Goal: Task Accomplishment & Management: Use online tool/utility

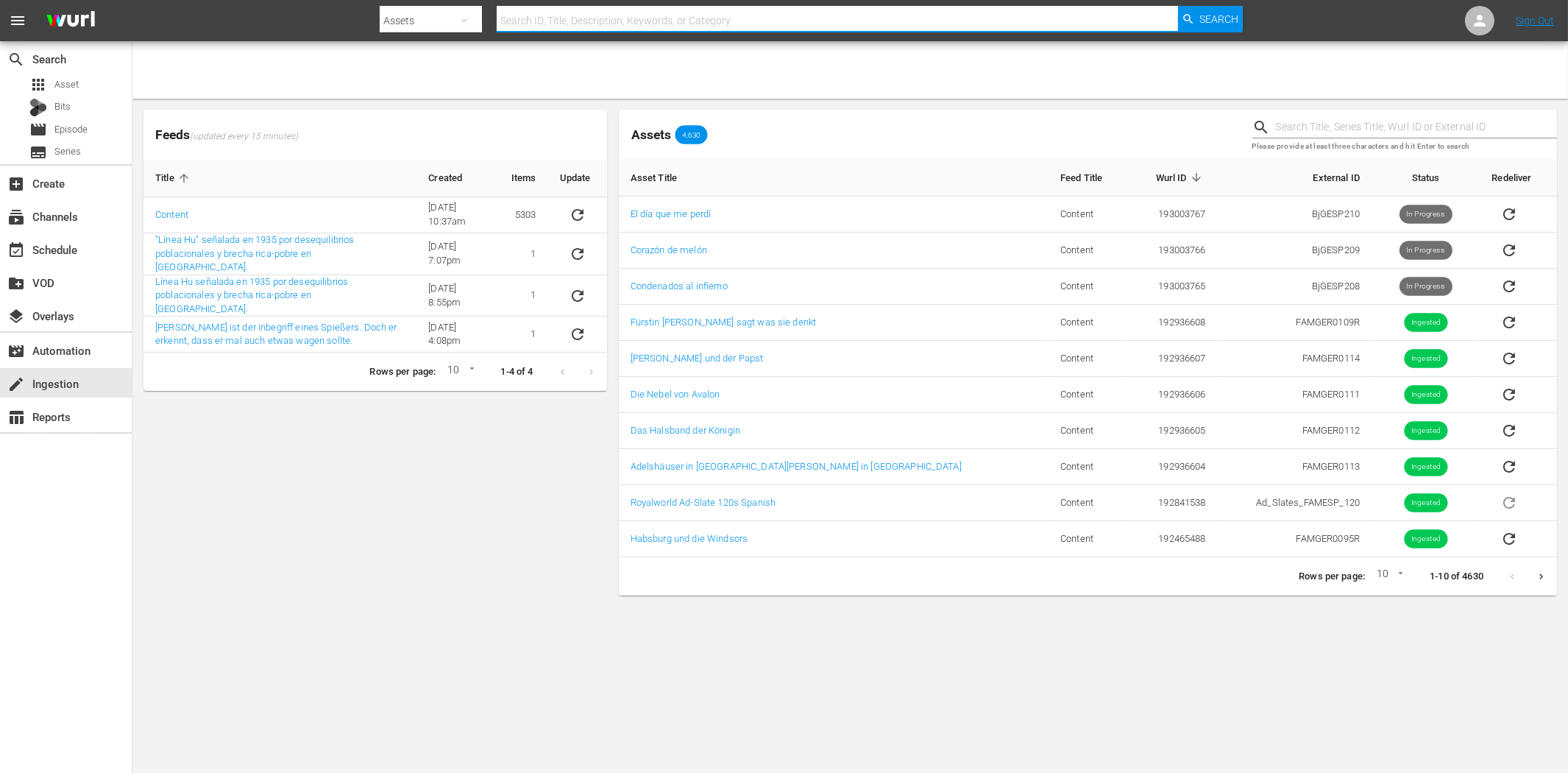
click at [522, 19] on input "text" at bounding box center [837, 20] width 680 height 36
paste input "Dos vivales en Fuerte Álamo"
type input "Dos vivales en Fuerte Álamo"
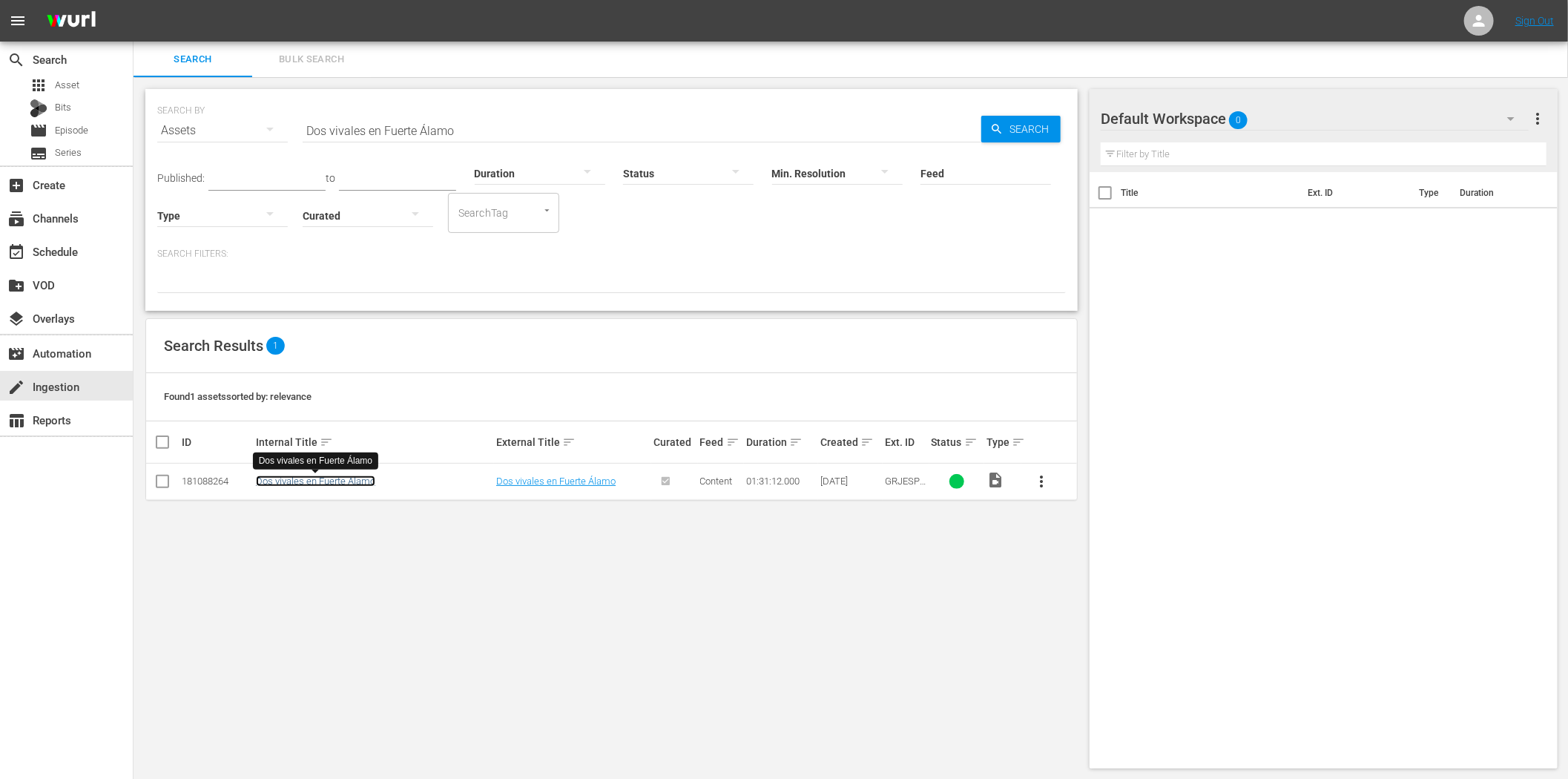
click at [329, 479] on link "Dos vivales en Fuerte Álamo" at bounding box center [316, 481] width 120 height 11
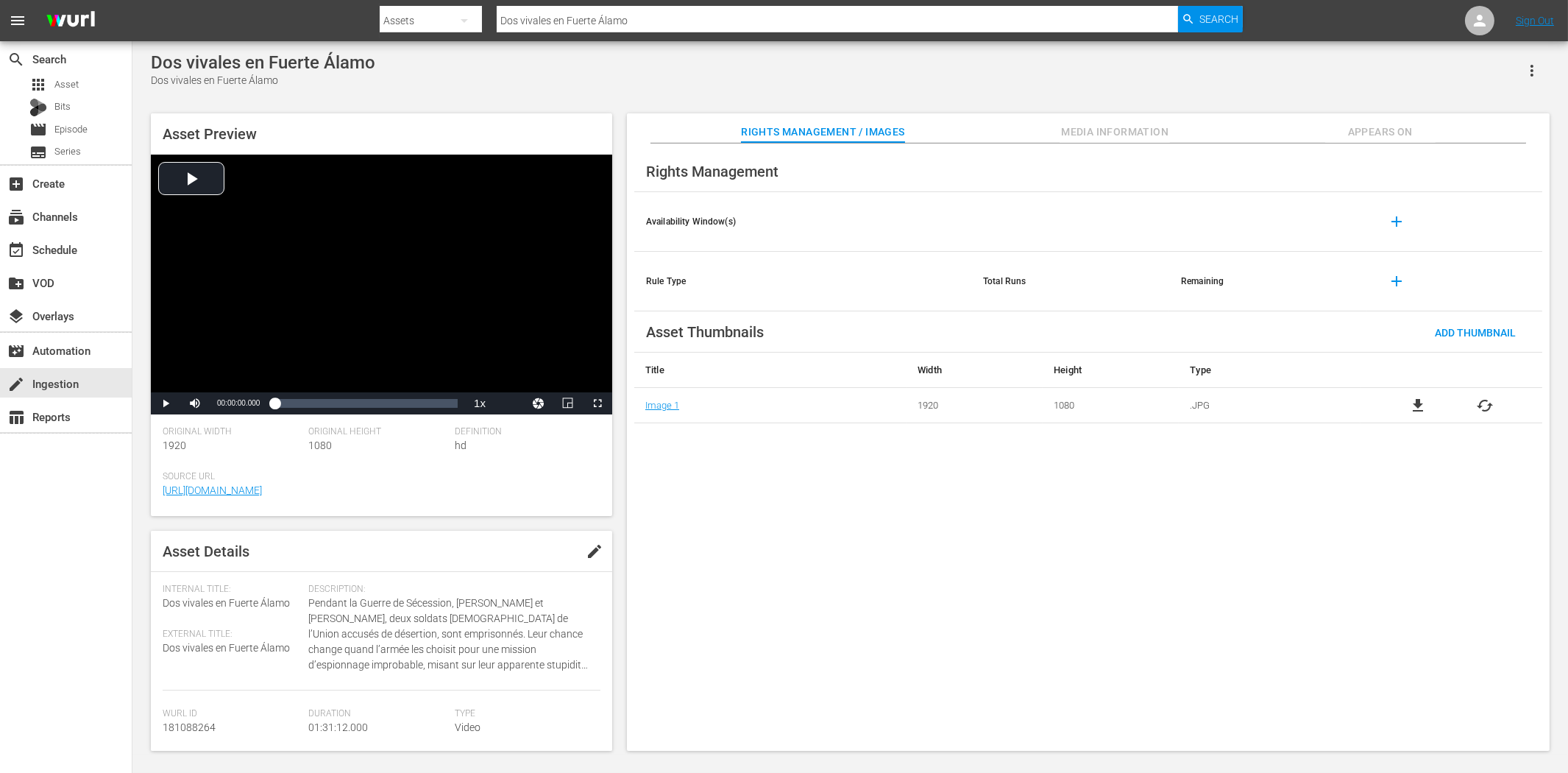
click at [115, 569] on div "search Search apps Asset Bits movie Episode subtitles Series add_box Create sub…" at bounding box center [66, 427] width 133 height 773
click at [435, 16] on div "Assets" at bounding box center [431, 20] width 102 height 41
click at [550, 25] on div "Channels Series Episodes Bits Assets" at bounding box center [784, 386] width 1568 height 773
click at [560, 16] on div "Channels Series Episodes Bits Assets" at bounding box center [784, 386] width 1568 height 773
click at [580, 20] on input "Dos vivales en Fuerte Álamo" at bounding box center [837, 20] width 680 height 36
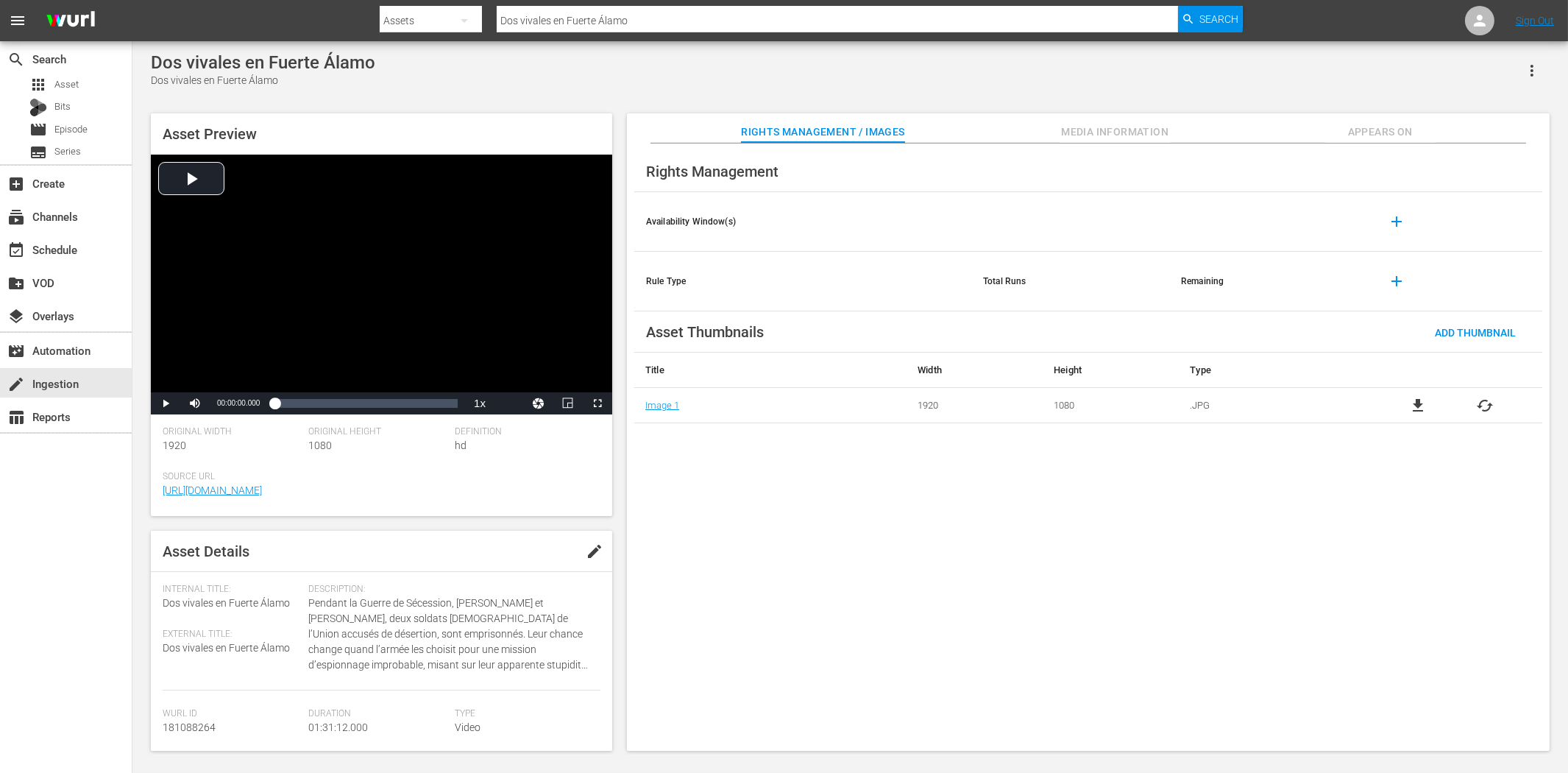
click at [438, 15] on div "Assets" at bounding box center [431, 20] width 102 height 41
click at [428, 111] on div "Episodes" at bounding box center [427, 109] width 59 height 24
click at [638, 19] on input "text" at bounding box center [837, 20] width 680 height 36
paste input "Dos vivales en Fuerte Álamo"
type input "Dos vivales en Fuerte Álamo"
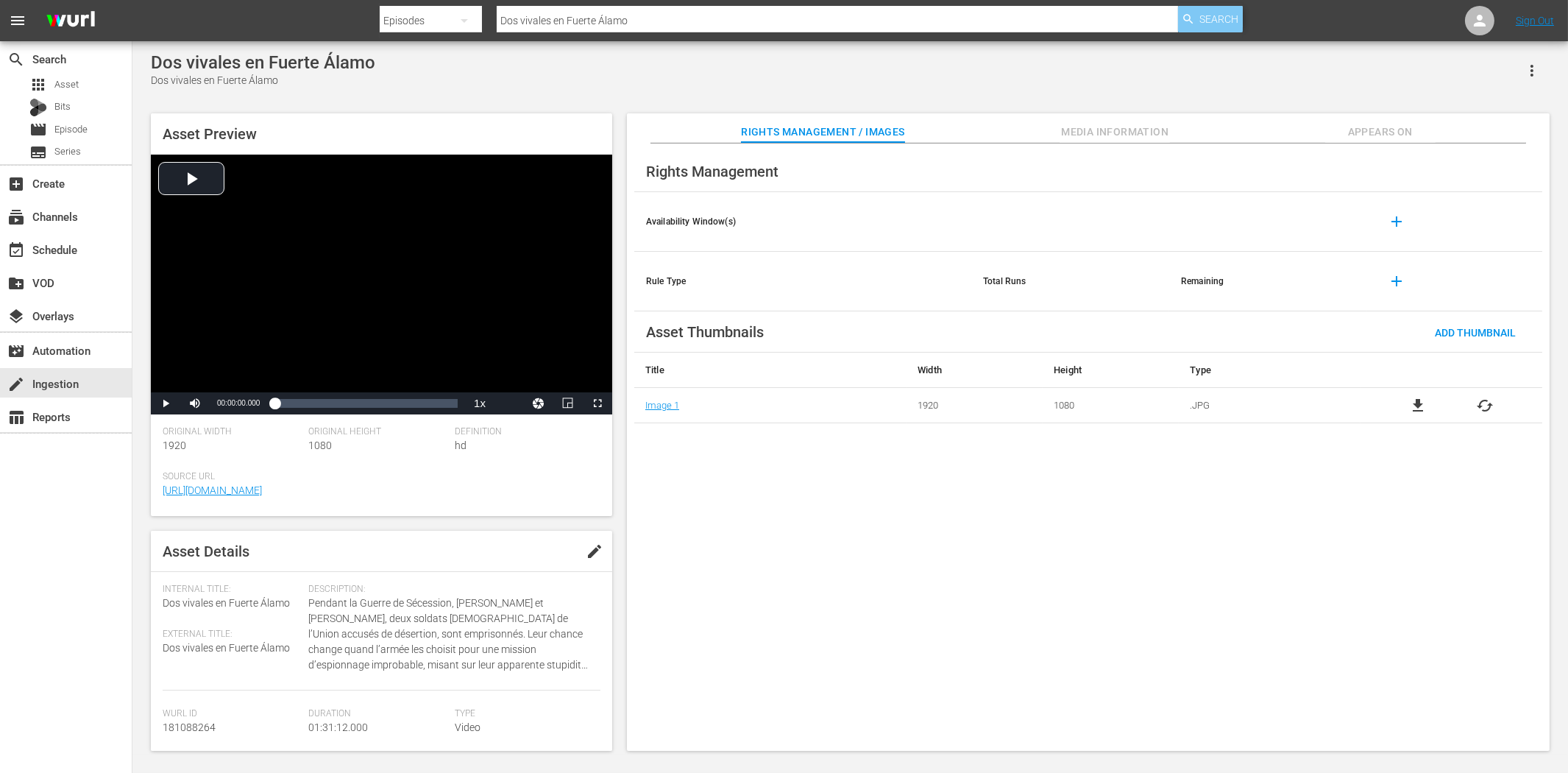
click at [1227, 22] on span "Search" at bounding box center [1219, 18] width 39 height 27
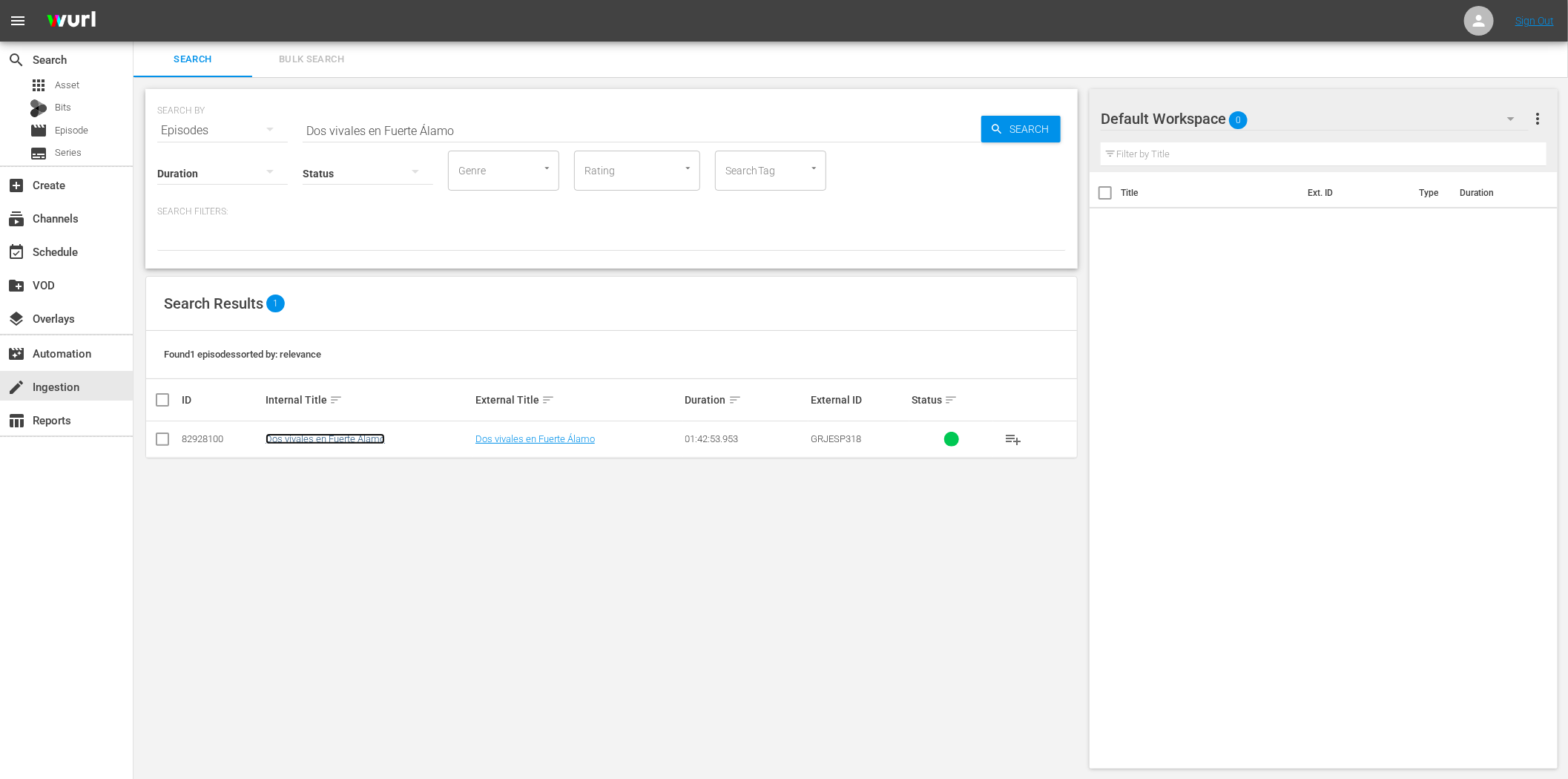
click at [324, 440] on link "Dos vivales en Fuerte Álamo" at bounding box center [325, 439] width 120 height 11
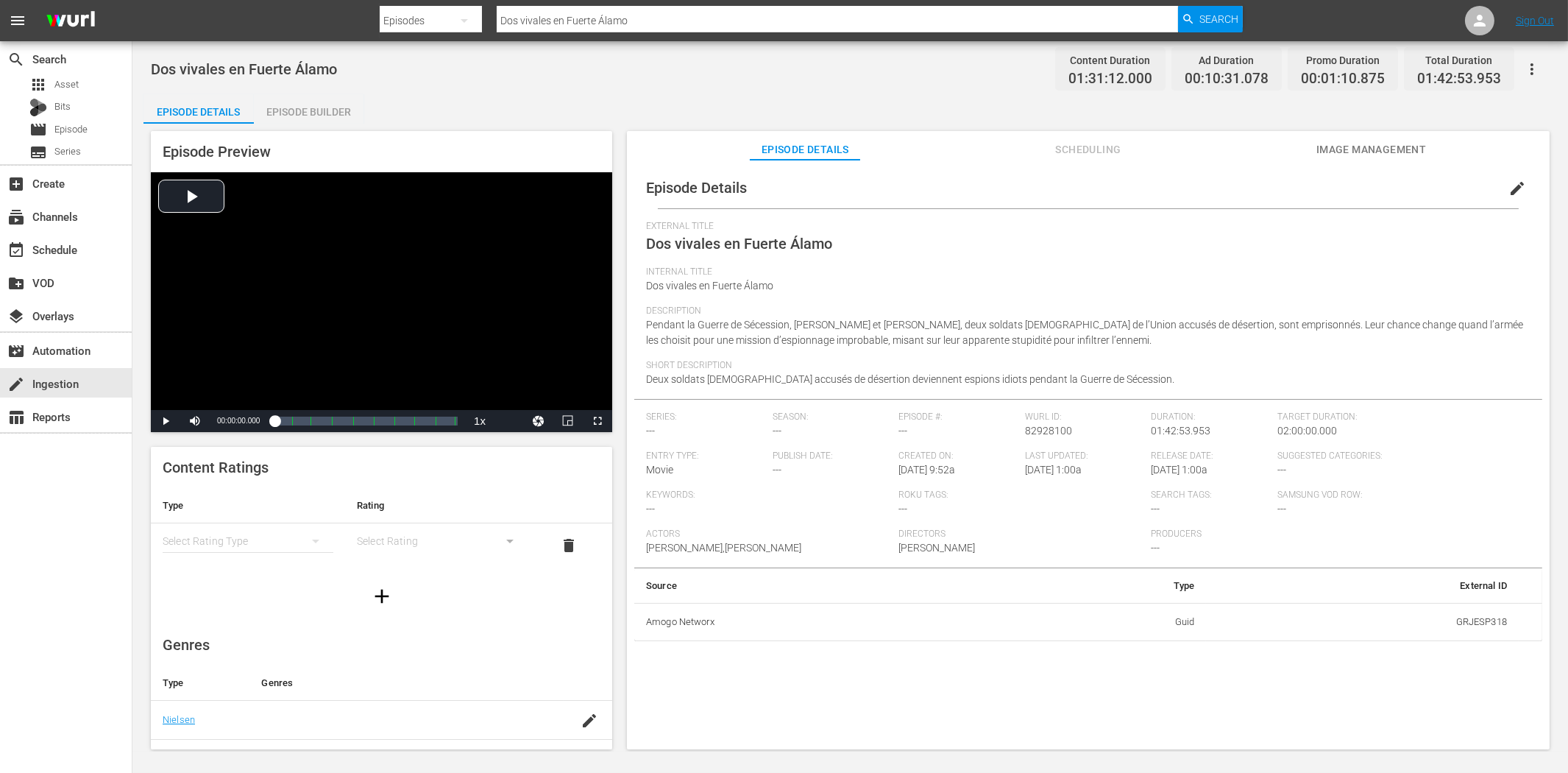
click at [1510, 194] on span "edit" at bounding box center [1517, 188] width 17 height 17
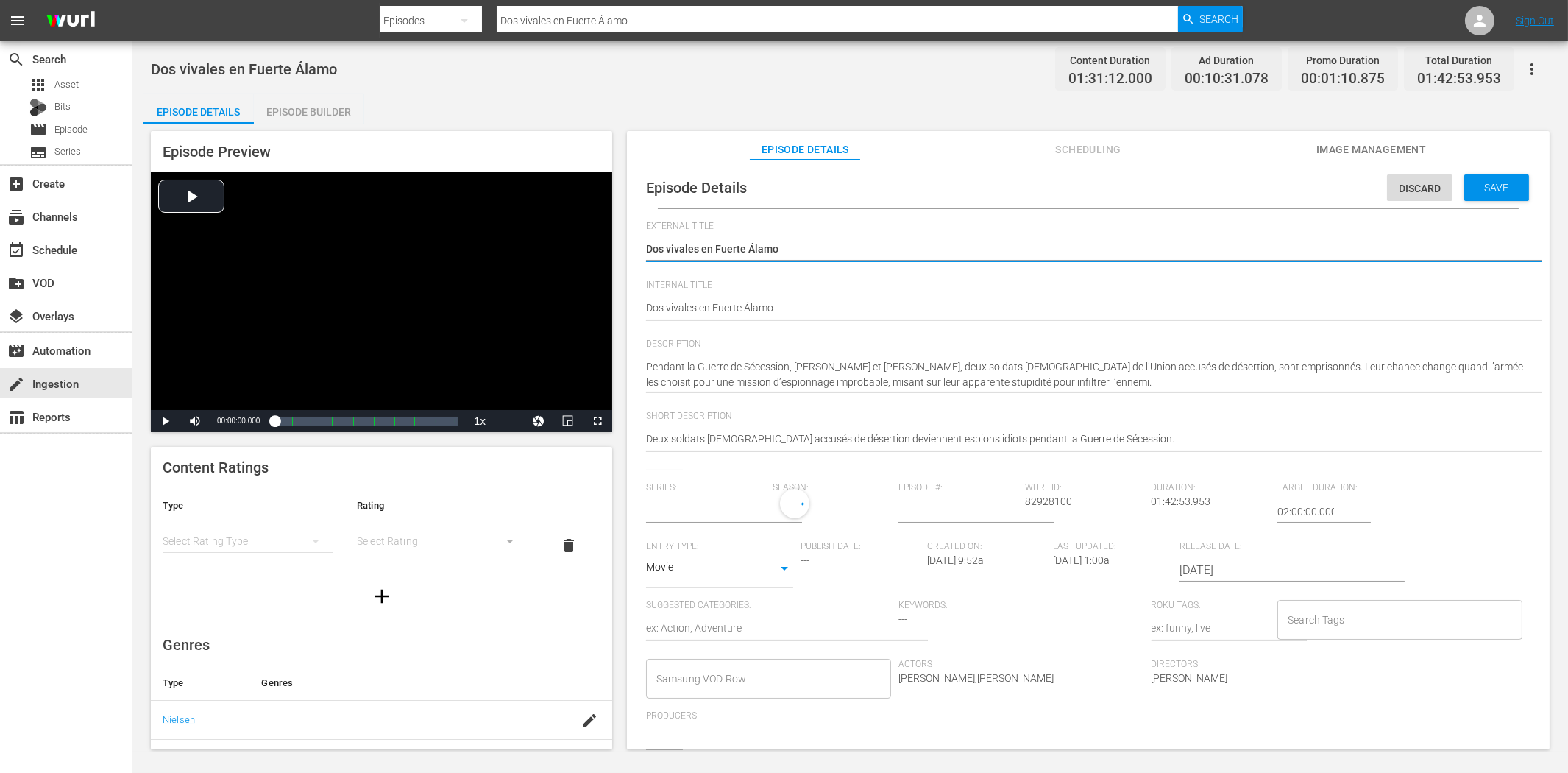
type input "No Series"
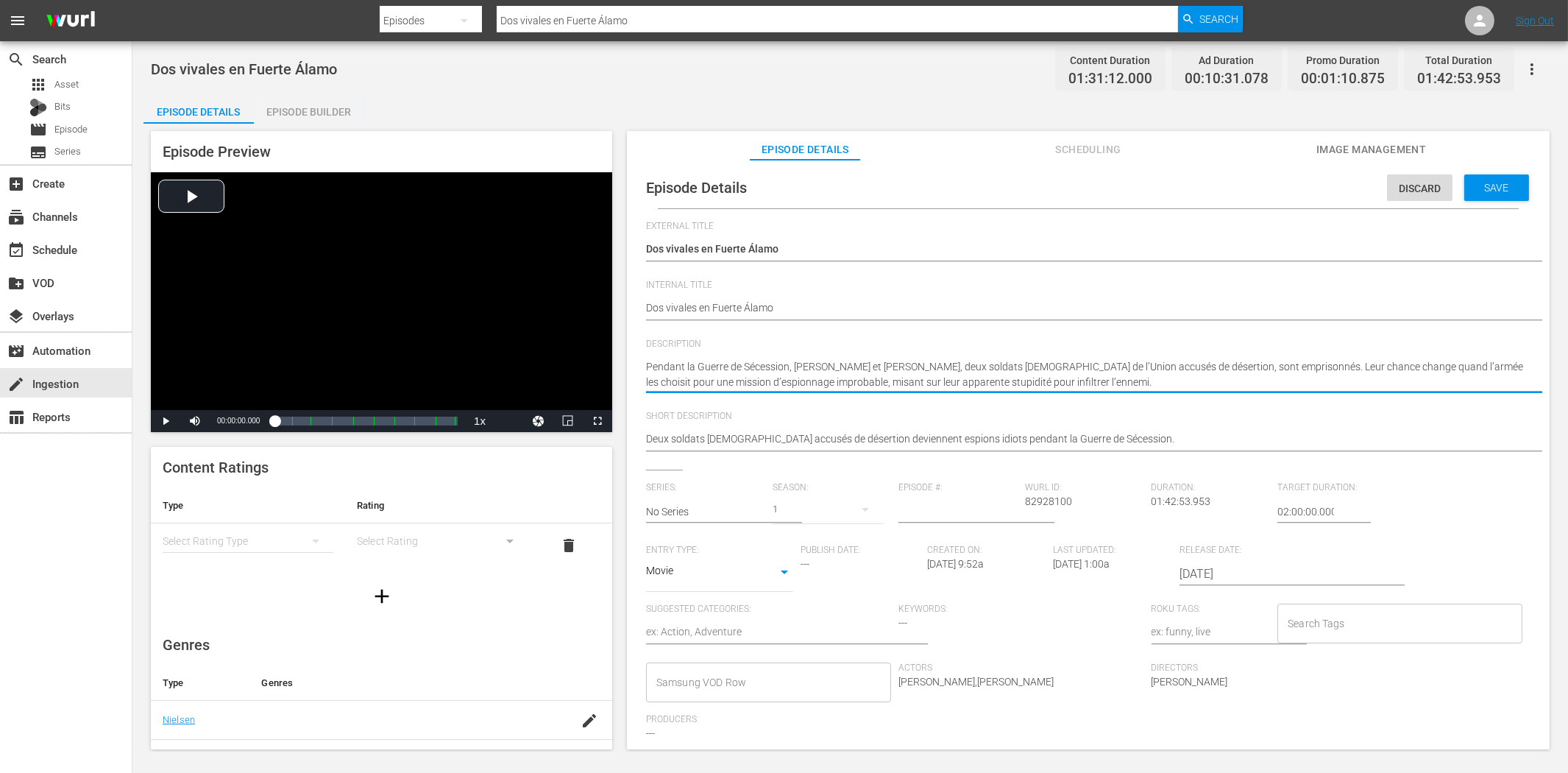
paste textarea "En plena Guerra Civil Americana, los soldados [DEMOGRAPHIC_DATA] [PERSON_NAME] …"
type textarea "En plena Guerra Civil Americana, los soldados [DEMOGRAPHIC_DATA] [PERSON_NAME] …"
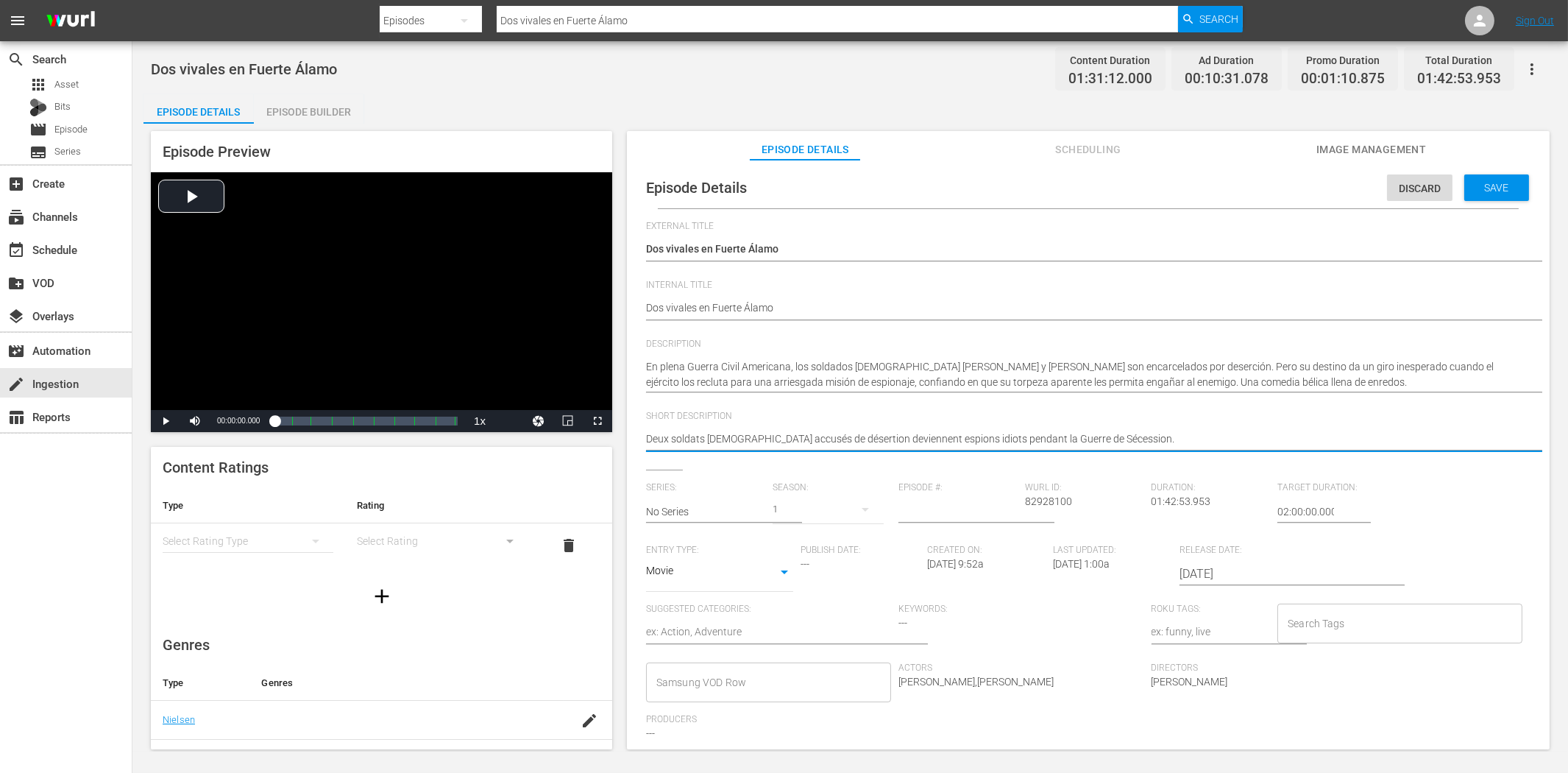
paste textarea "os torpes sicilianos se vuelven espías improbables en la Guerra Civil Americana"
type textarea "Dos torpes sicilianos se vuelven espías improbables en la Guerra Civil American…"
click at [1505, 187] on span "Save" at bounding box center [1497, 188] width 48 height 12
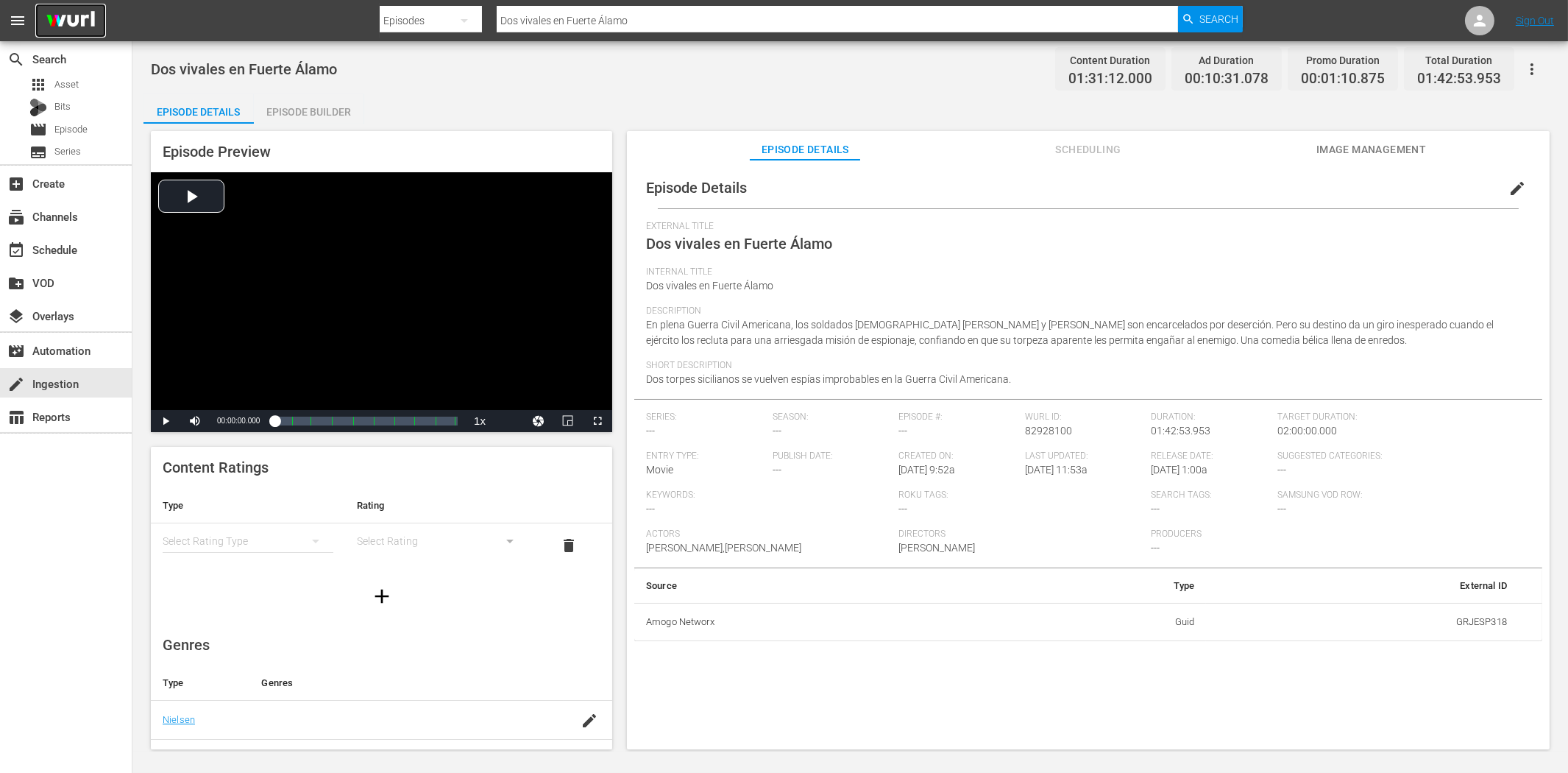
click at [90, 20] on img at bounding box center [70, 21] width 70 height 35
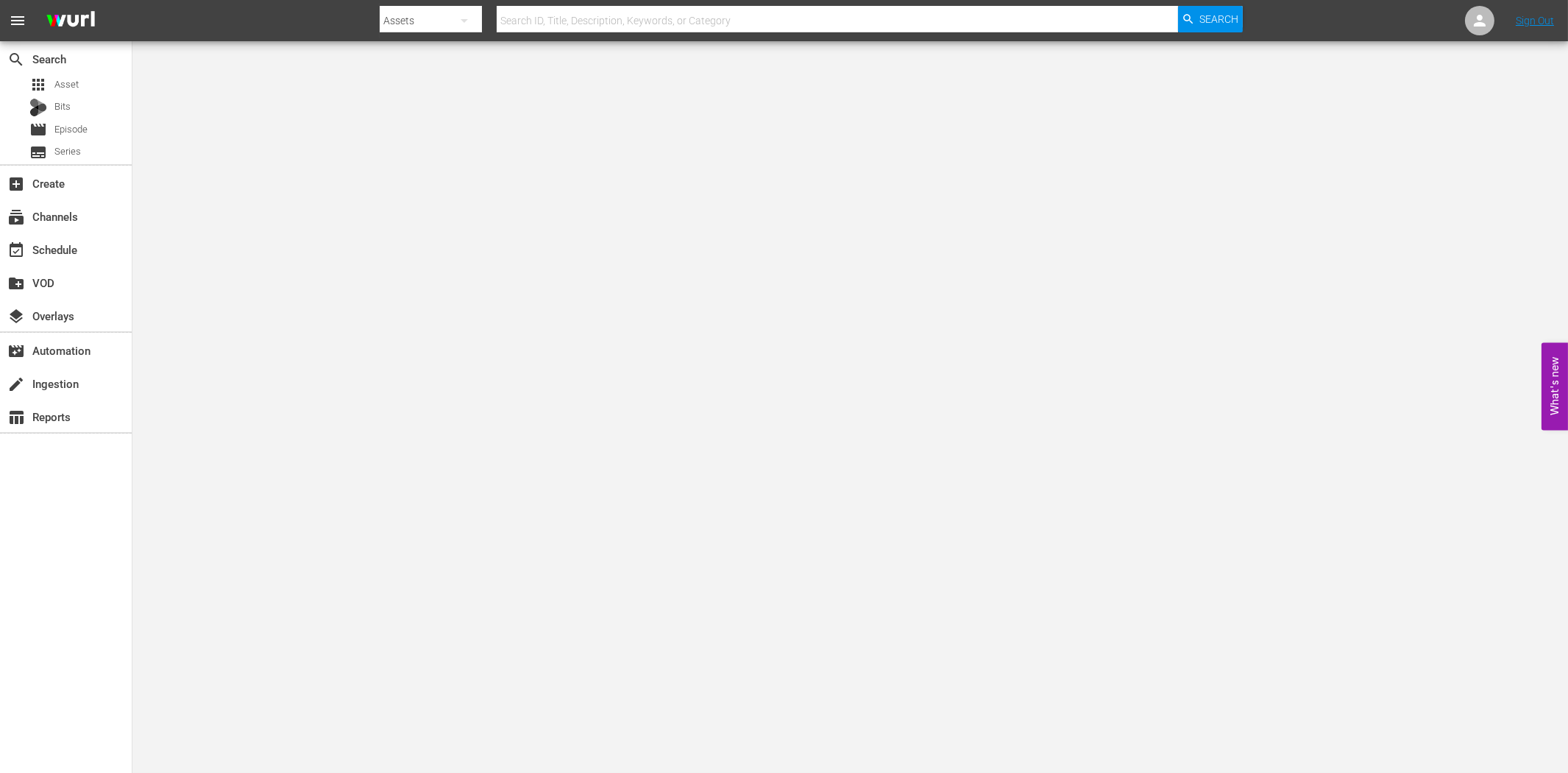
click at [315, 181] on body "menu Search By Assets Search ID, Title, Description, Keywords, or Category Sear…" at bounding box center [784, 386] width 1568 height 773
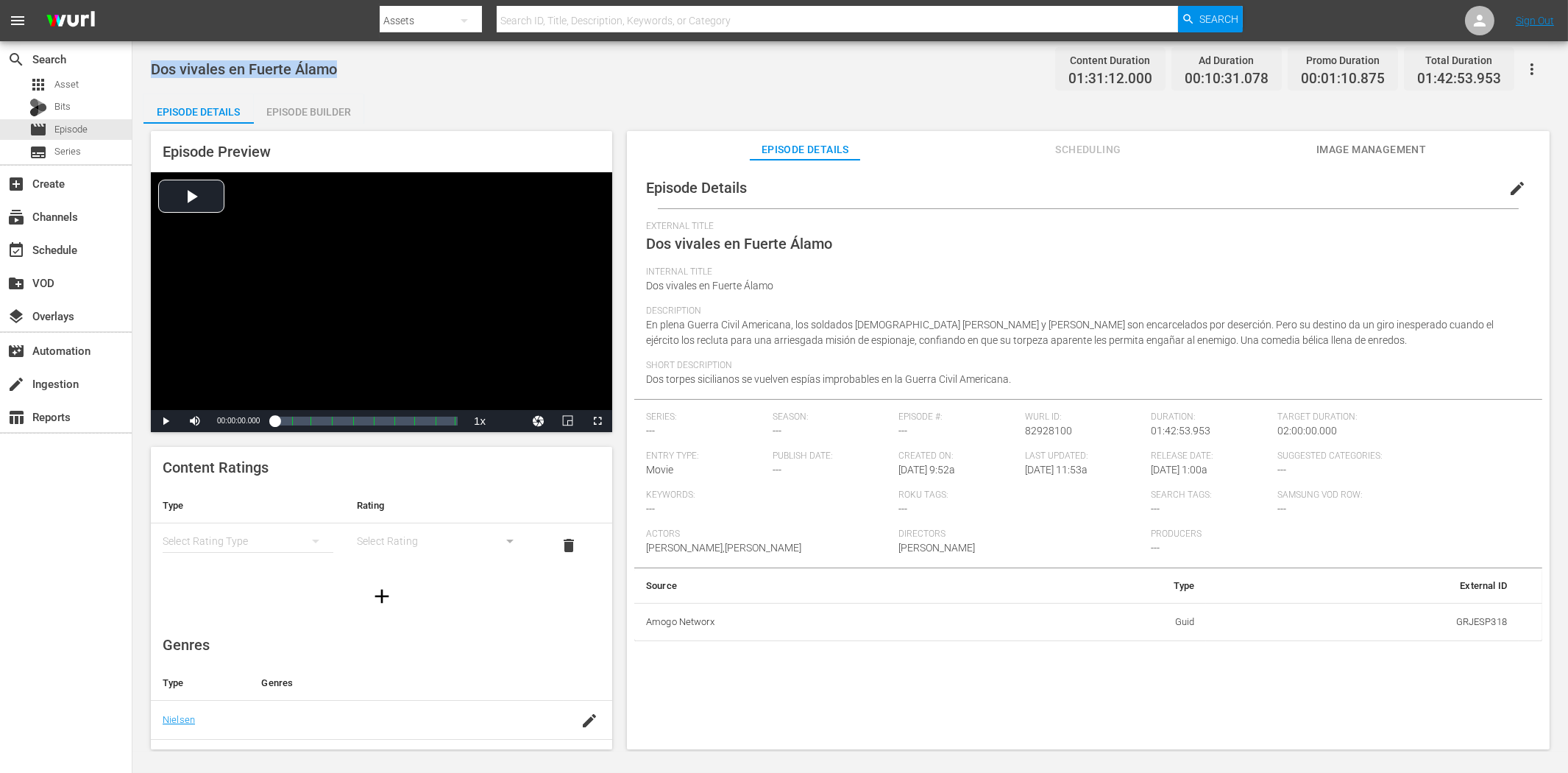
drag, startPoint x: 343, startPoint y: 70, endPoint x: 152, endPoint y: 63, distance: 191.1
click at [152, 63] on div "Dos vivales en Fuerte Álamo Content Duration 01:31:12.000 Ad Duration 00:10:31.…" at bounding box center [850, 69] width 1399 height 33
copy span "Dos vivales en Fuerte Álamo"
click at [556, 13] on input "text" at bounding box center [837, 20] width 680 height 36
paste input "Dos vivales en Fuerte Álamo"
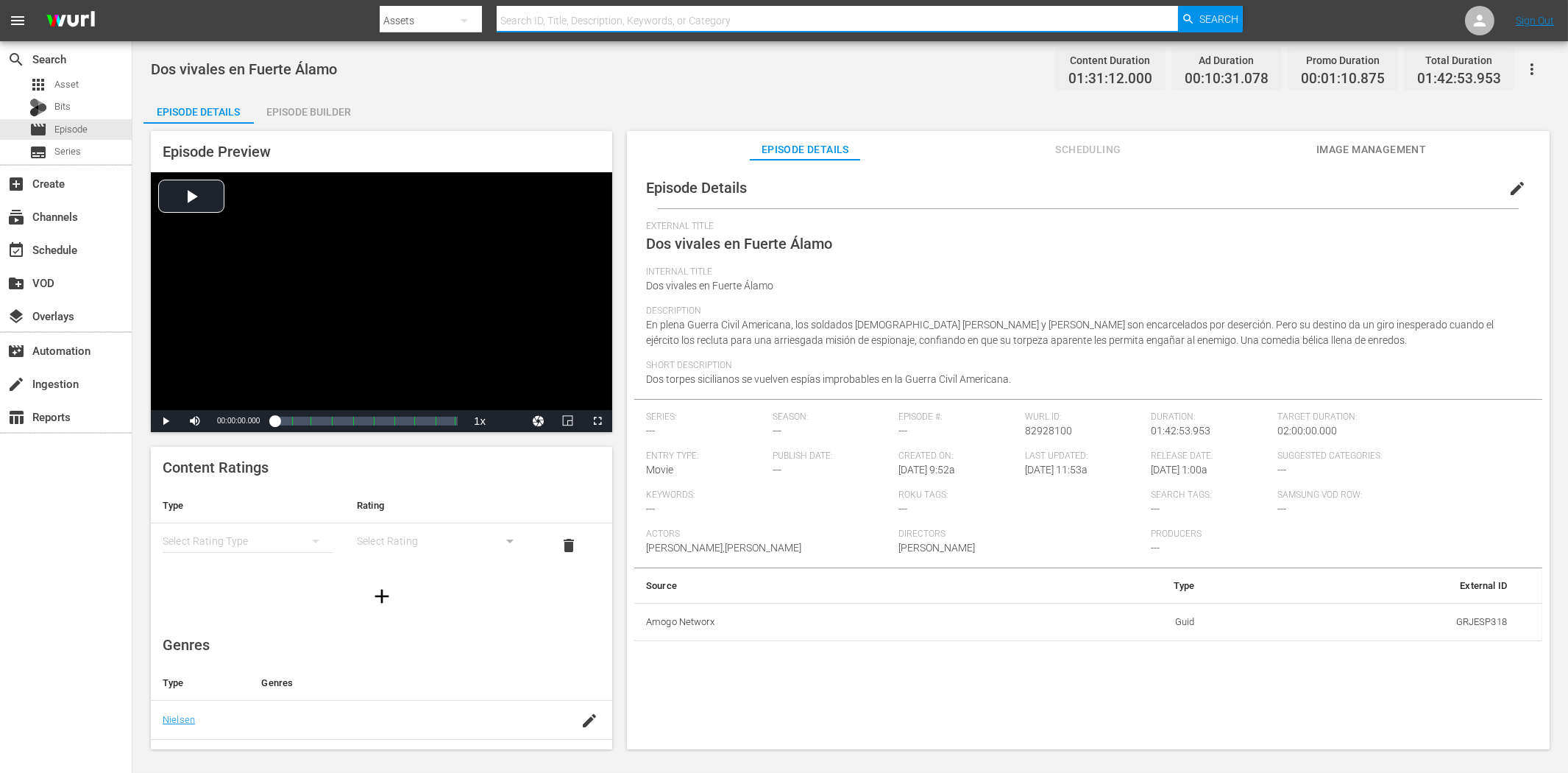
type input "Dos vivales en Fuerte Álamo"
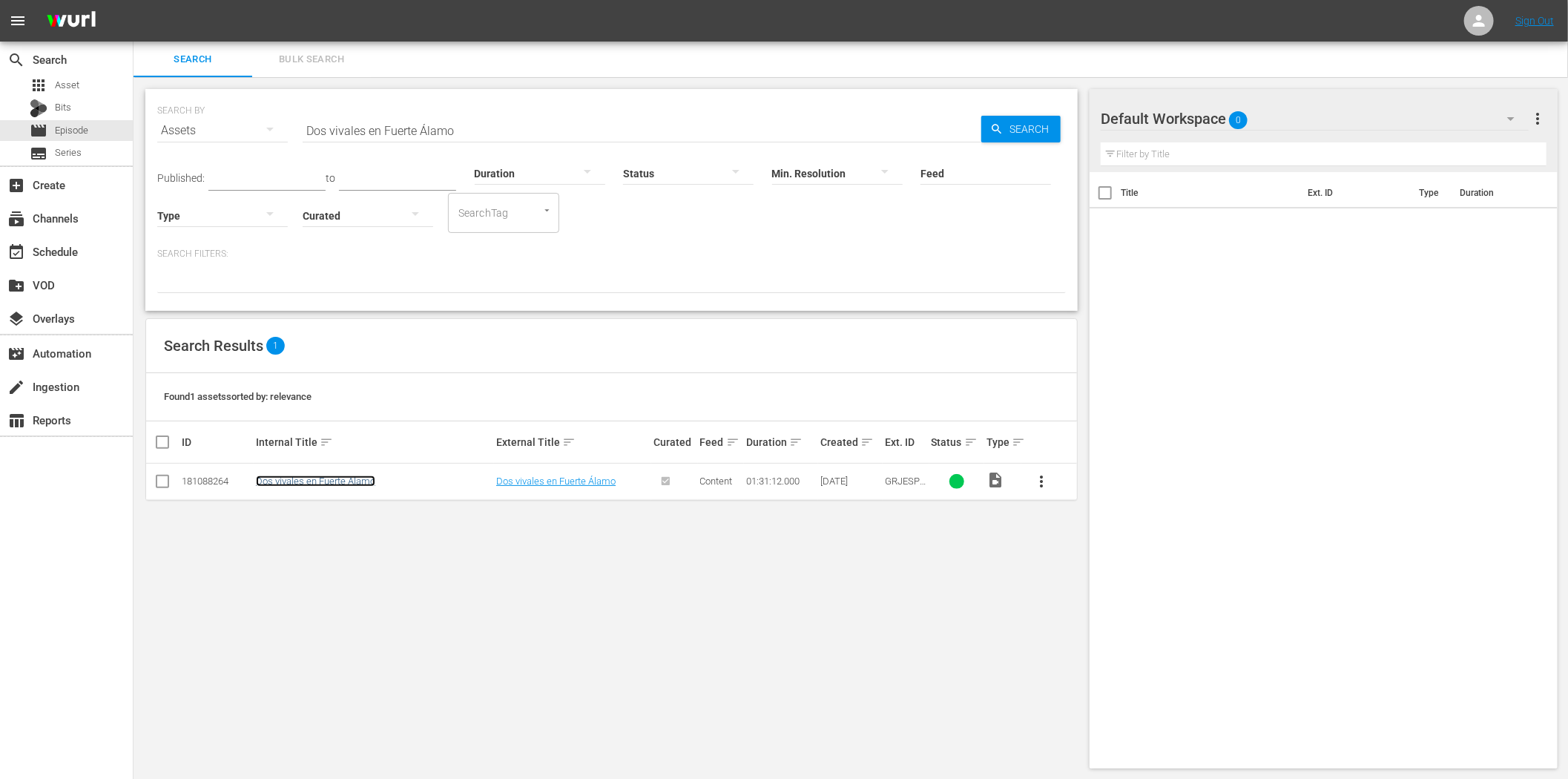
click at [328, 485] on link "Dos vivales en Fuerte Álamo" at bounding box center [316, 481] width 120 height 11
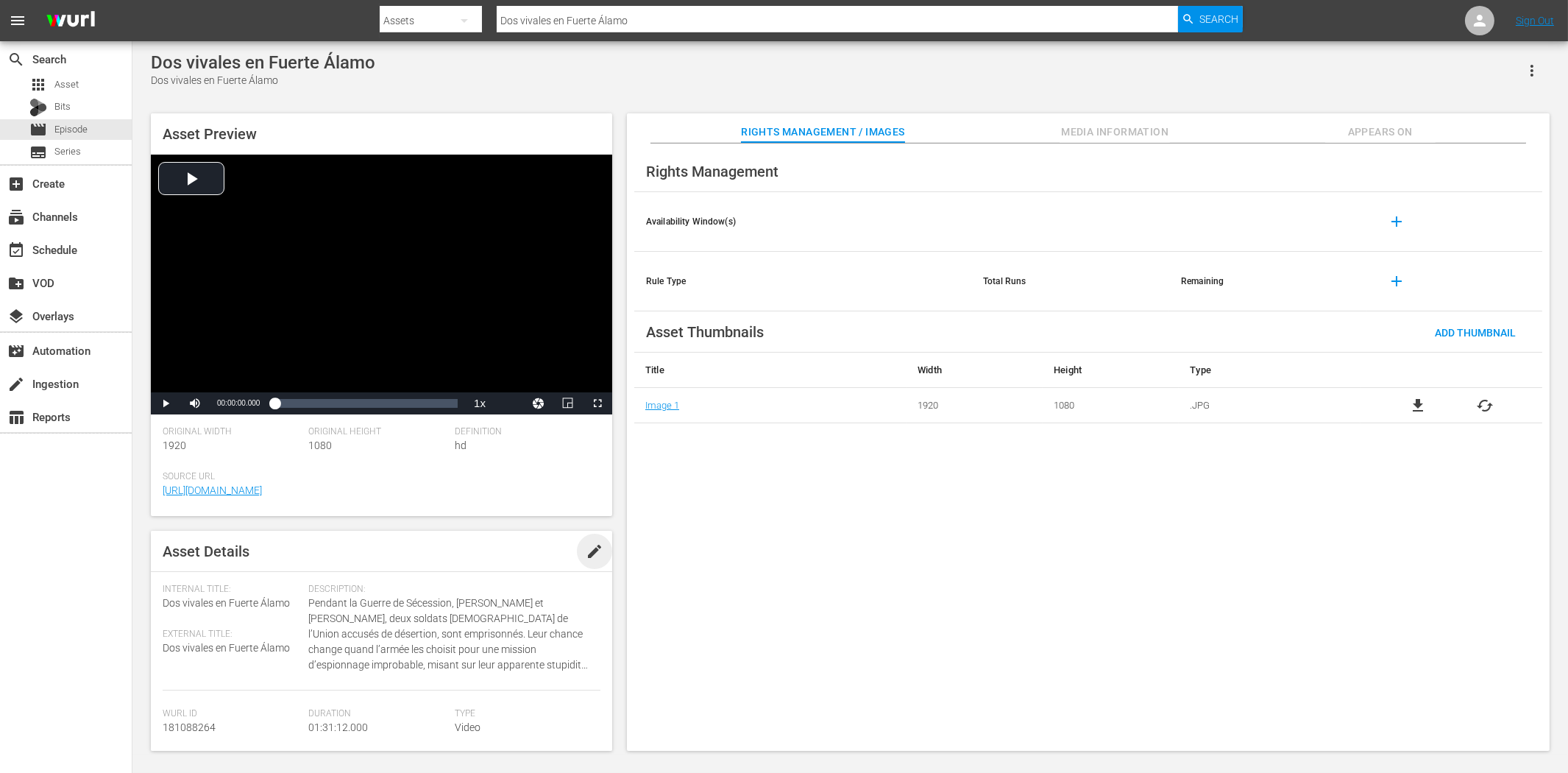
click at [590, 545] on span "edit" at bounding box center [594, 551] width 17 height 17
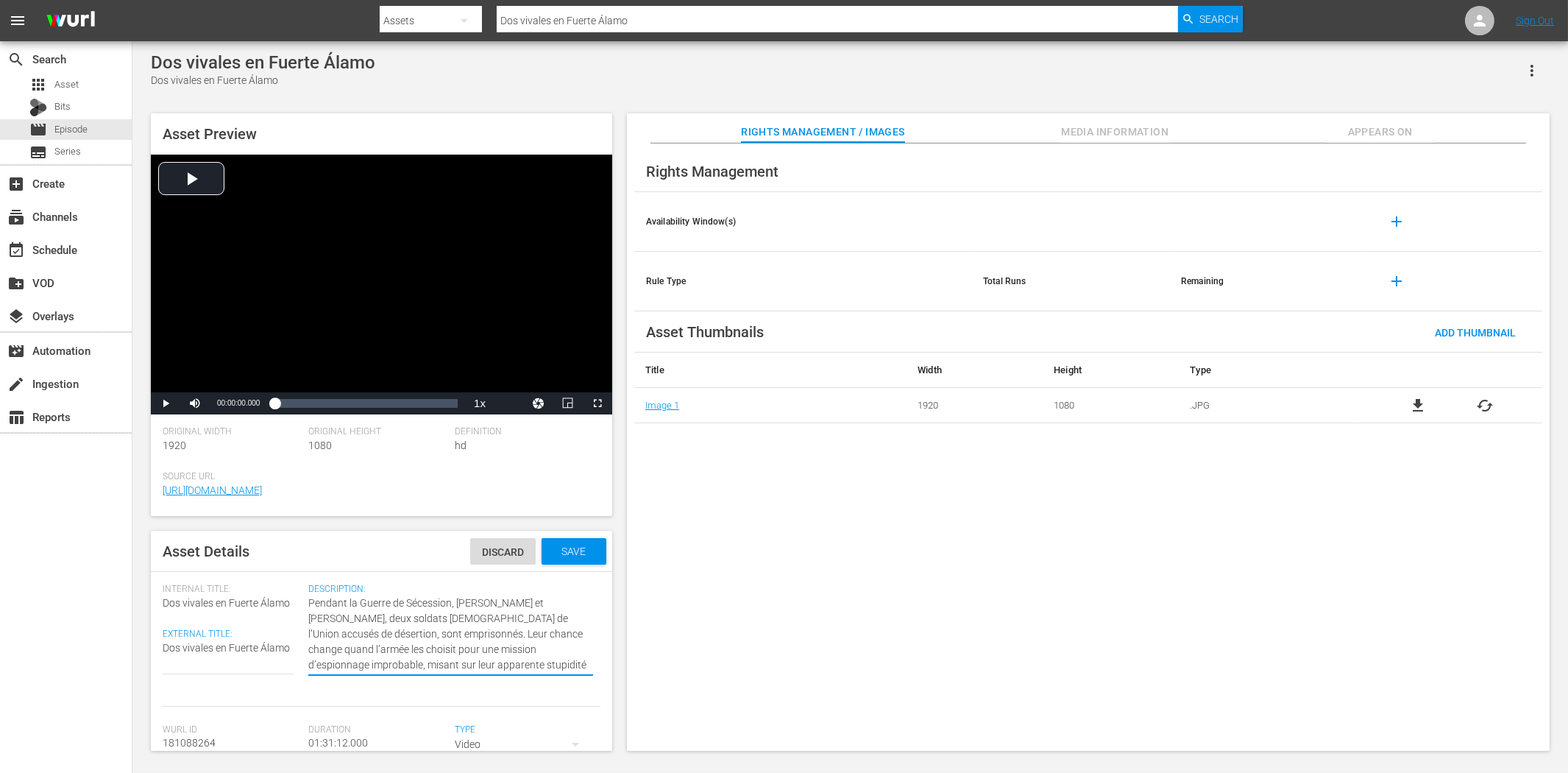
paste textarea "En plena Guerra Civil Americana, los soldados [DEMOGRAPHIC_DATA] [PERSON_NAME] …"
type textarea "En plena Guerra Civil Americana, los soldados [DEMOGRAPHIC_DATA] [PERSON_NAME] …"
click at [553, 553] on span "Save" at bounding box center [574, 551] width 48 height 12
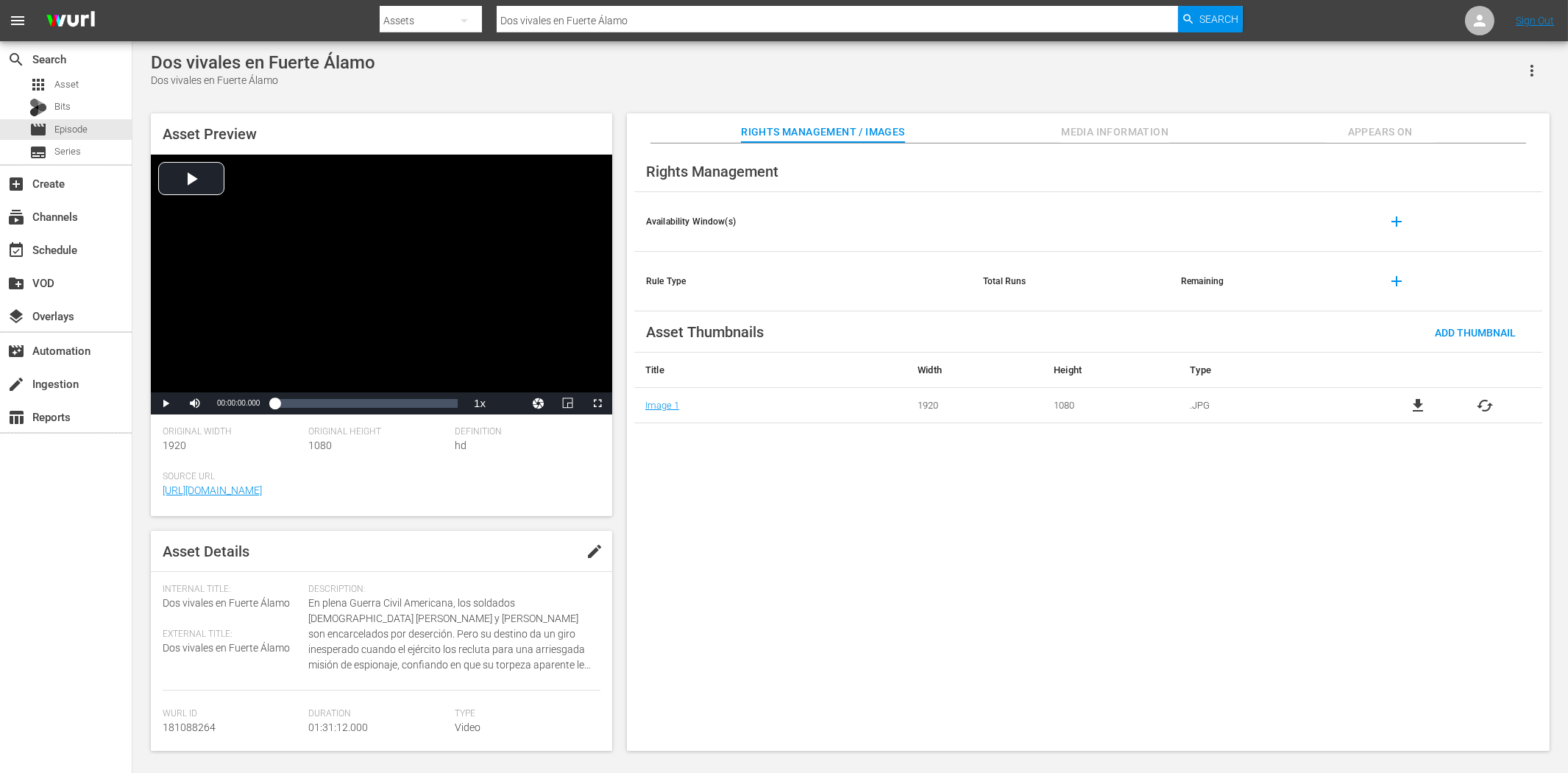
click at [1123, 130] on span "Media Information" at bounding box center [1115, 132] width 111 height 18
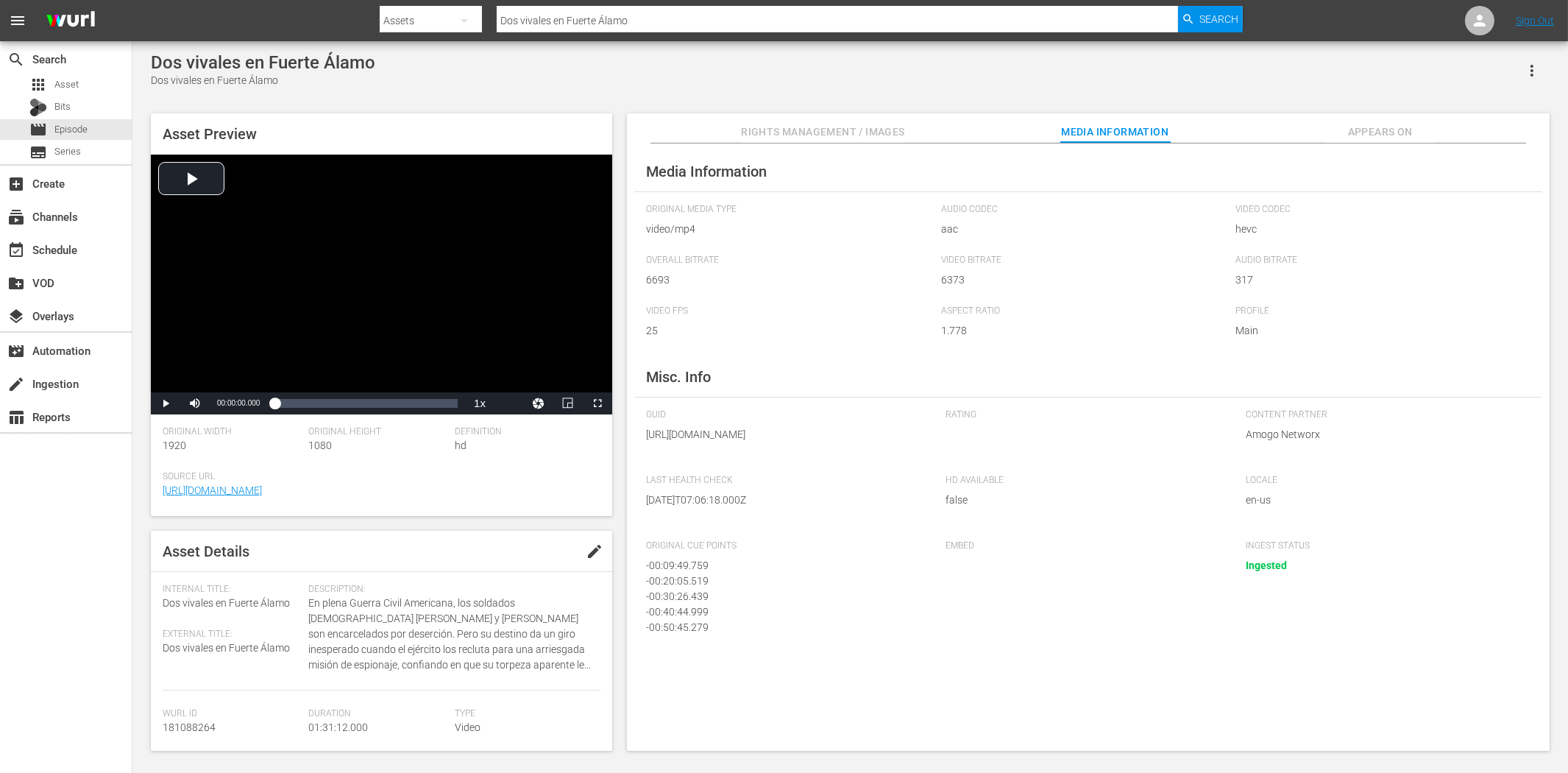
drag, startPoint x: 549, startPoint y: 25, endPoint x: 556, endPoint y: 23, distance: 7.3
click at [549, 24] on input "Dos vivales en Fuerte Álamo" at bounding box center [837, 20] width 680 height 36
paste input "jango El Bastard"
type input "Django El Bastardo"
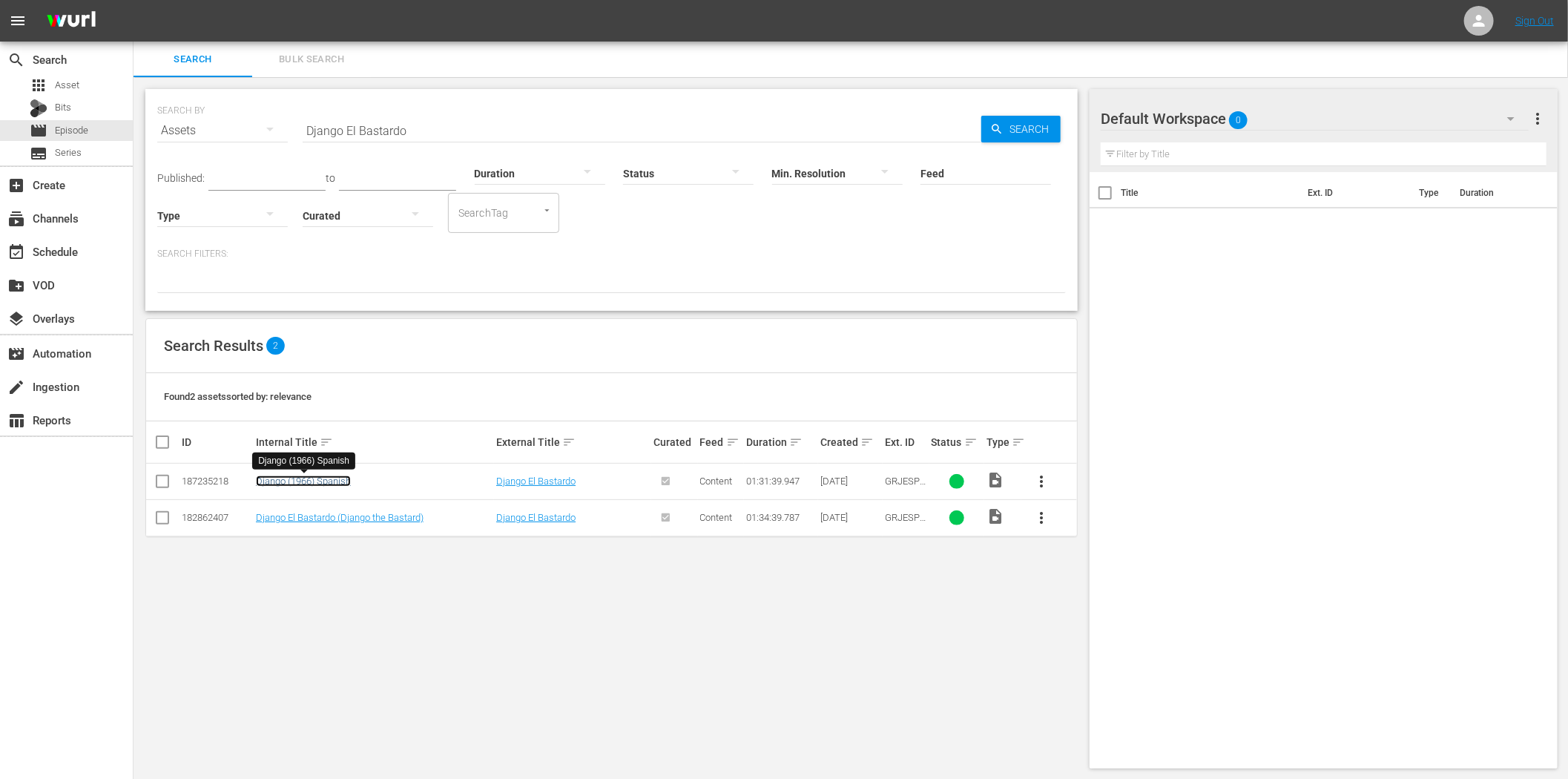
click at [328, 485] on link "Django (1966) Spanish" at bounding box center [303, 481] width 95 height 11
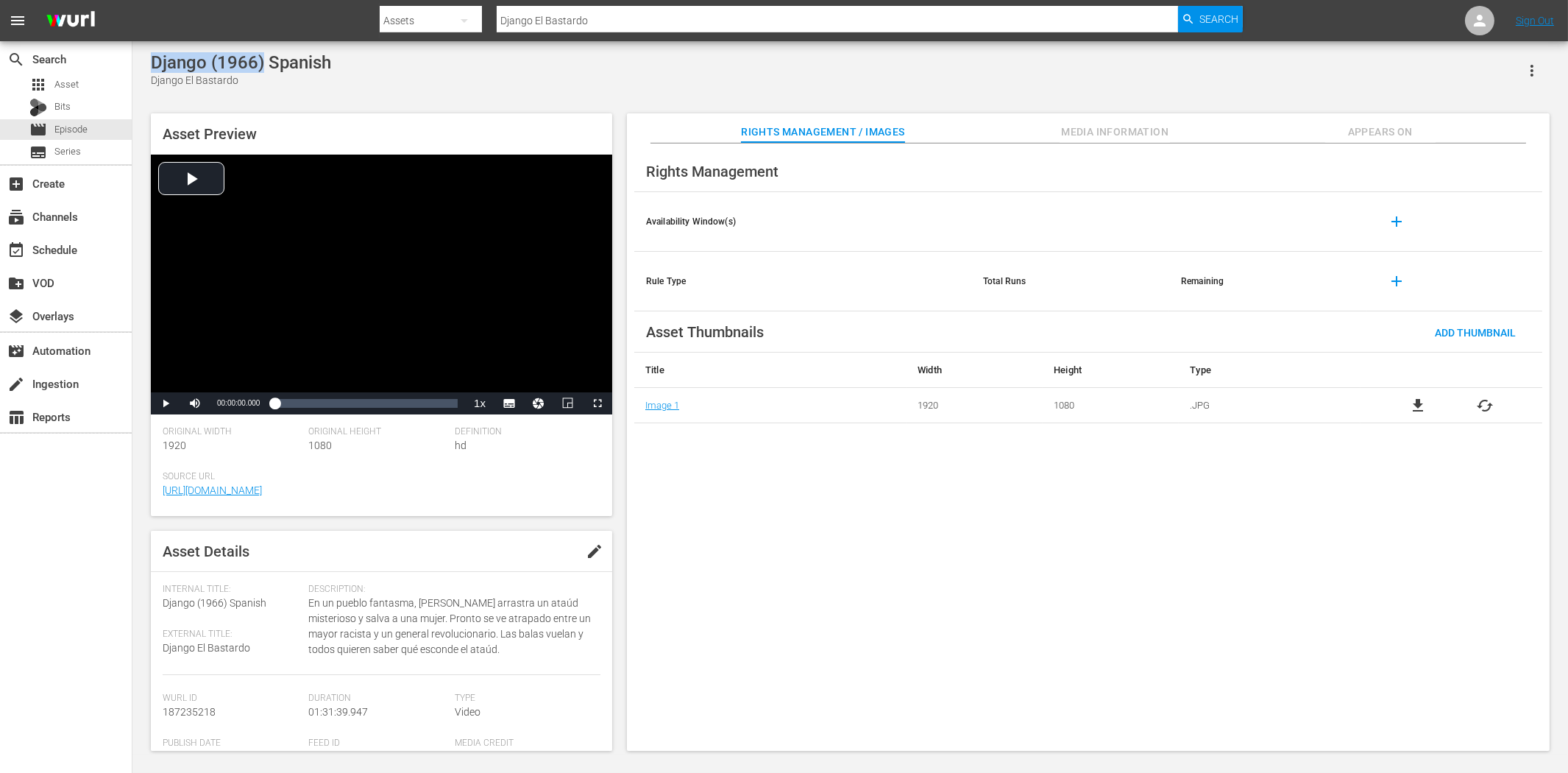
drag, startPoint x: 263, startPoint y: 59, endPoint x: 153, endPoint y: 48, distance: 110.5
click at [153, 48] on div "Django (1966) Spanish Django El Bastardo Asset Preview Video Player is loading.…" at bounding box center [850, 398] width 1435 height 714
copy div "Django (1966)"
click at [591, 550] on span "edit" at bounding box center [594, 551] width 17 height 17
click at [246, 600] on span "Django (1966) Spanish" at bounding box center [214, 603] width 103 height 12
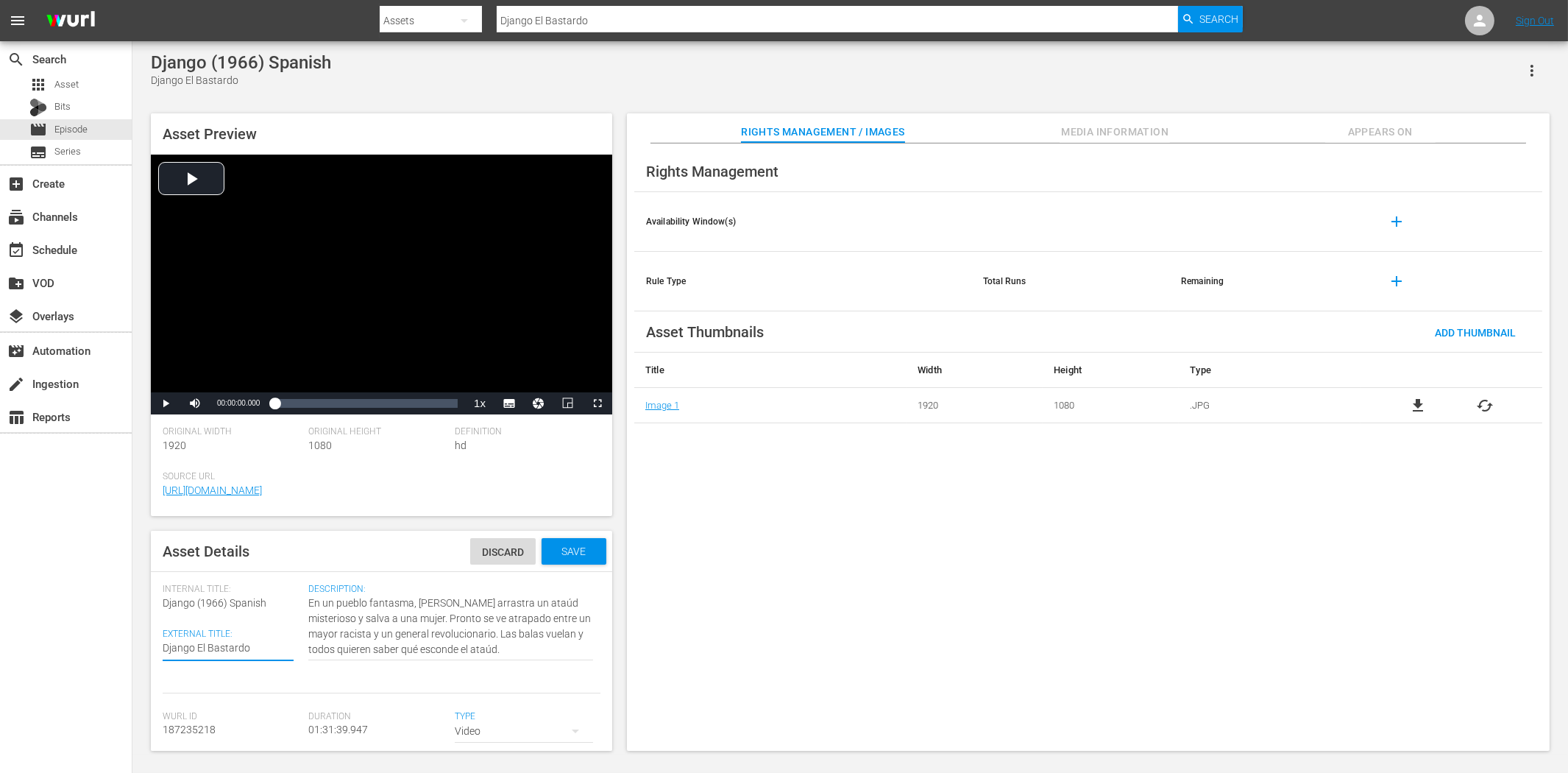
paste textarea "(1966)"
type textarea "Django (1966)"
click at [569, 555] on span "Save" at bounding box center [574, 551] width 48 height 12
click at [596, 25] on input "Django El Bastardo" at bounding box center [837, 20] width 680 height 36
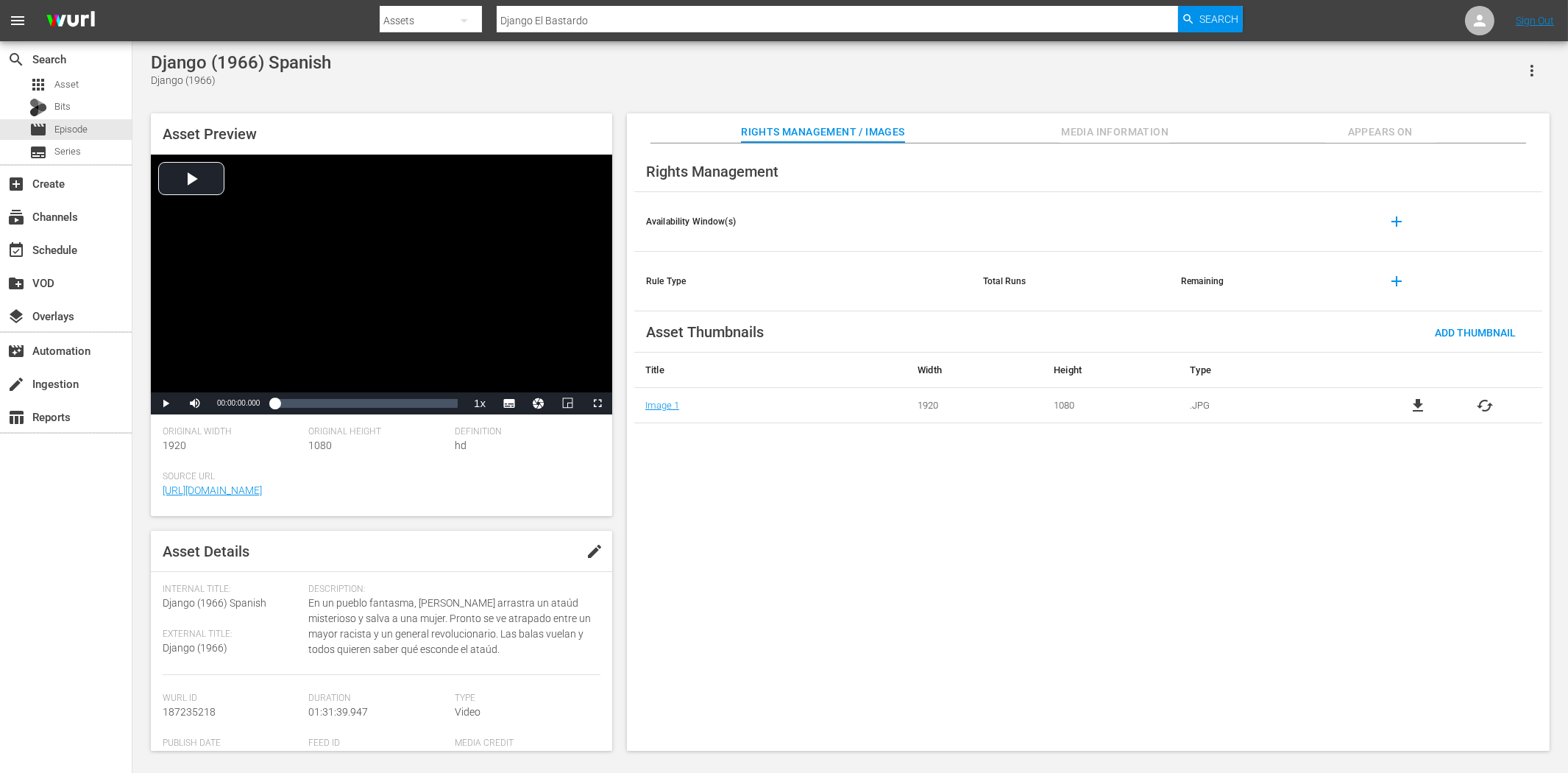
click at [259, 61] on div "Django (1966) Spanish" at bounding box center [240, 62] width 180 height 21
drag, startPoint x: 254, startPoint y: 59, endPoint x: 153, endPoint y: 59, distance: 101.0
click at [151, 58] on div "Django (1966) Spanish" at bounding box center [240, 62] width 180 height 21
copy div "Django (1966)"
click at [557, 15] on input "Django El Bastardo" at bounding box center [837, 20] width 680 height 36
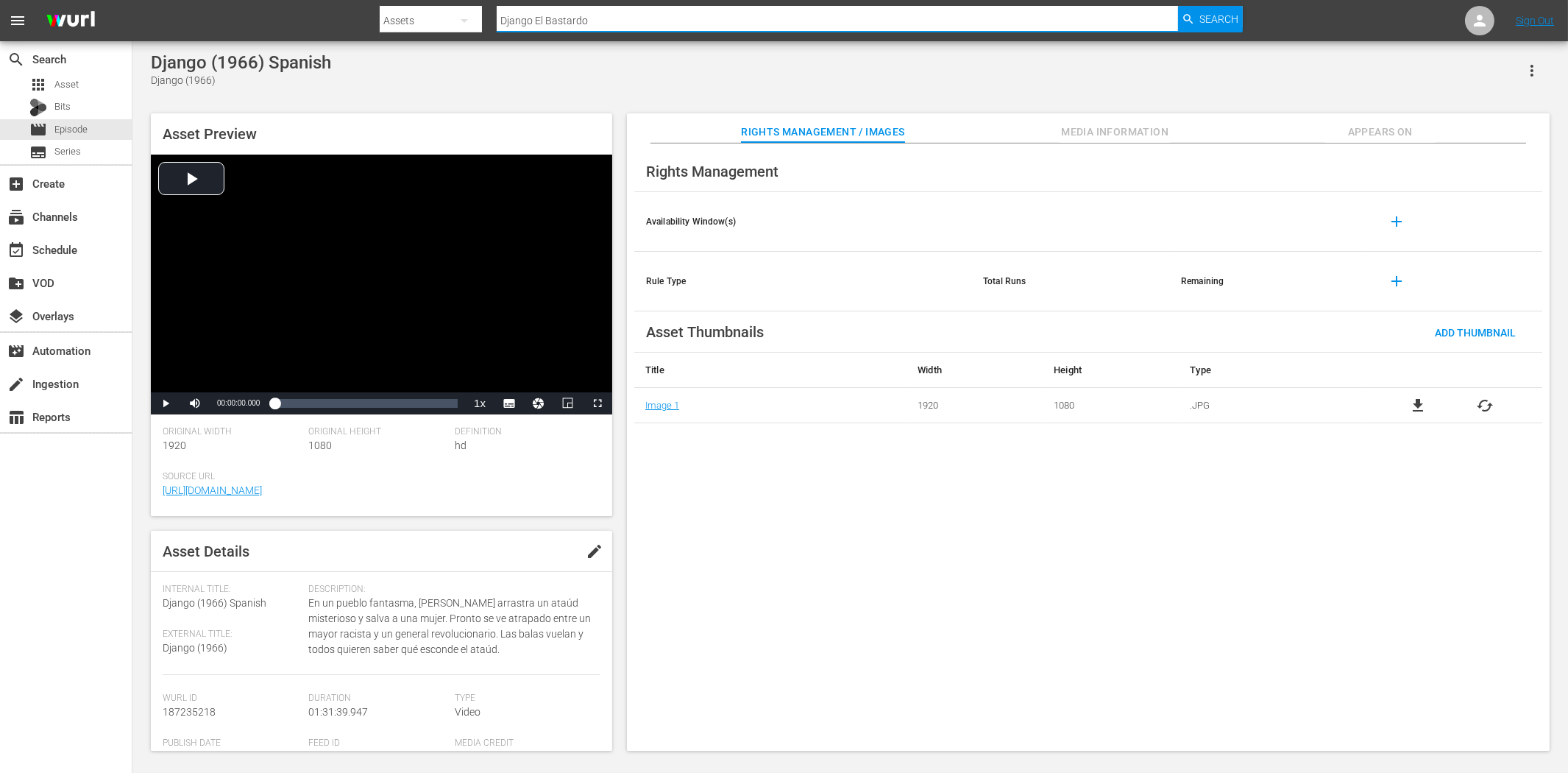
click at [430, 22] on div "Assets" at bounding box center [431, 20] width 102 height 41
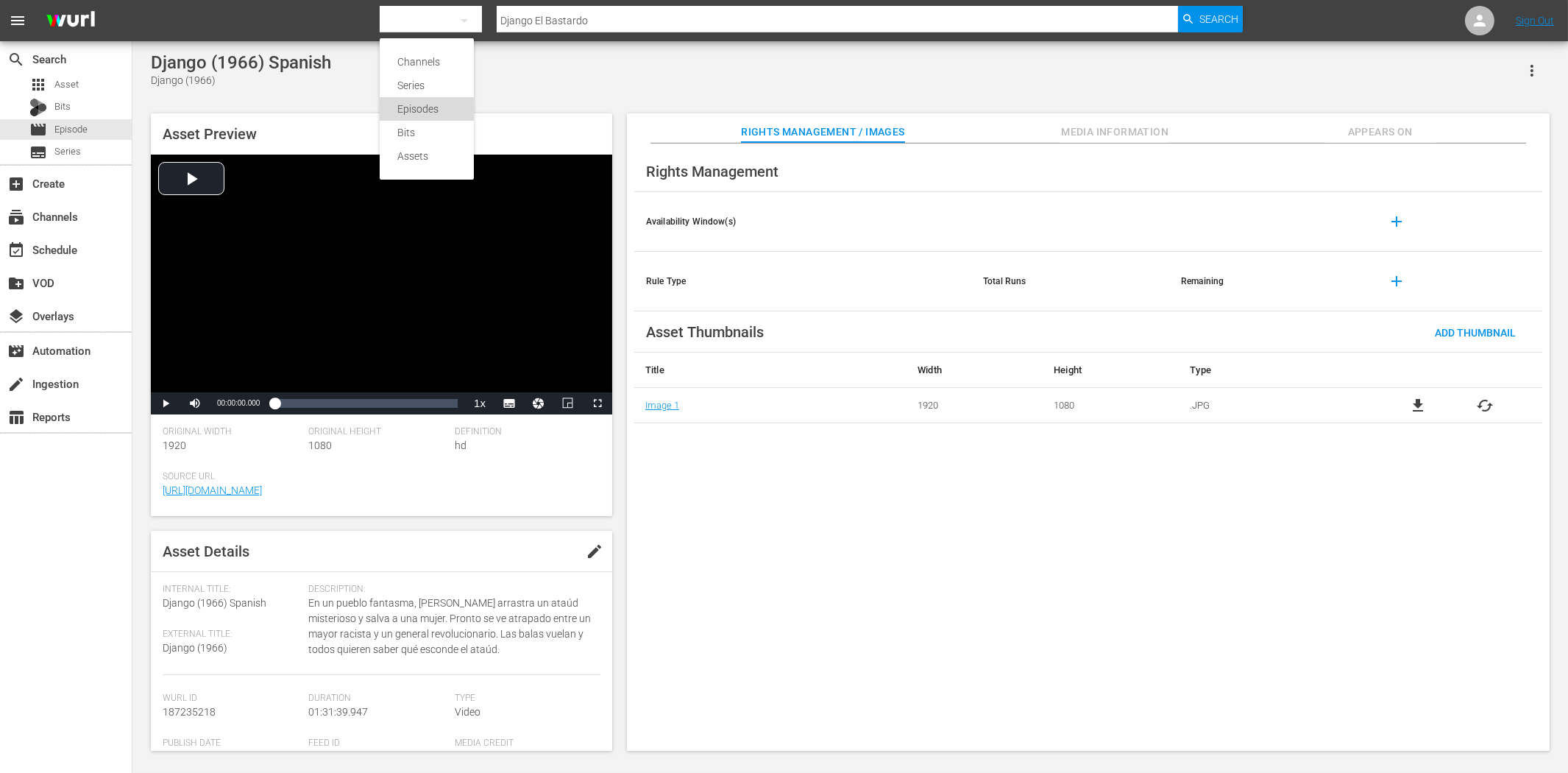
click at [424, 104] on div "Episodes" at bounding box center [427, 109] width 59 height 24
click at [541, 35] on div at bounding box center [810, 35] width 862 height 5
click at [1386, 129] on span "Appears On" at bounding box center [1380, 132] width 111 height 18
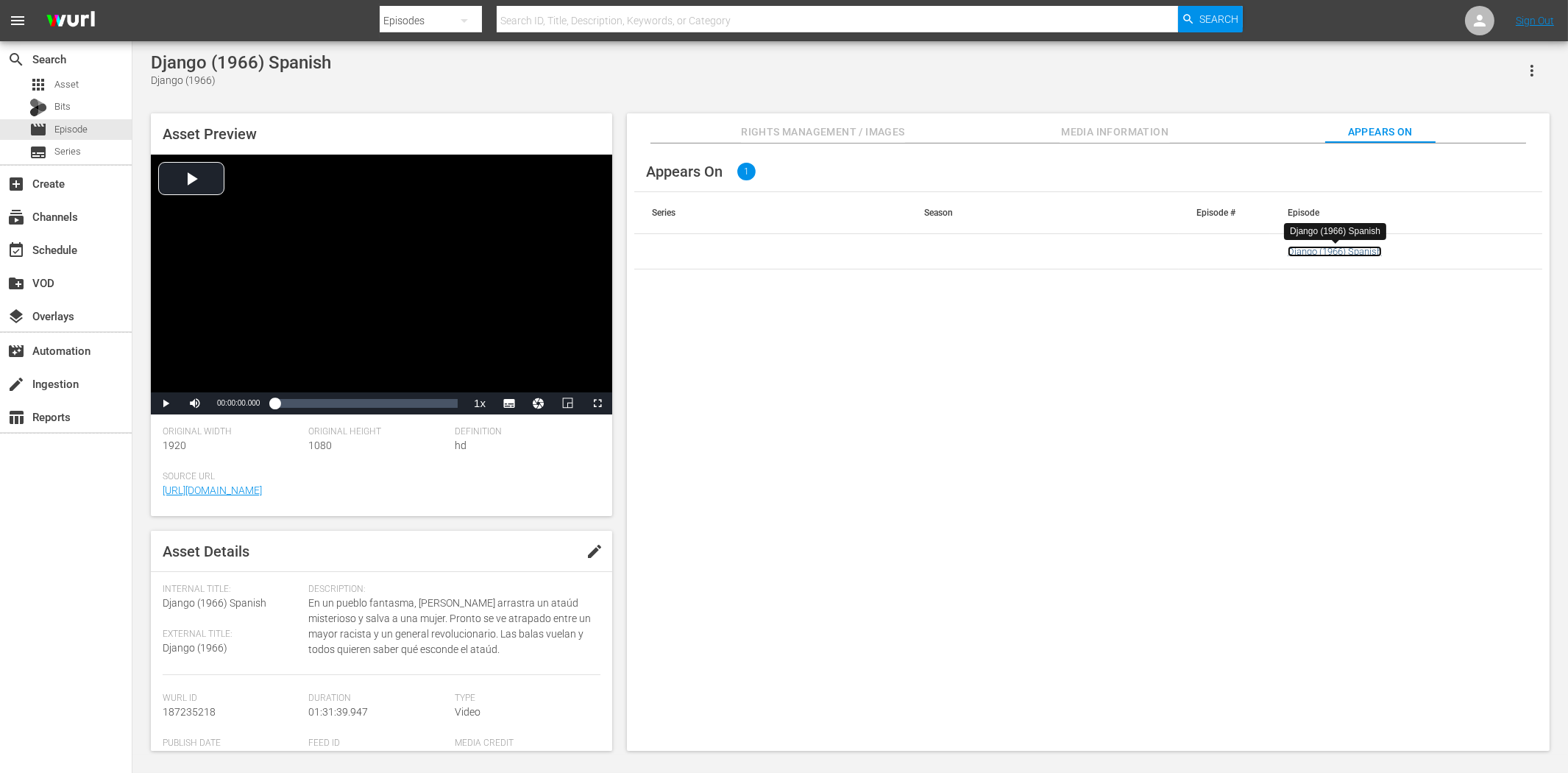
click at [1317, 254] on link "Django (1966) Spanish" at bounding box center [1334, 252] width 94 height 11
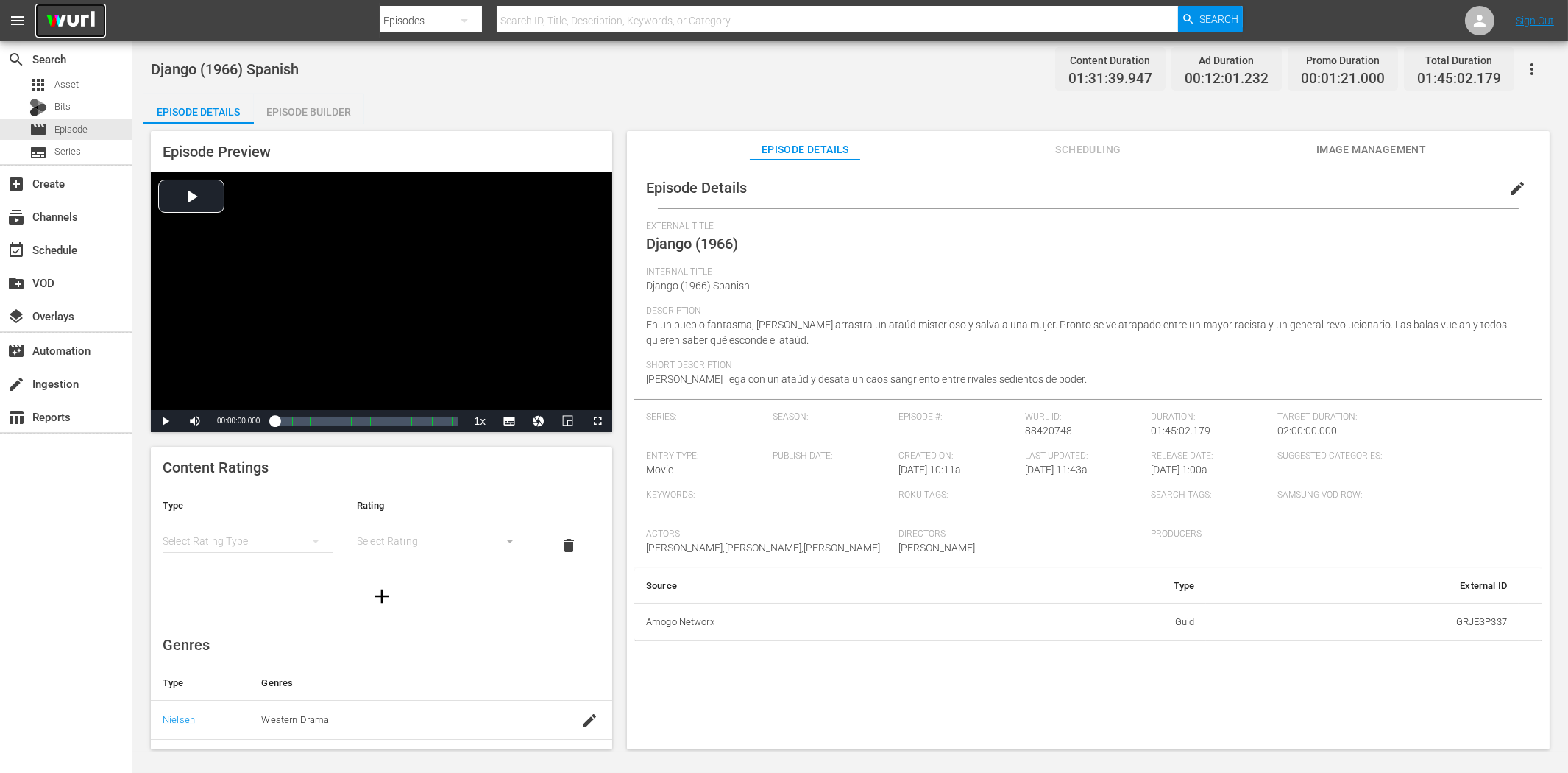
click at [77, 15] on img at bounding box center [70, 21] width 70 height 35
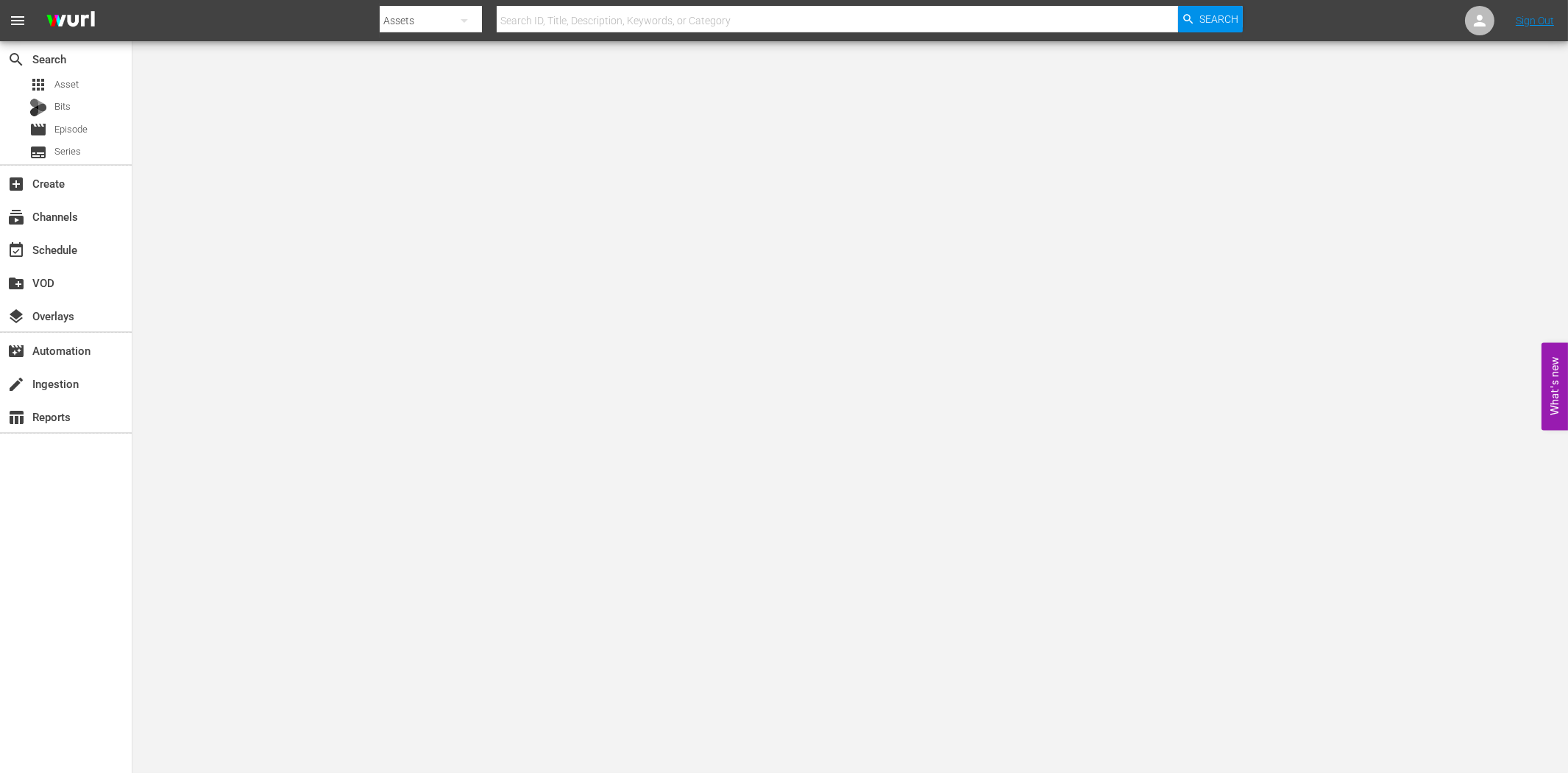
click at [62, 509] on div "search Search apps Asset Bits movie Episode subtitles Series add_box Create sub…" at bounding box center [66, 427] width 133 height 773
click at [89, 369] on div "create Ingestion" at bounding box center [66, 382] width 132 height 29
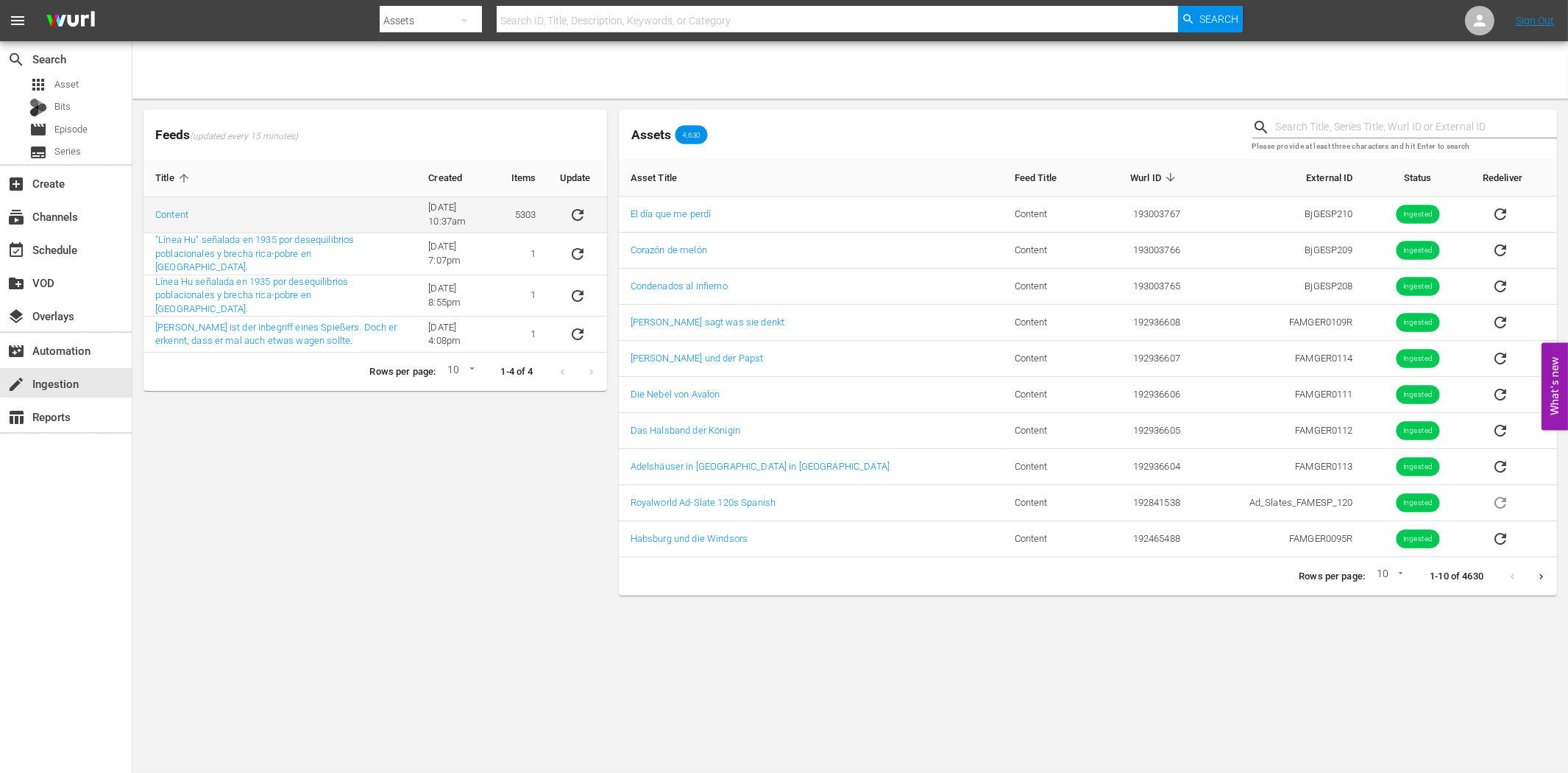
click at [579, 211] on icon "sticky table" at bounding box center [577, 214] width 17 height 17
click at [332, 495] on div "Feeds (updated every 15 minutes) Title Created Items Update Content 6/8/22 @ 10…" at bounding box center [375, 352] width 475 height 498
click at [580, 206] on icon "sticky table" at bounding box center [577, 214] width 17 height 17
click at [1146, 700] on body "menu Search By Assets Search ID, Title, Description, Keywords, or Category Sear…" at bounding box center [784, 386] width 1568 height 773
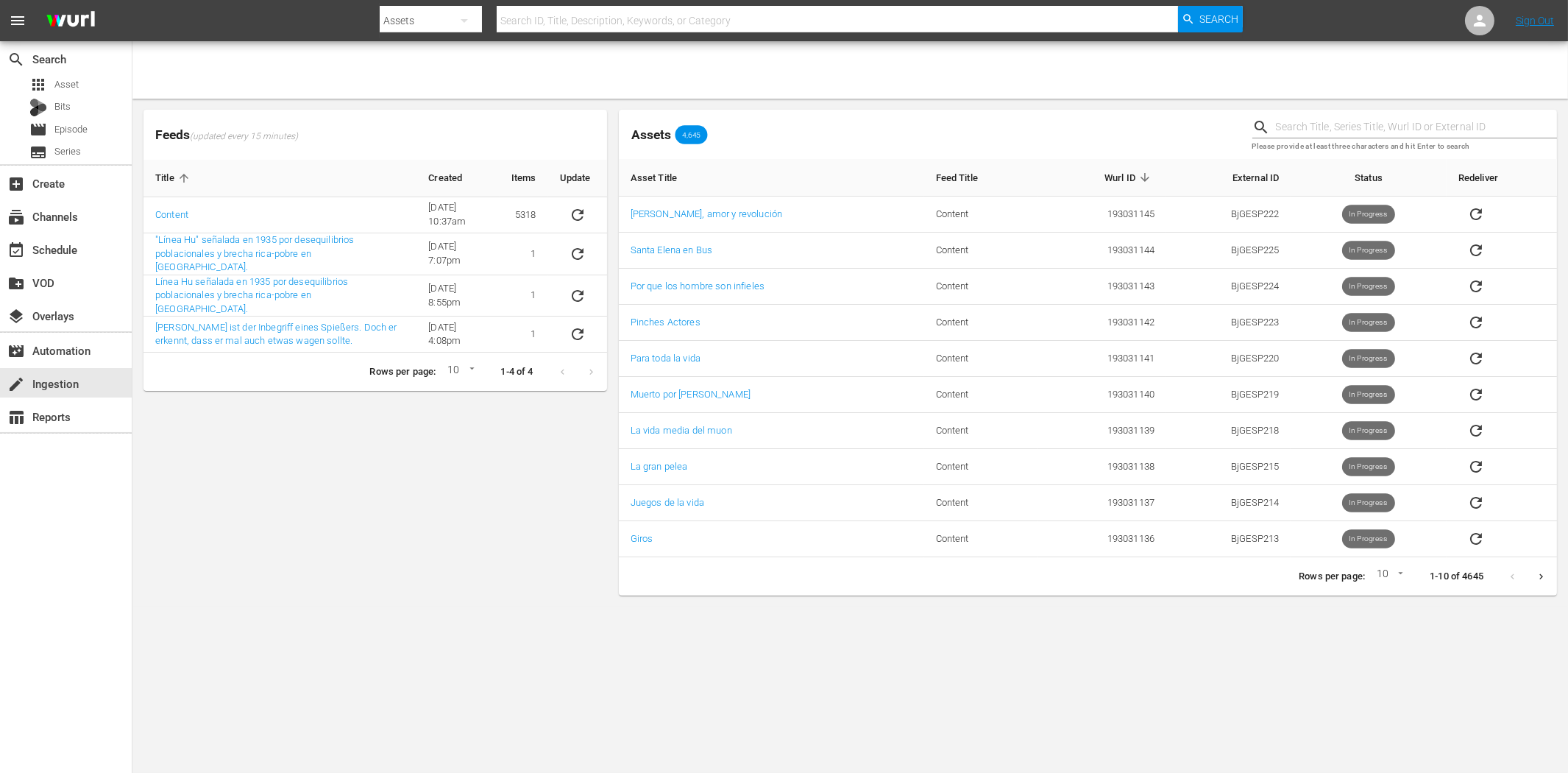
click at [1392, 576] on body "menu Search By Assets Search ID, Title, Description, Keywords, or Category Sear…" at bounding box center [784, 386] width 1568 height 773
click at [1389, 606] on li "15" at bounding box center [1386, 602] width 36 height 25
type input "15"
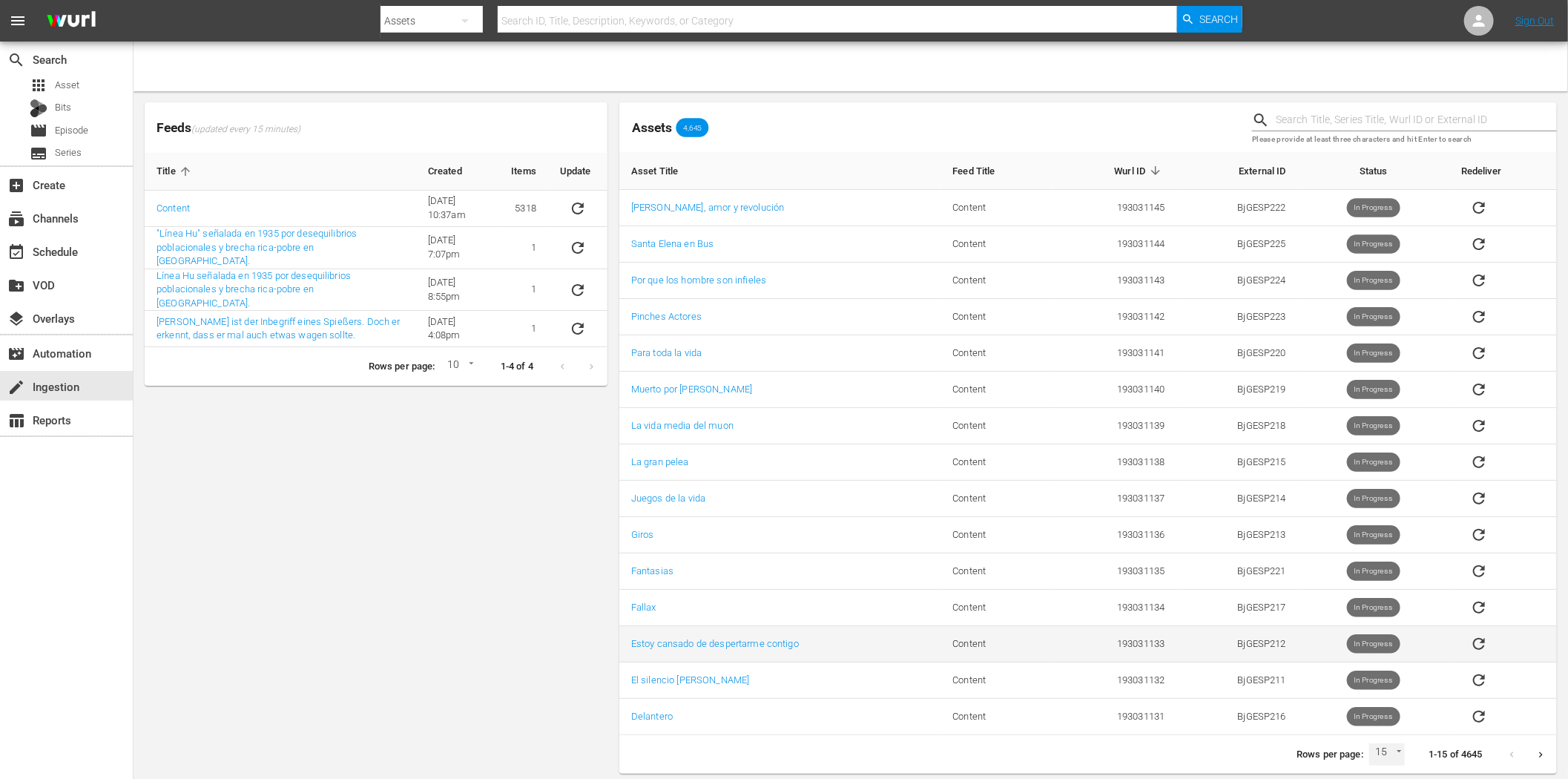
scroll to position [15, 0]
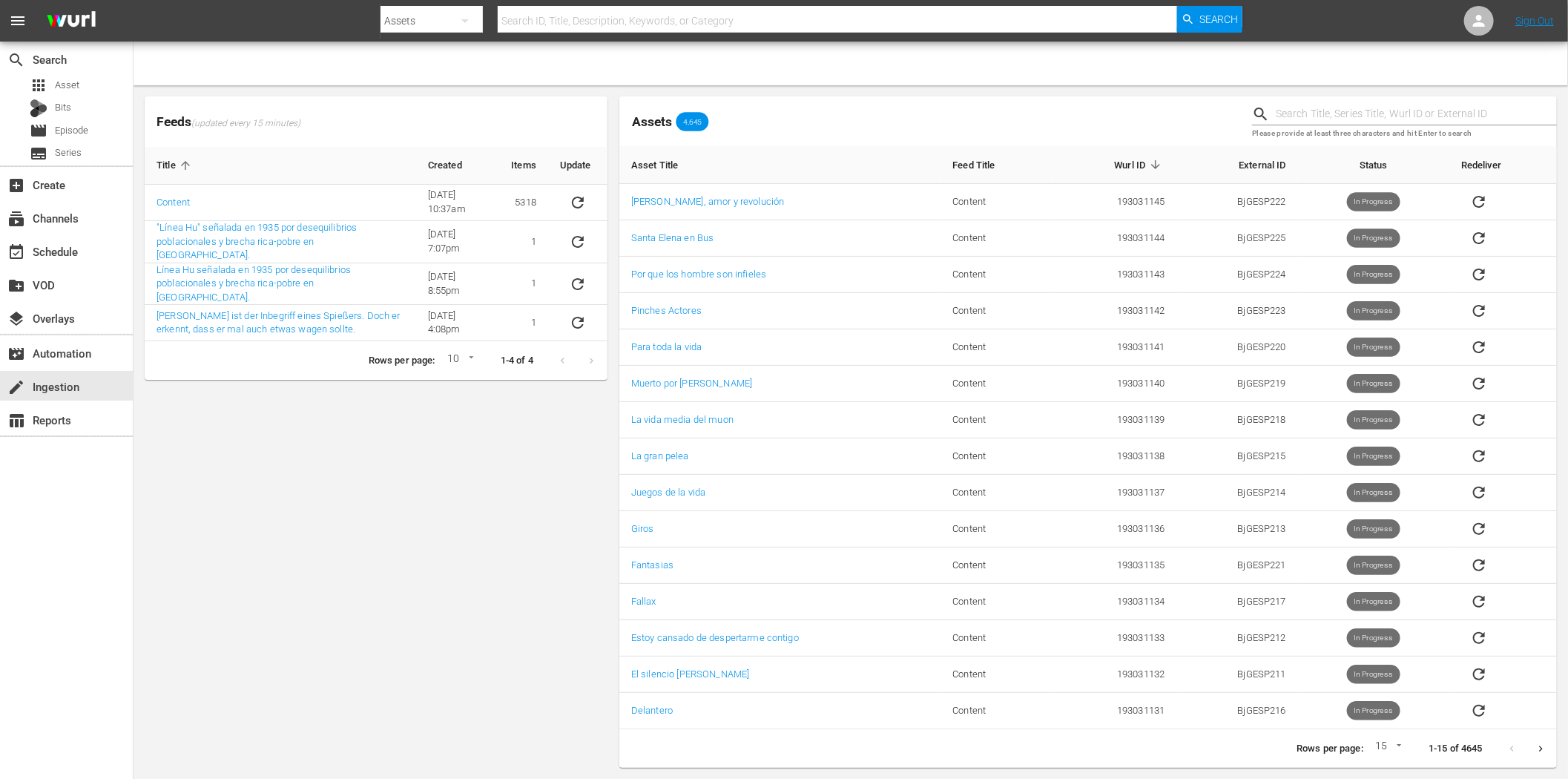
click at [1537, 750] on icon "Next page" at bounding box center [1541, 749] width 11 height 11
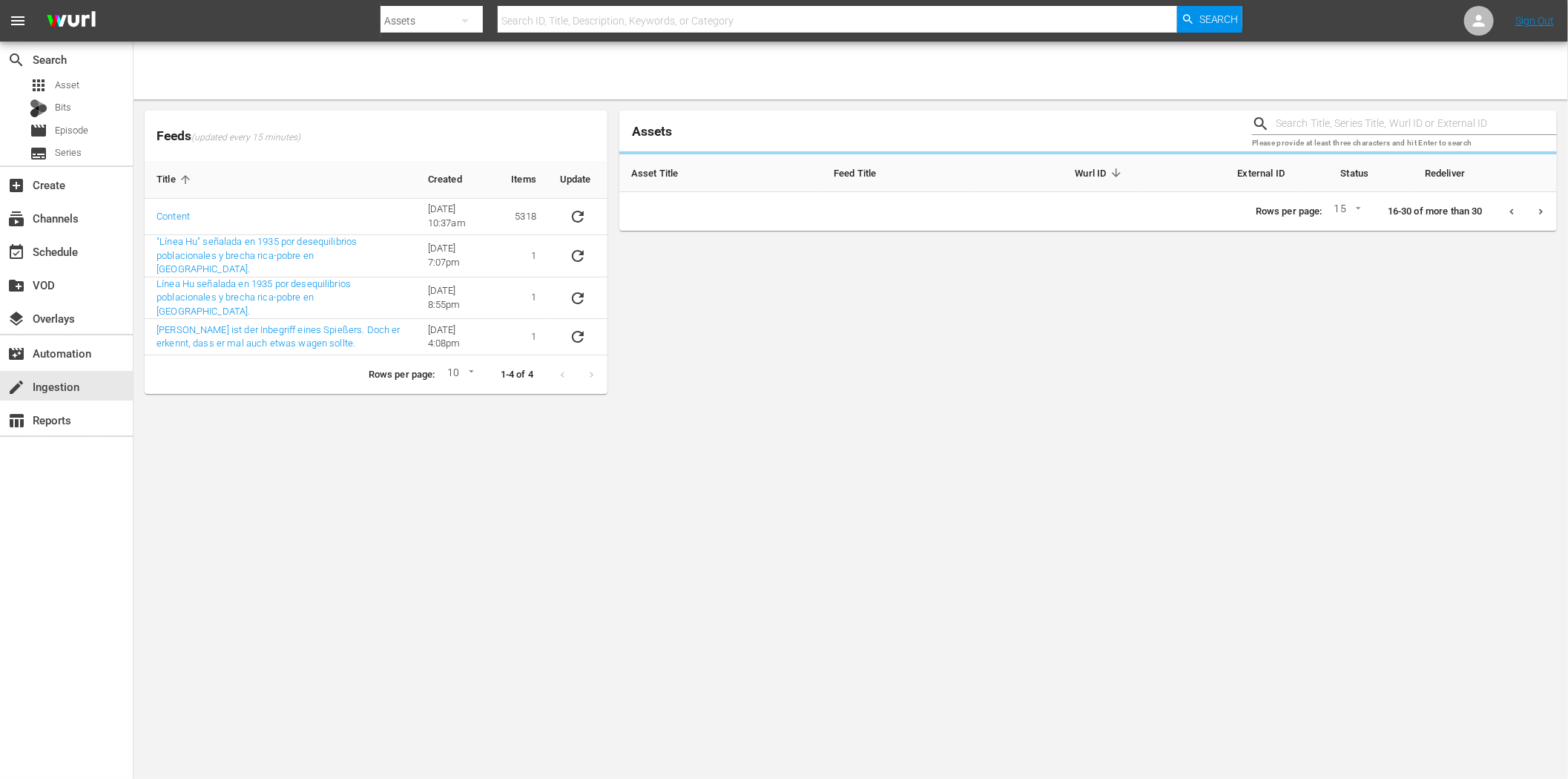
scroll to position [0, 0]
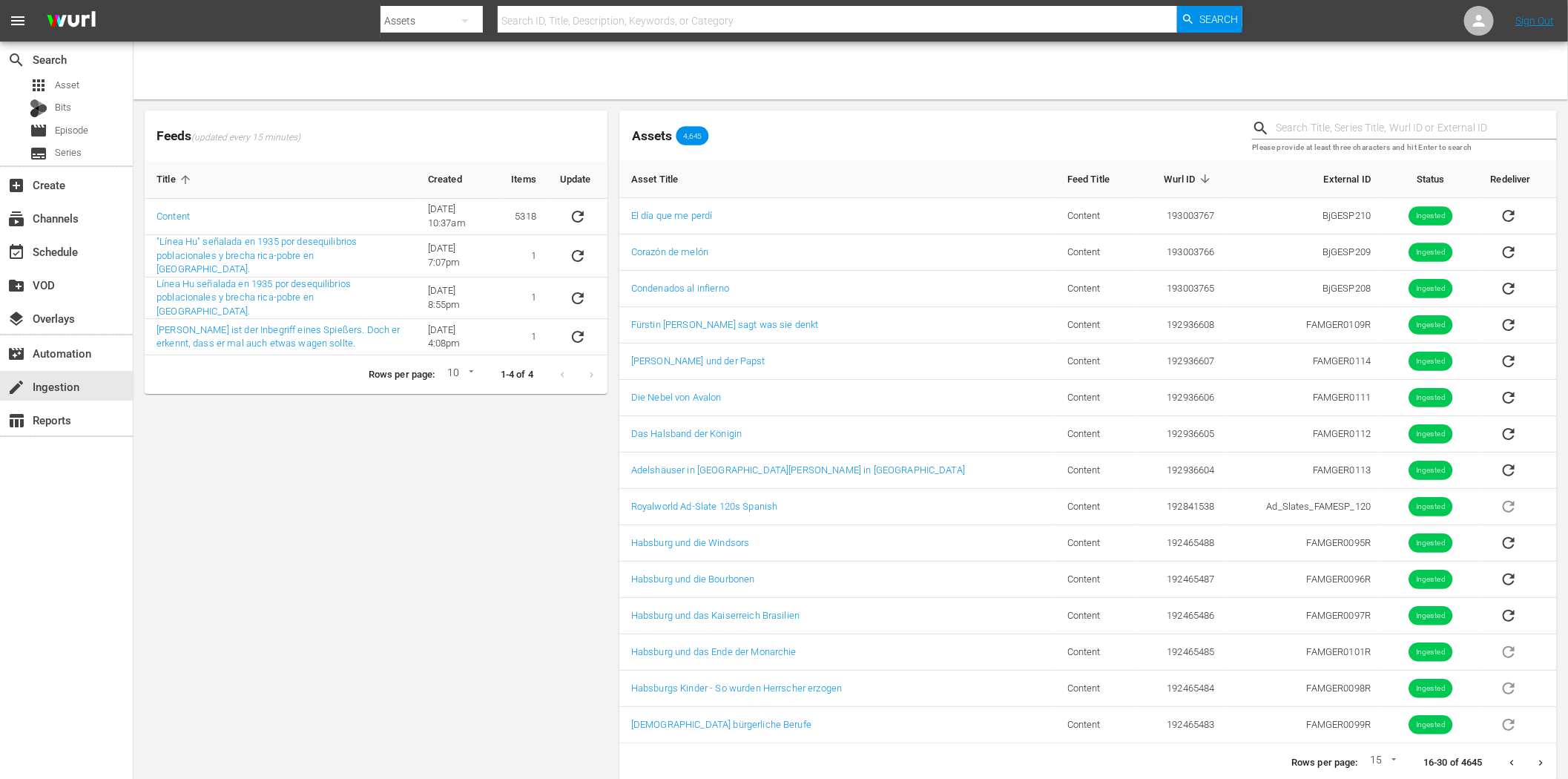
click at [1511, 767] on icon "Previous page" at bounding box center [1512, 763] width 11 height 11
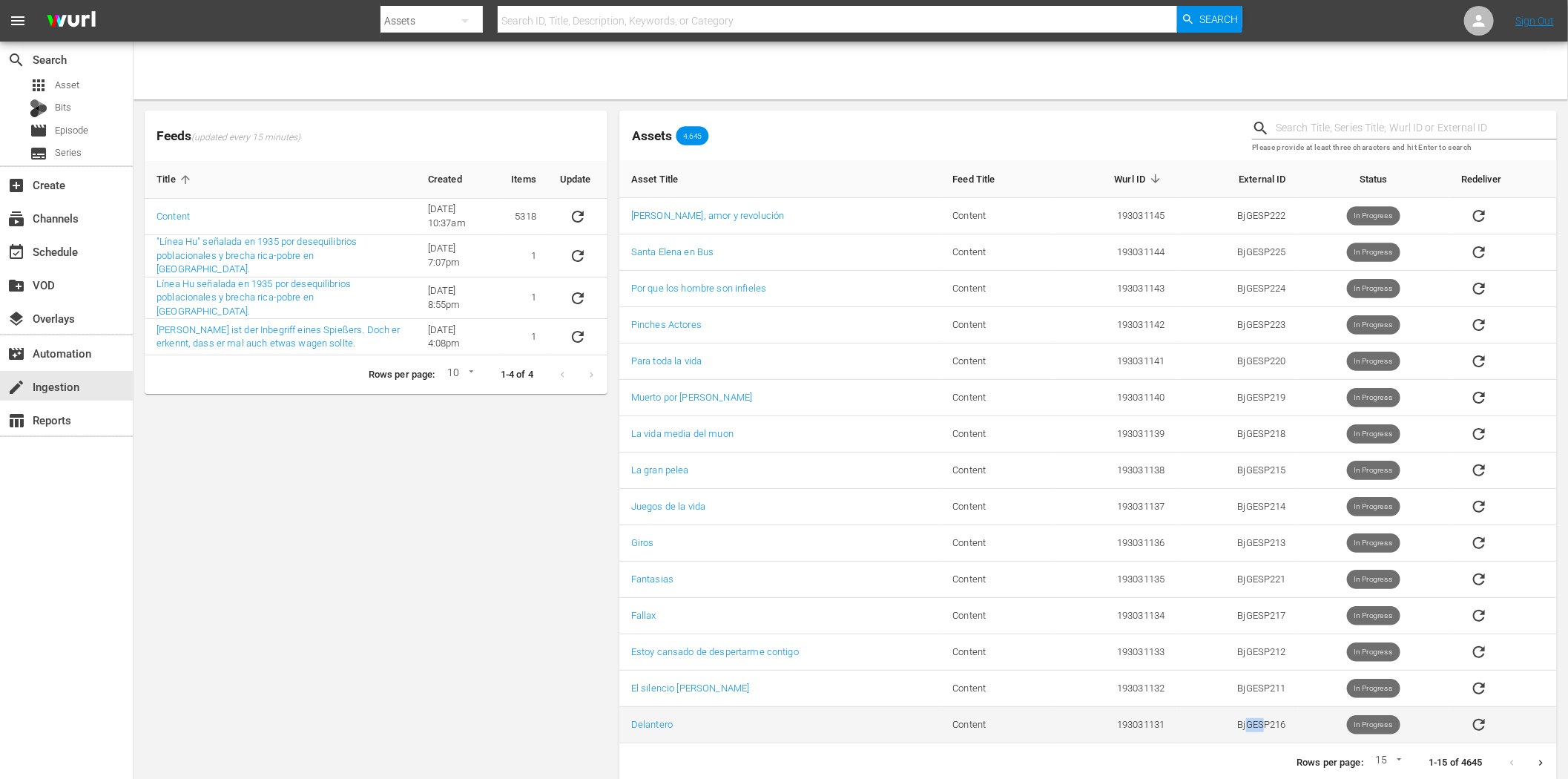
drag, startPoint x: 1248, startPoint y: 727, endPoint x: 1262, endPoint y: 727, distance: 14.0
click at [1262, 727] on td "BjGESP216" at bounding box center [1237, 725] width 121 height 36
click at [525, 20] on input "text" at bounding box center [837, 20] width 679 height 36
paste input "Condenados al infierno"
type input "Condenados al infierno"
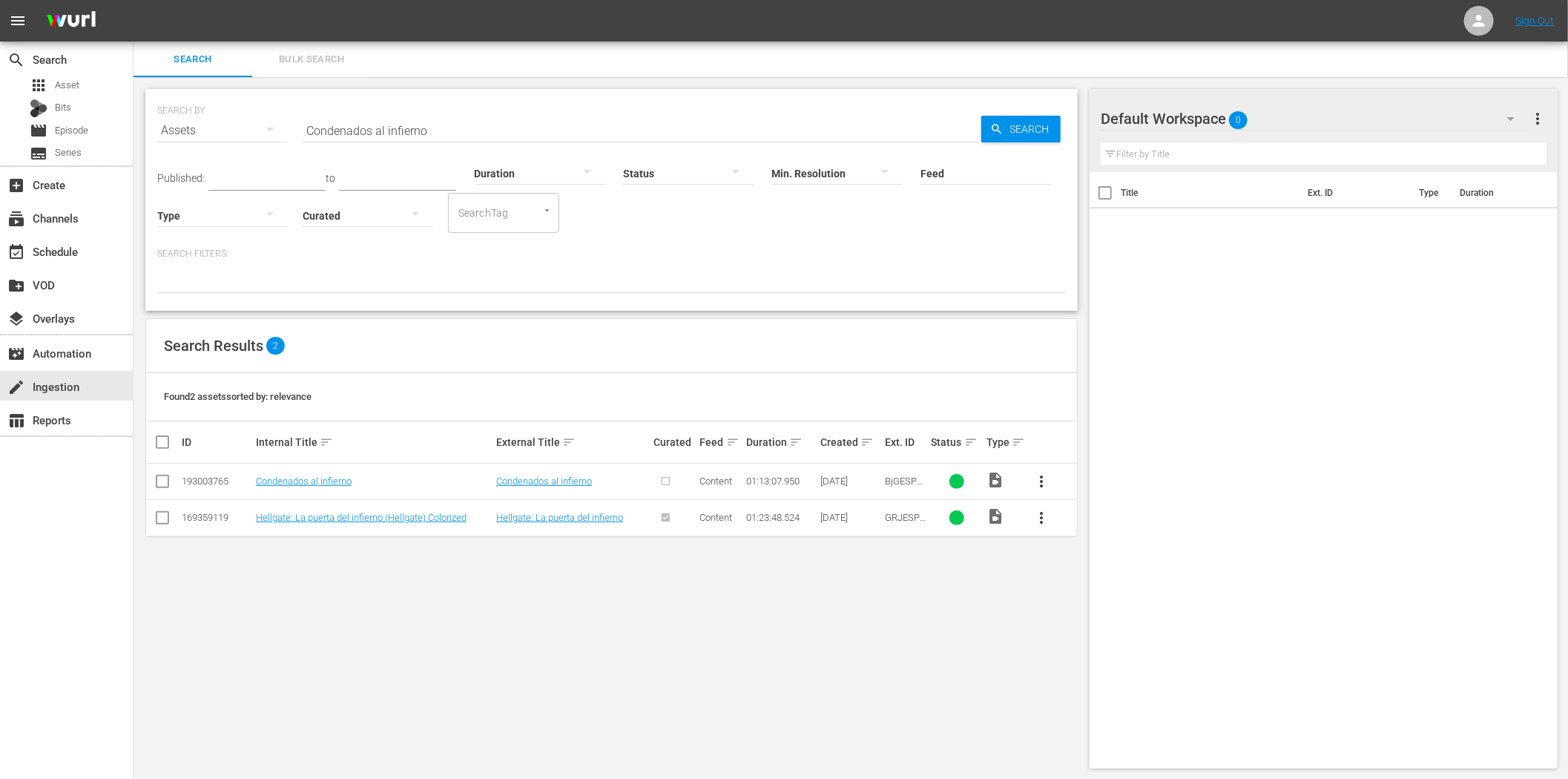
click at [1041, 478] on span "more_vert" at bounding box center [1041, 481] width 18 height 18
click at [1092, 598] on div "Episode" at bounding box center [1121, 594] width 100 height 36
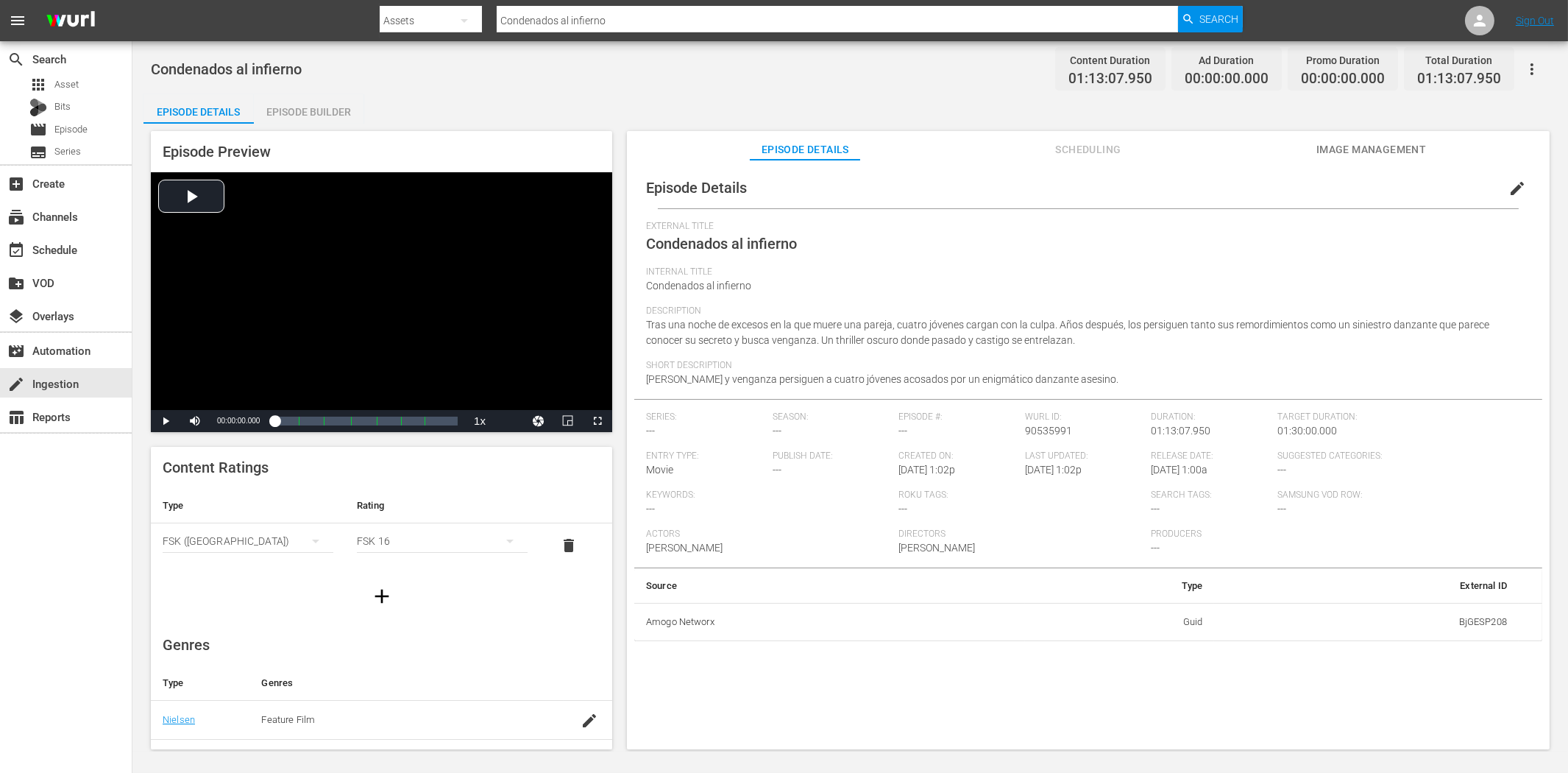
click at [318, 107] on div "Episode Builder" at bounding box center [309, 112] width 111 height 36
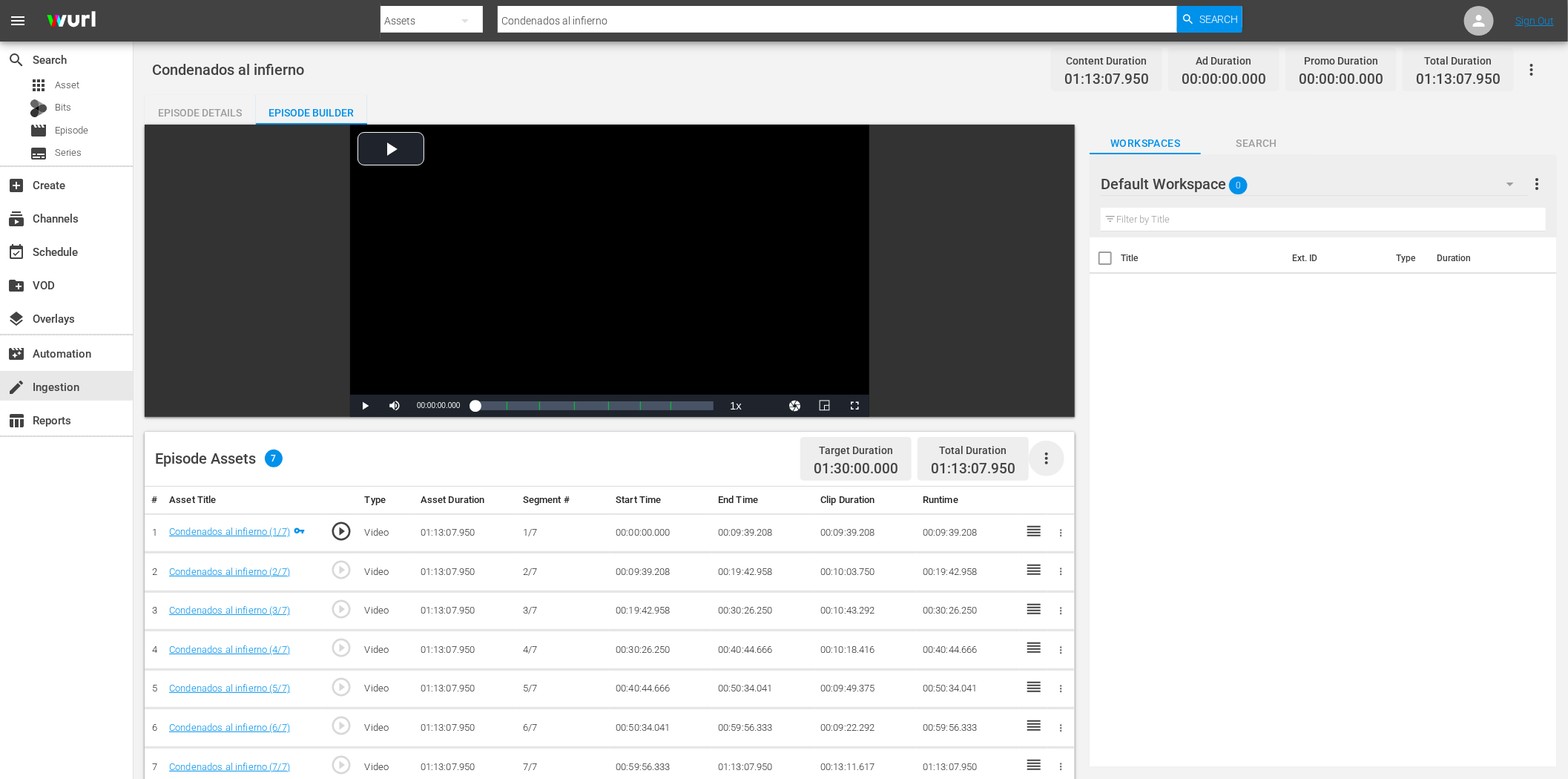
click at [1047, 454] on icon "button" at bounding box center [1046, 458] width 3 height 12
click at [1083, 467] on div "Fill with Ads" at bounding box center [1091, 464] width 100 height 36
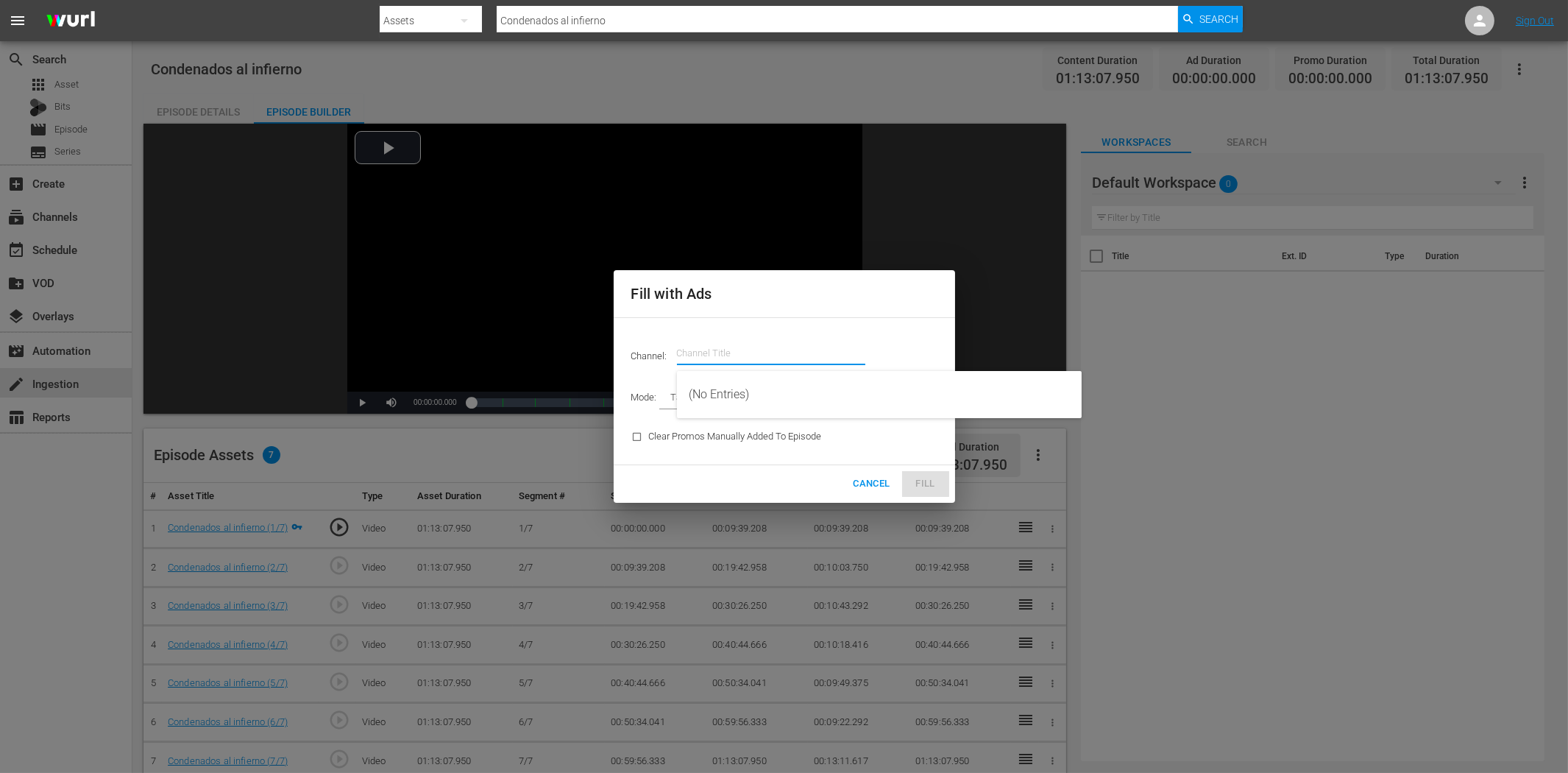
click at [702, 352] on input "text" at bounding box center [771, 353] width 188 height 36
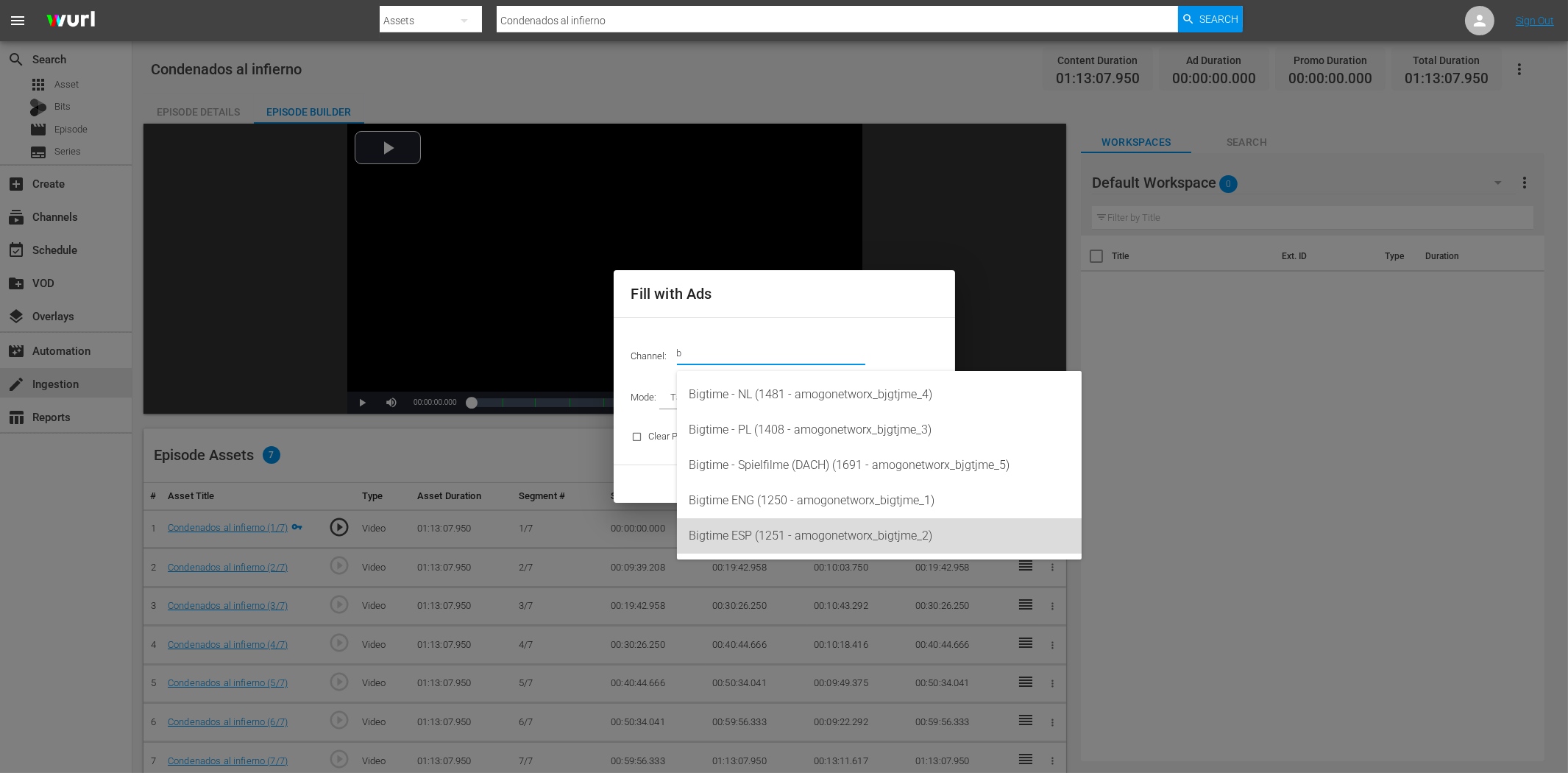
click at [790, 532] on div "Bigtime ESP (1251 - amogonetworx_bigtjme_2)" at bounding box center [879, 536] width 381 height 36
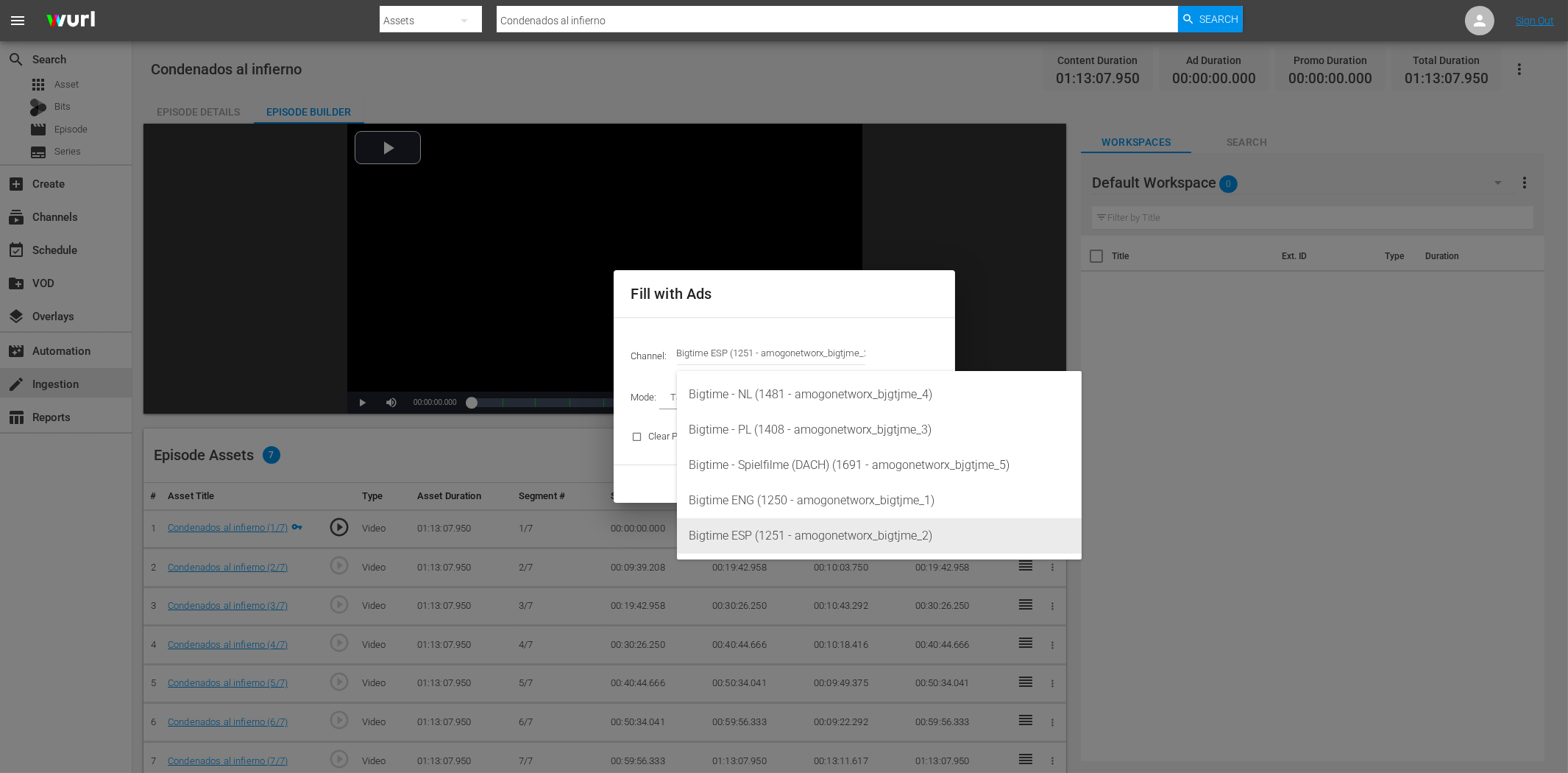
type input "Bigtime ESP (1251)"
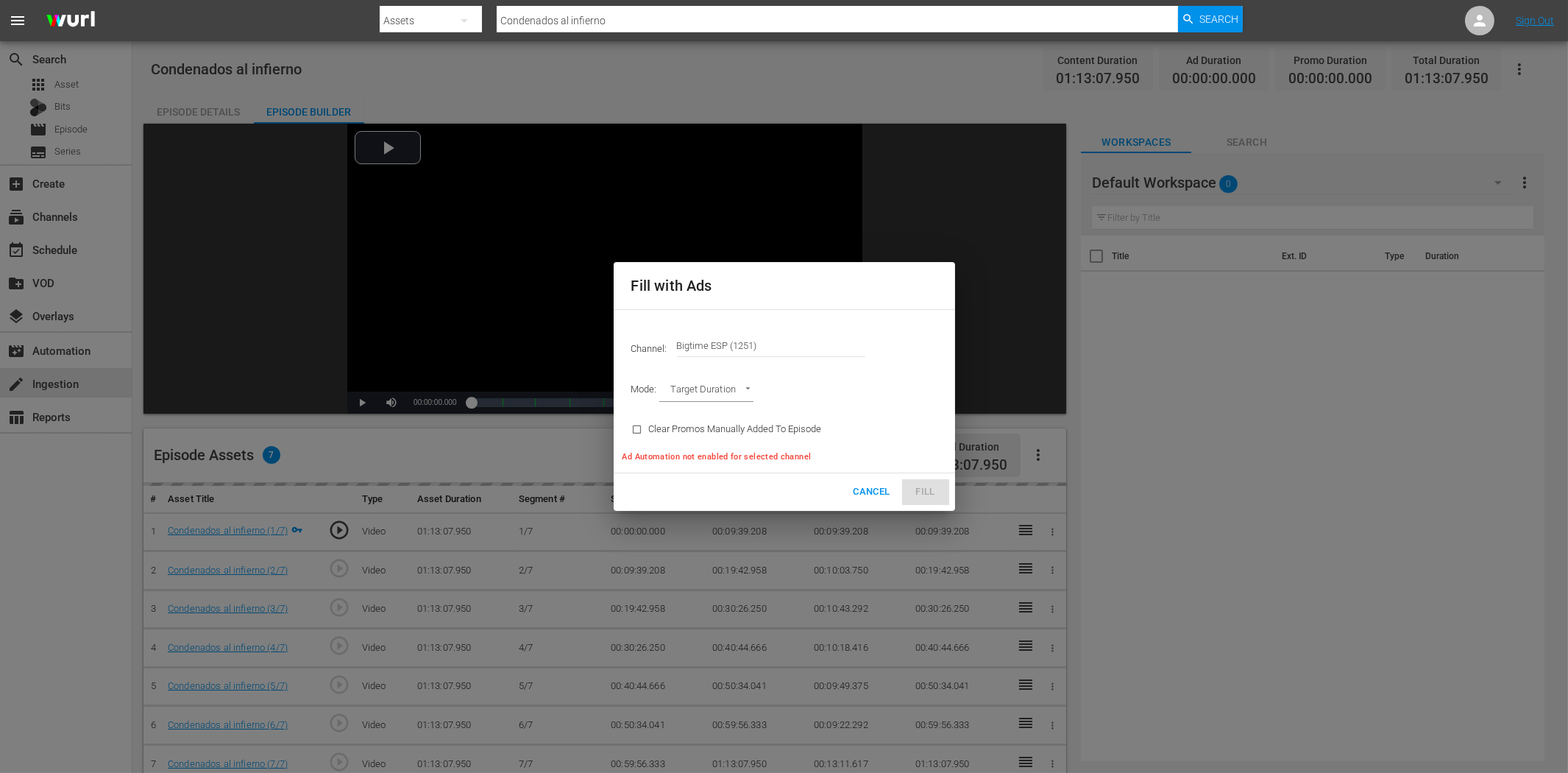
type input "AD_BREAK_DURATION"
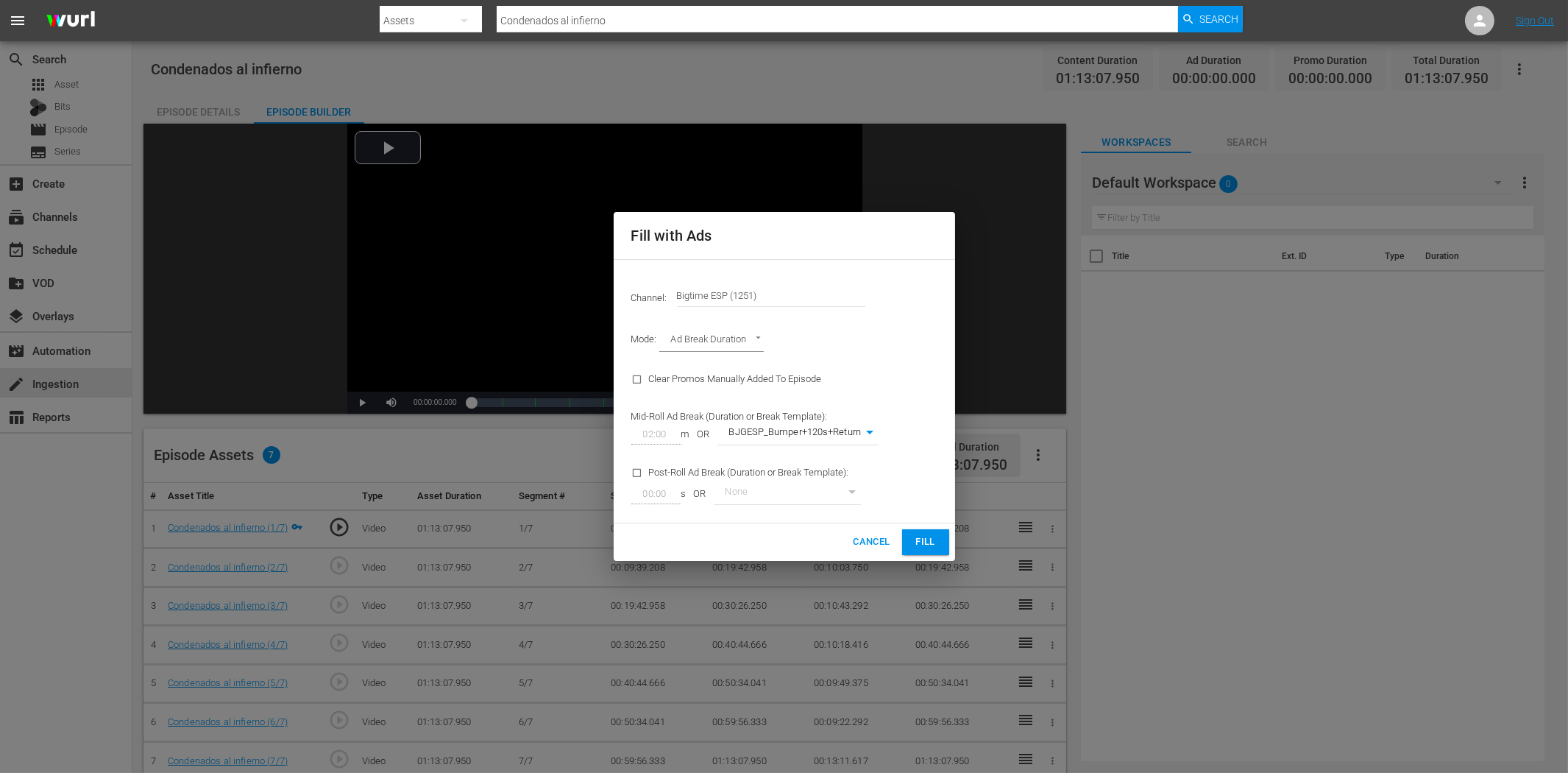
click at [916, 538] on span "Fill" at bounding box center [926, 542] width 24 height 17
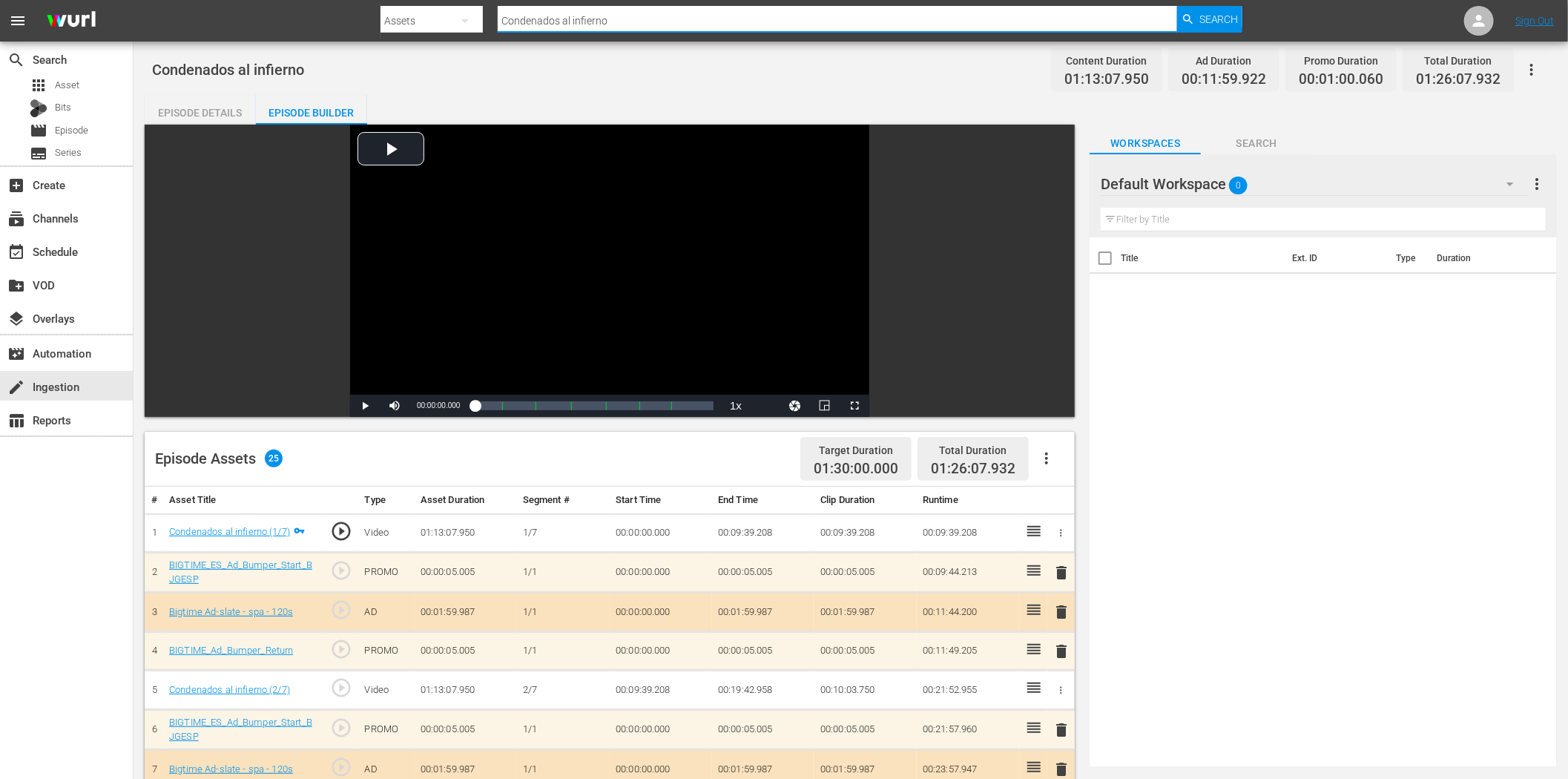
click at [606, 25] on input "Condenados al infierno" at bounding box center [837, 20] width 679 height 36
paste input "razón de melón"
type input "Corazón de melón"
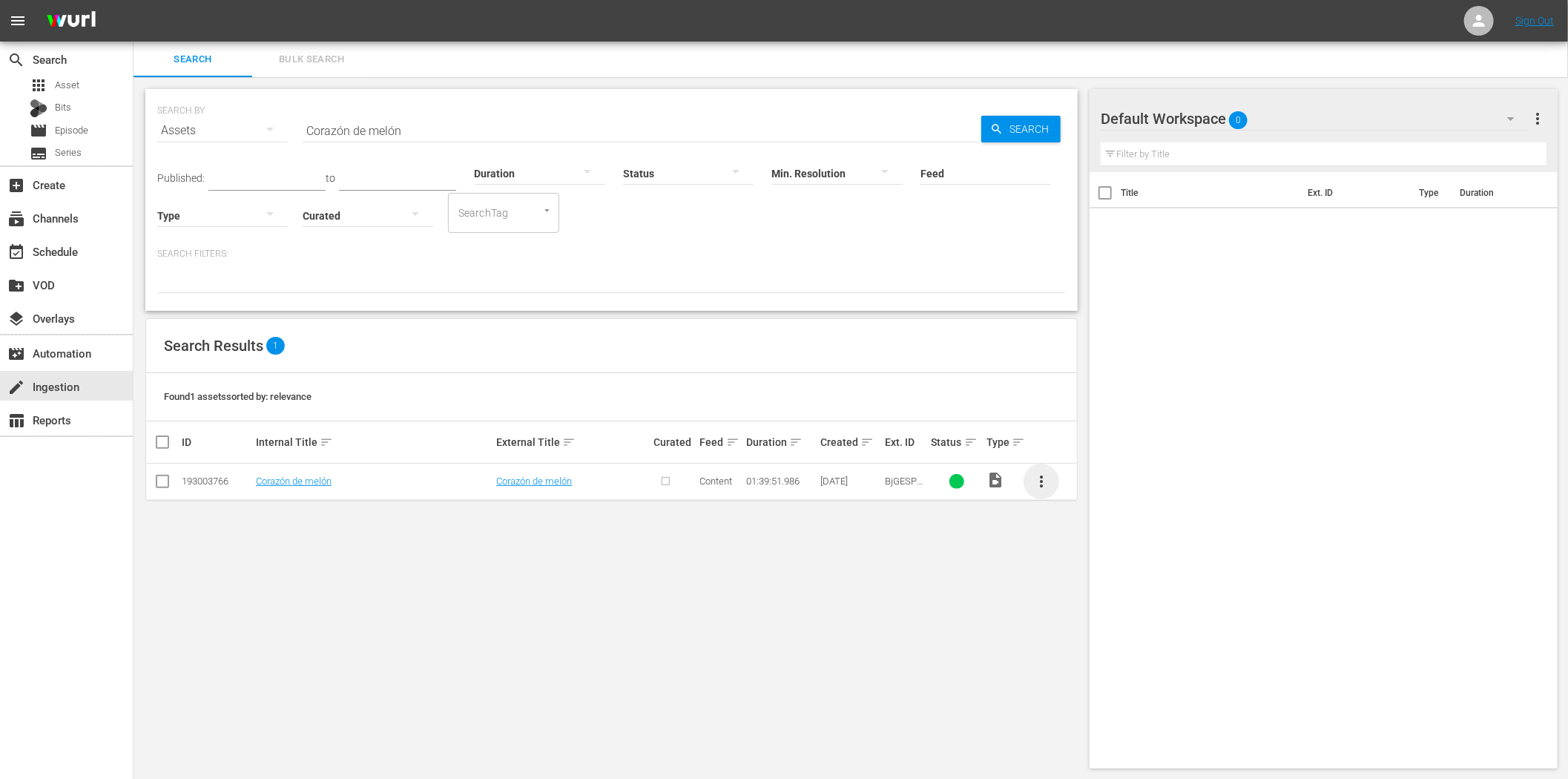
click at [1040, 484] on span "more_vert" at bounding box center [1041, 481] width 18 height 18
click at [1096, 598] on div "Episode" at bounding box center [1121, 594] width 100 height 36
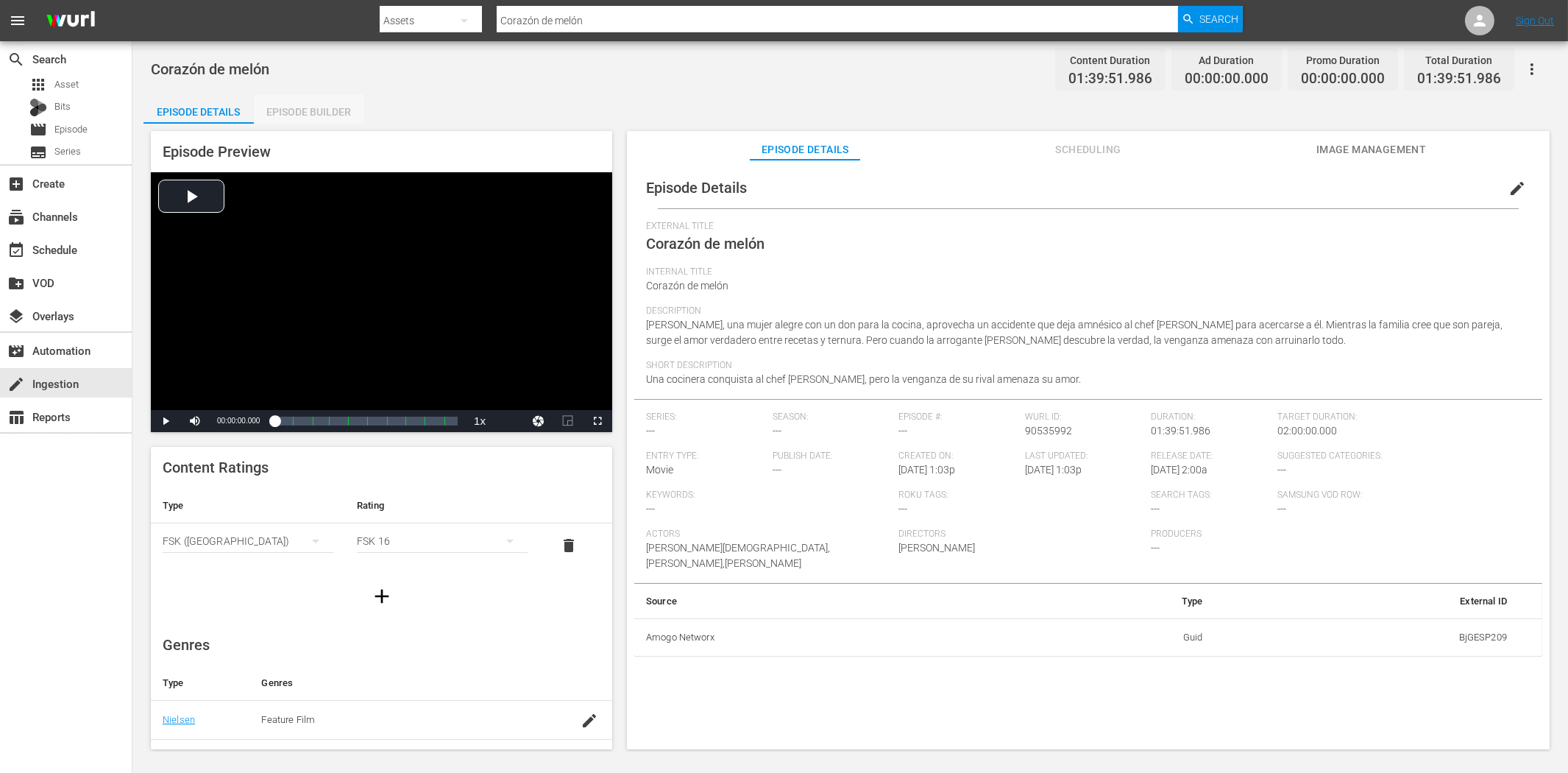
click at [318, 106] on div "Episode Builder" at bounding box center [309, 112] width 111 height 36
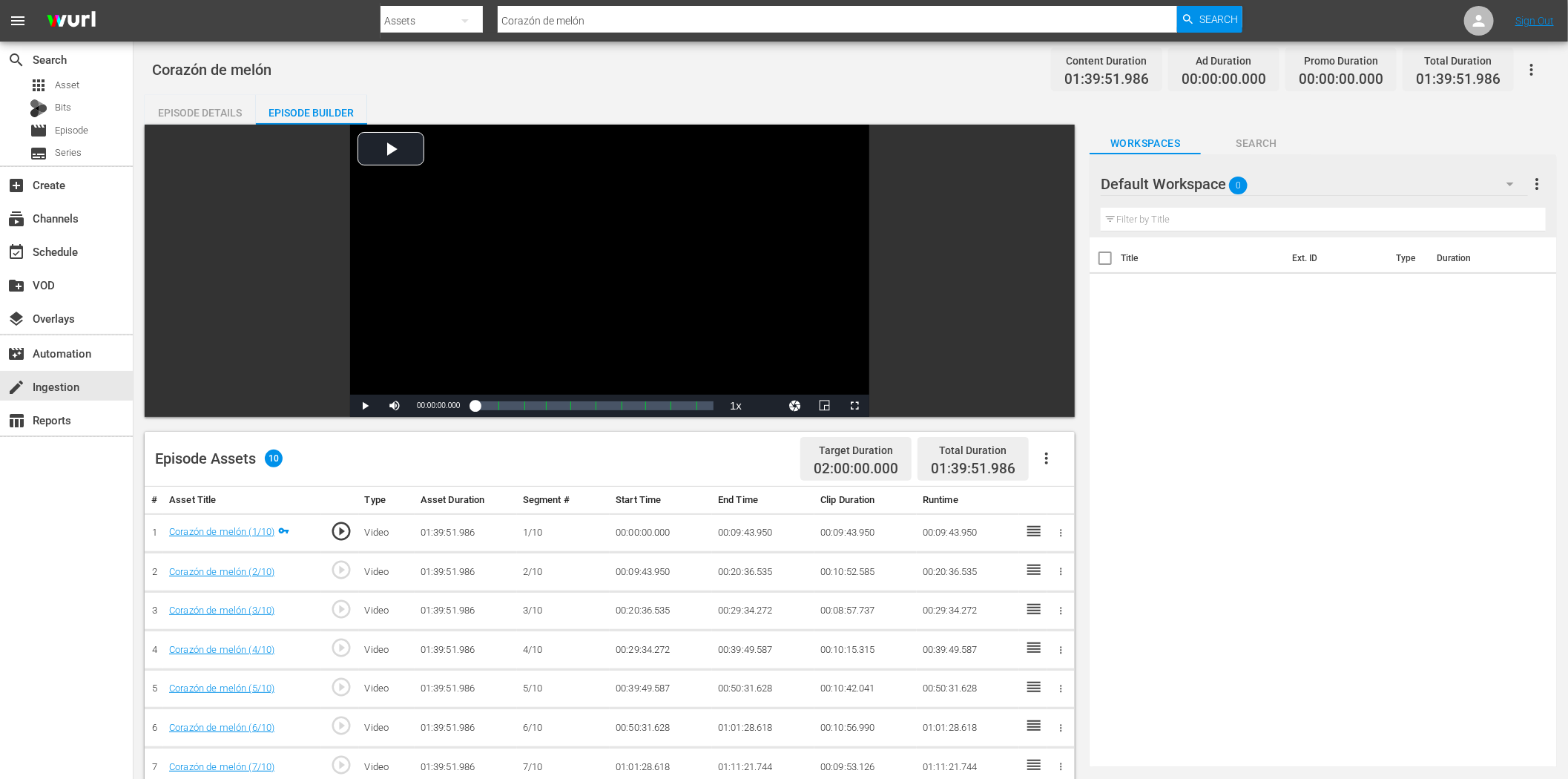
click at [1043, 454] on icon "button" at bounding box center [1046, 458] width 18 height 18
click at [1081, 469] on div "Fill with Ads" at bounding box center [1091, 464] width 100 height 36
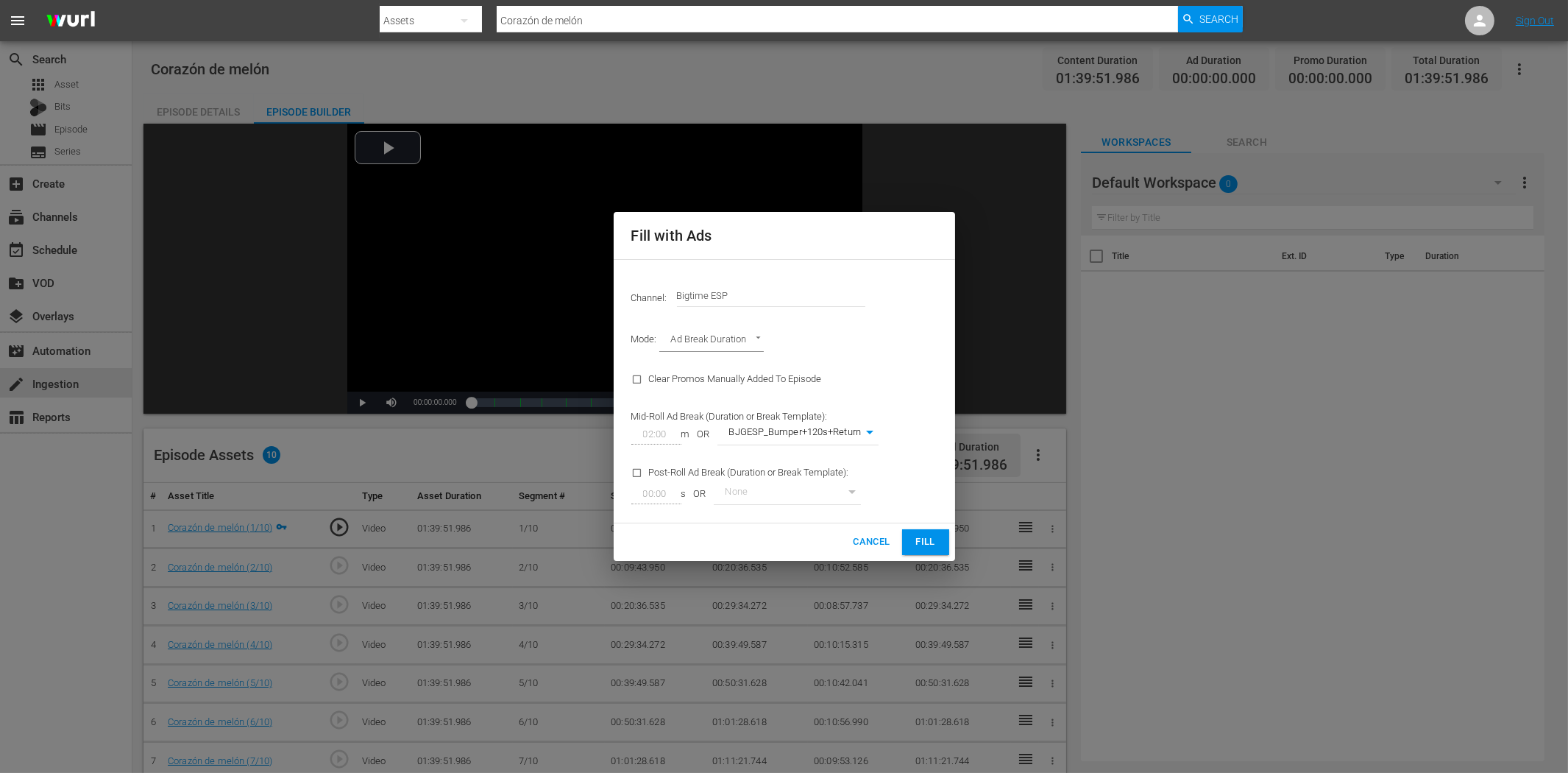
click at [927, 538] on span "Fill" at bounding box center [926, 542] width 24 height 17
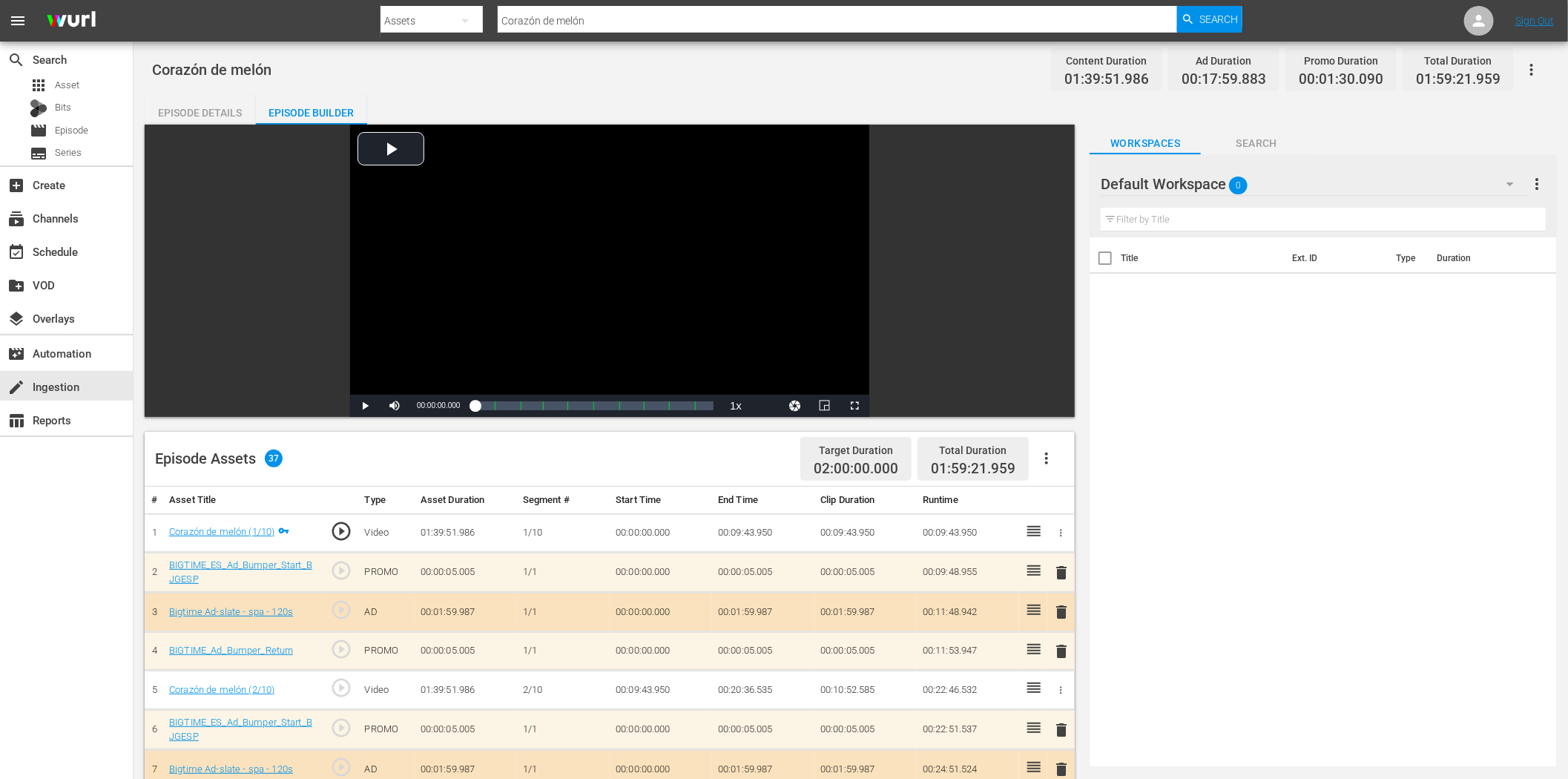
click at [1232, 420] on div "Title Ext. ID Type Duration" at bounding box center [1323, 500] width 467 height 524
click at [1510, 179] on icon "button" at bounding box center [1510, 183] width 18 height 18
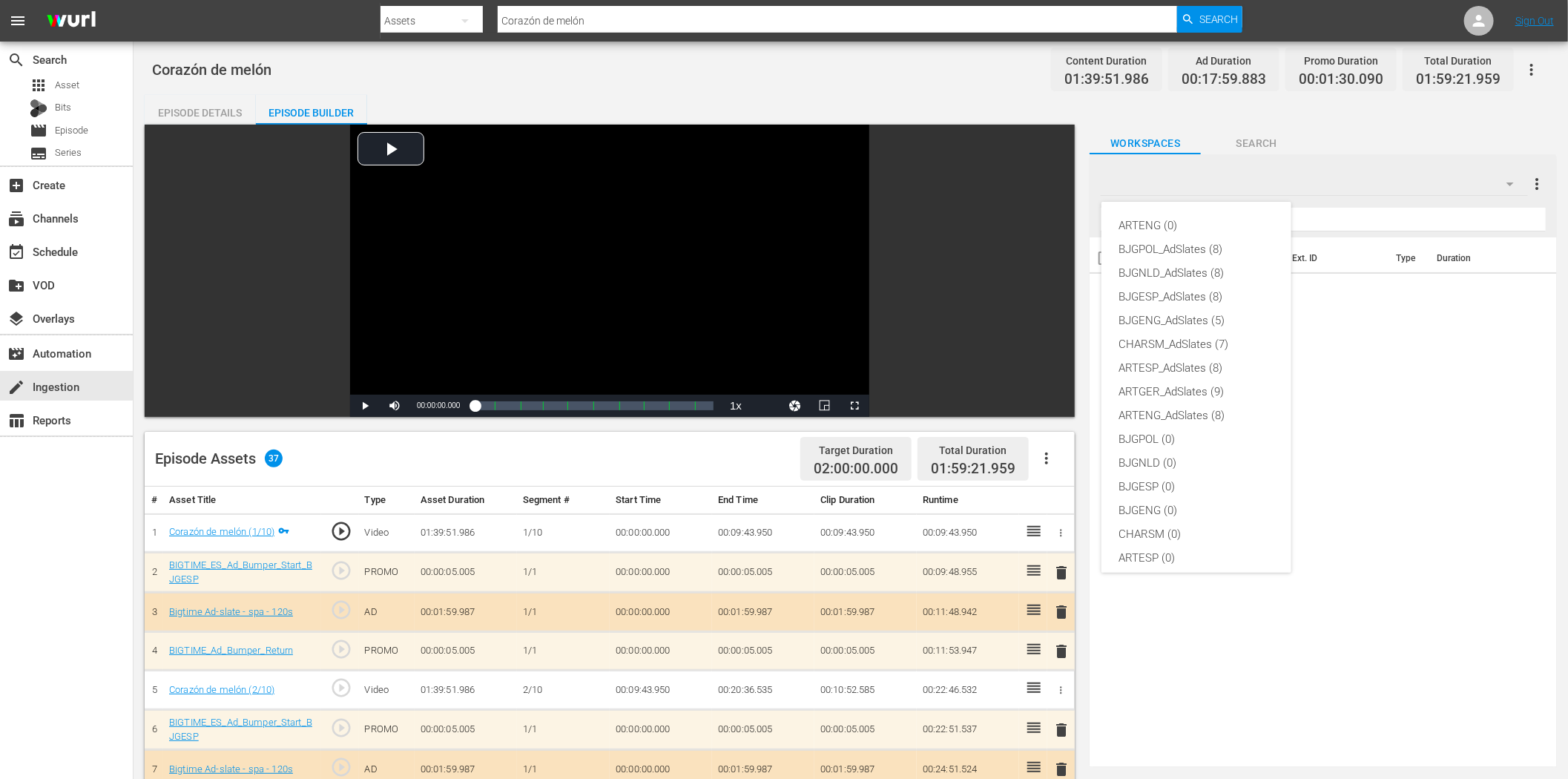
scroll to position [55, 0]
click at [1191, 245] on div "BJGESP_AdSlates (8)" at bounding box center [1196, 242] width 154 height 24
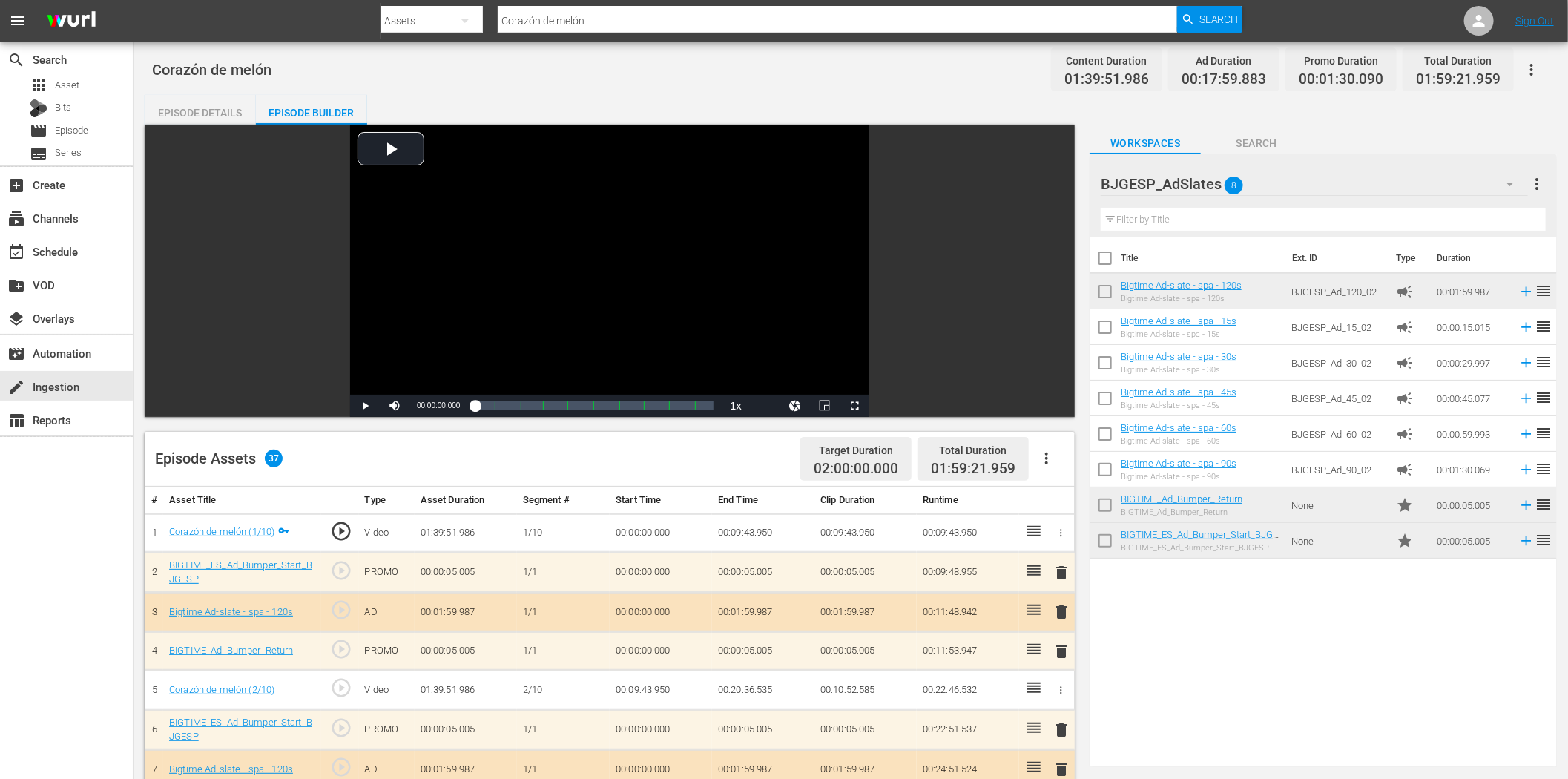
click at [1066, 610] on span "delete" at bounding box center [1062, 611] width 18 height 18
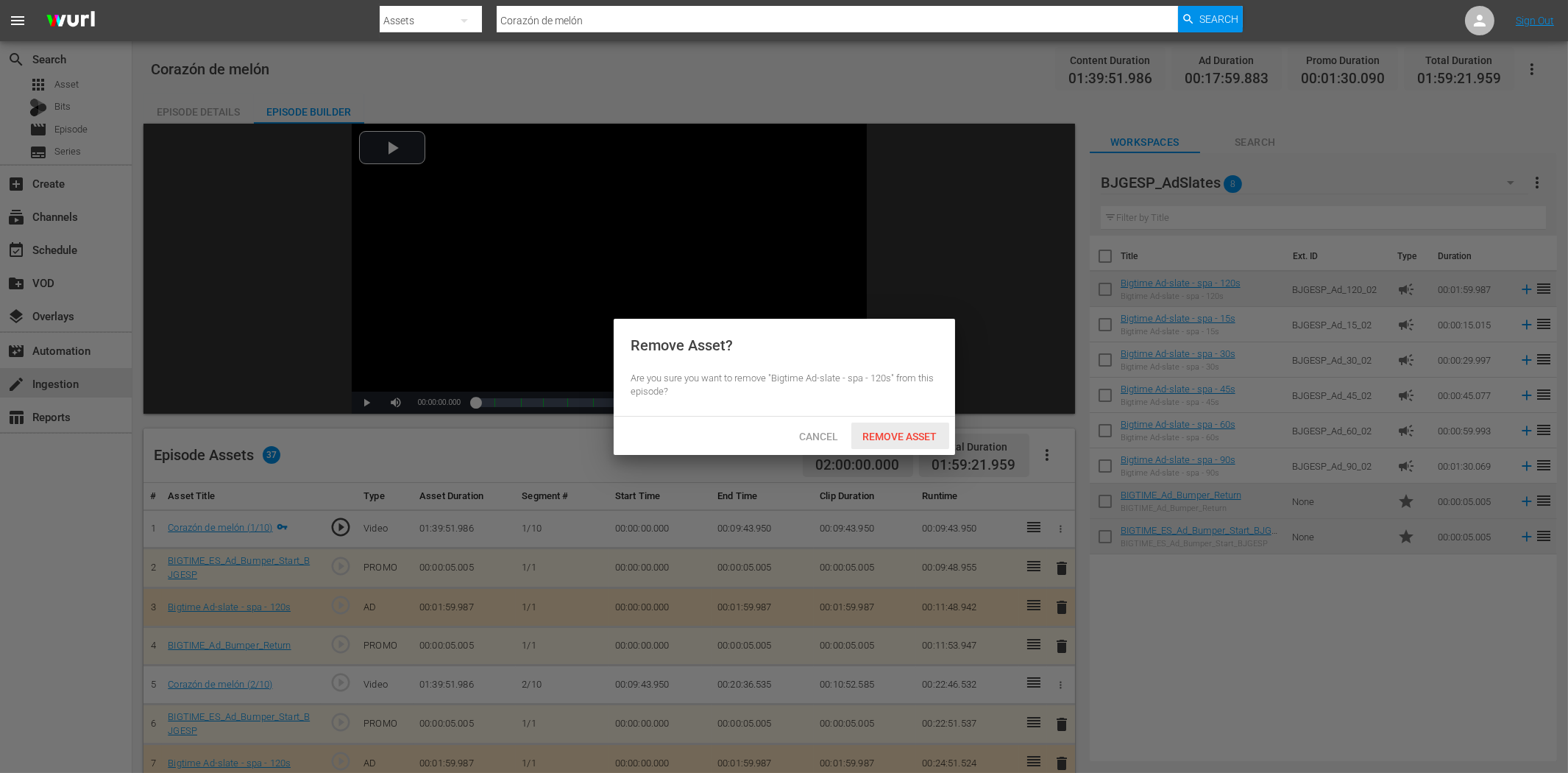
click at [895, 442] on div "Remove Asset" at bounding box center [900, 436] width 98 height 27
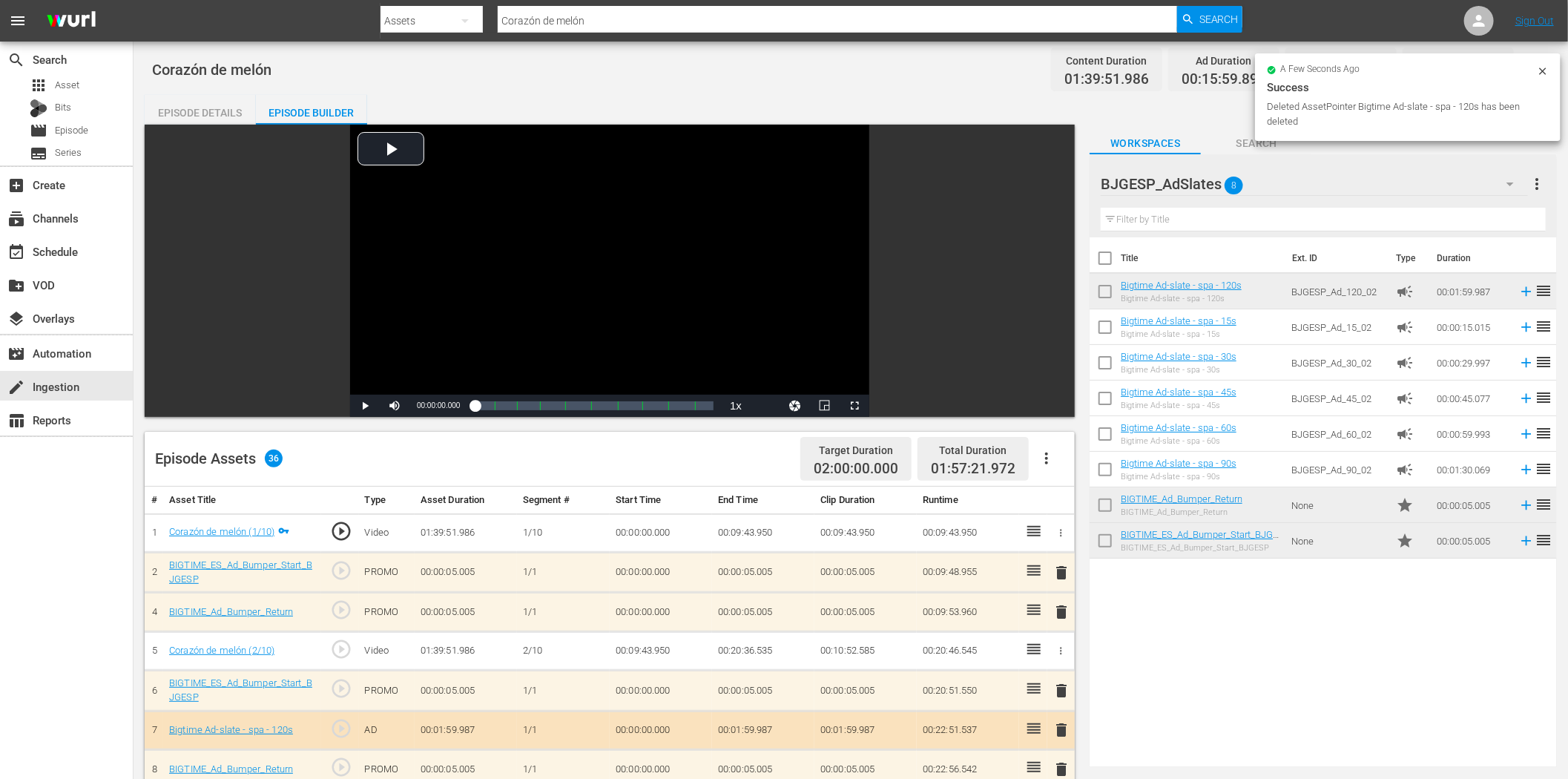
click at [1058, 733] on span "delete" at bounding box center [1062, 729] width 18 height 18
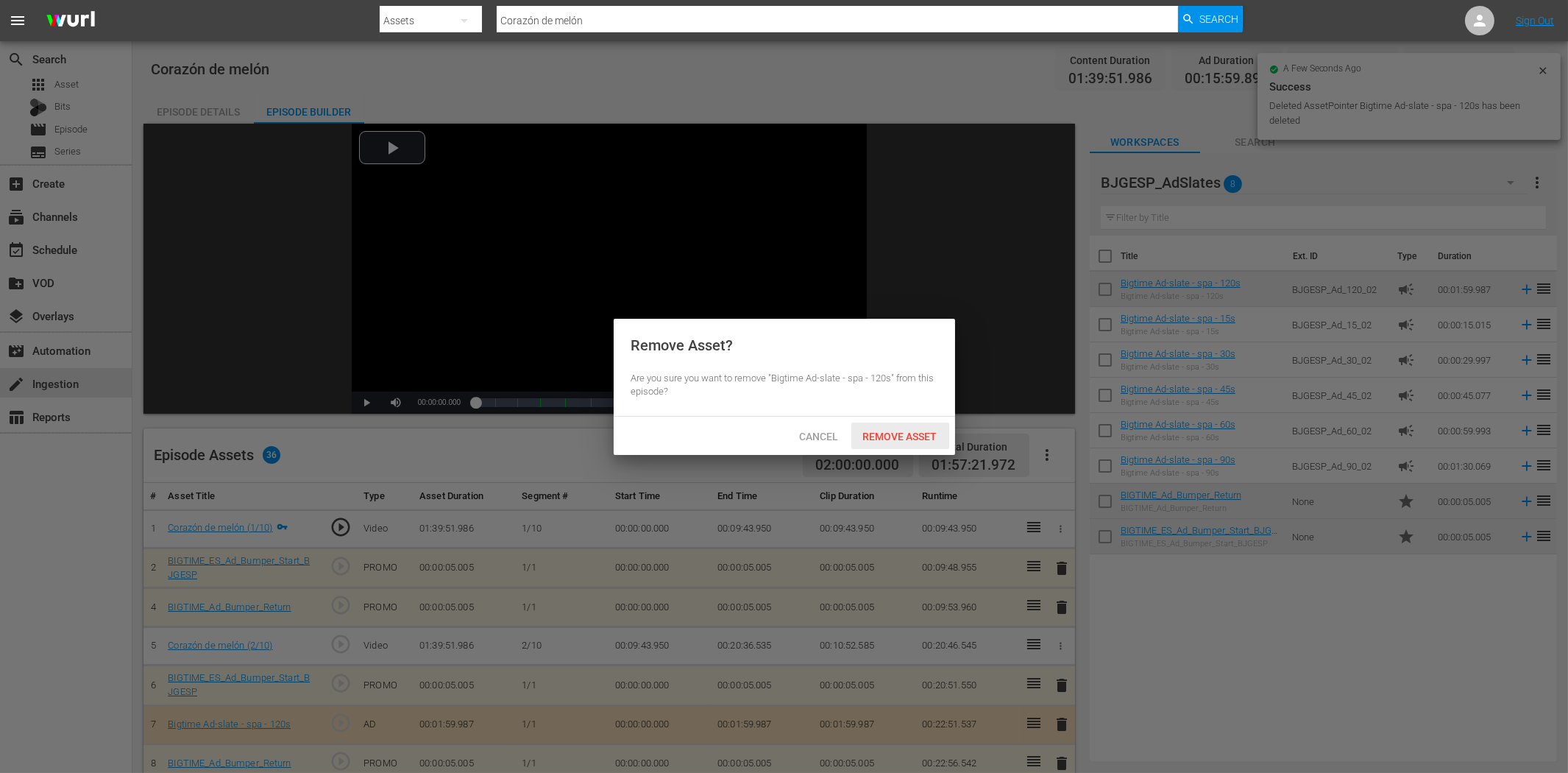
click at [922, 435] on span "Remove Asset" at bounding box center [900, 436] width 98 height 12
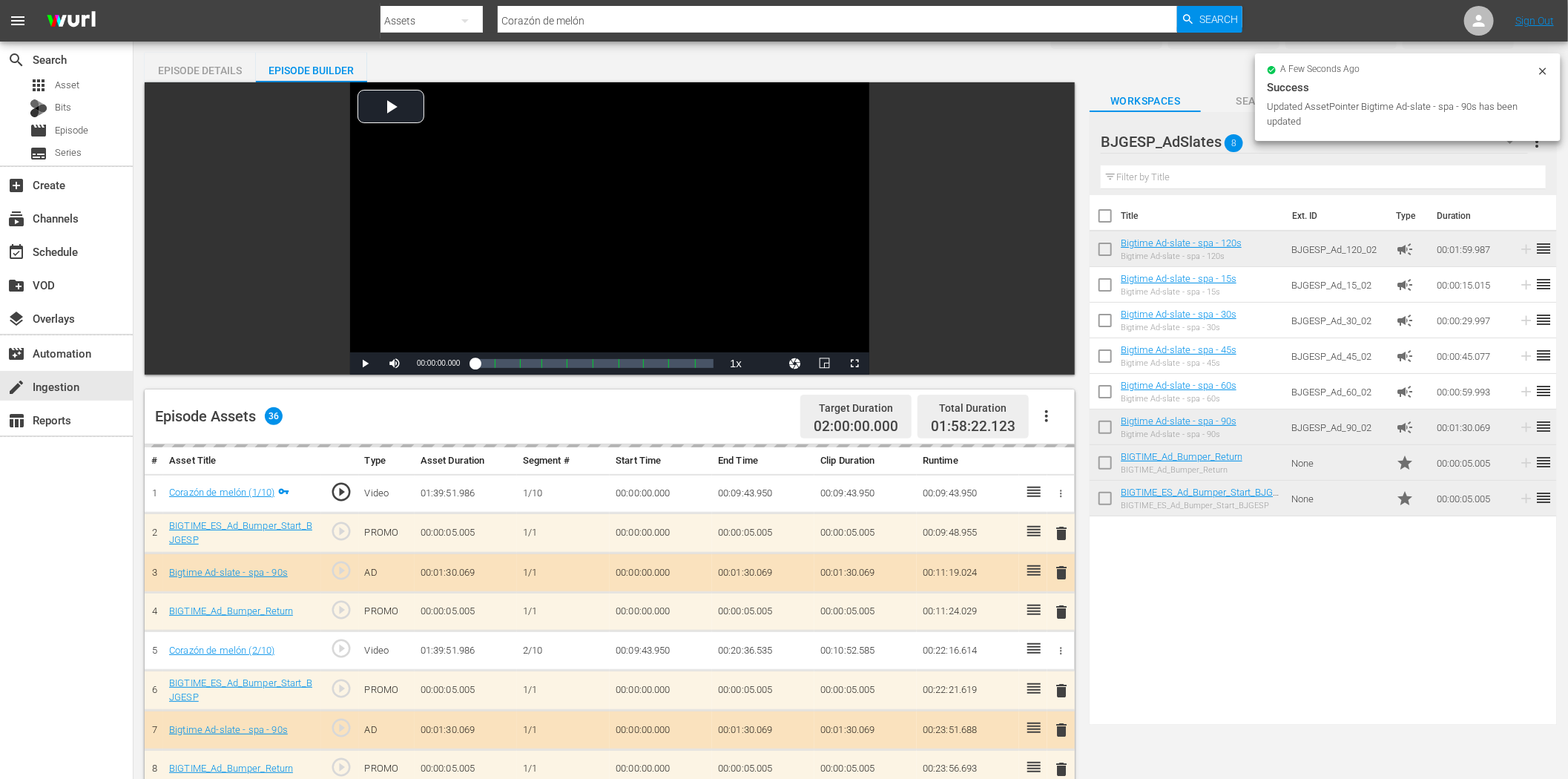
scroll to position [82, 0]
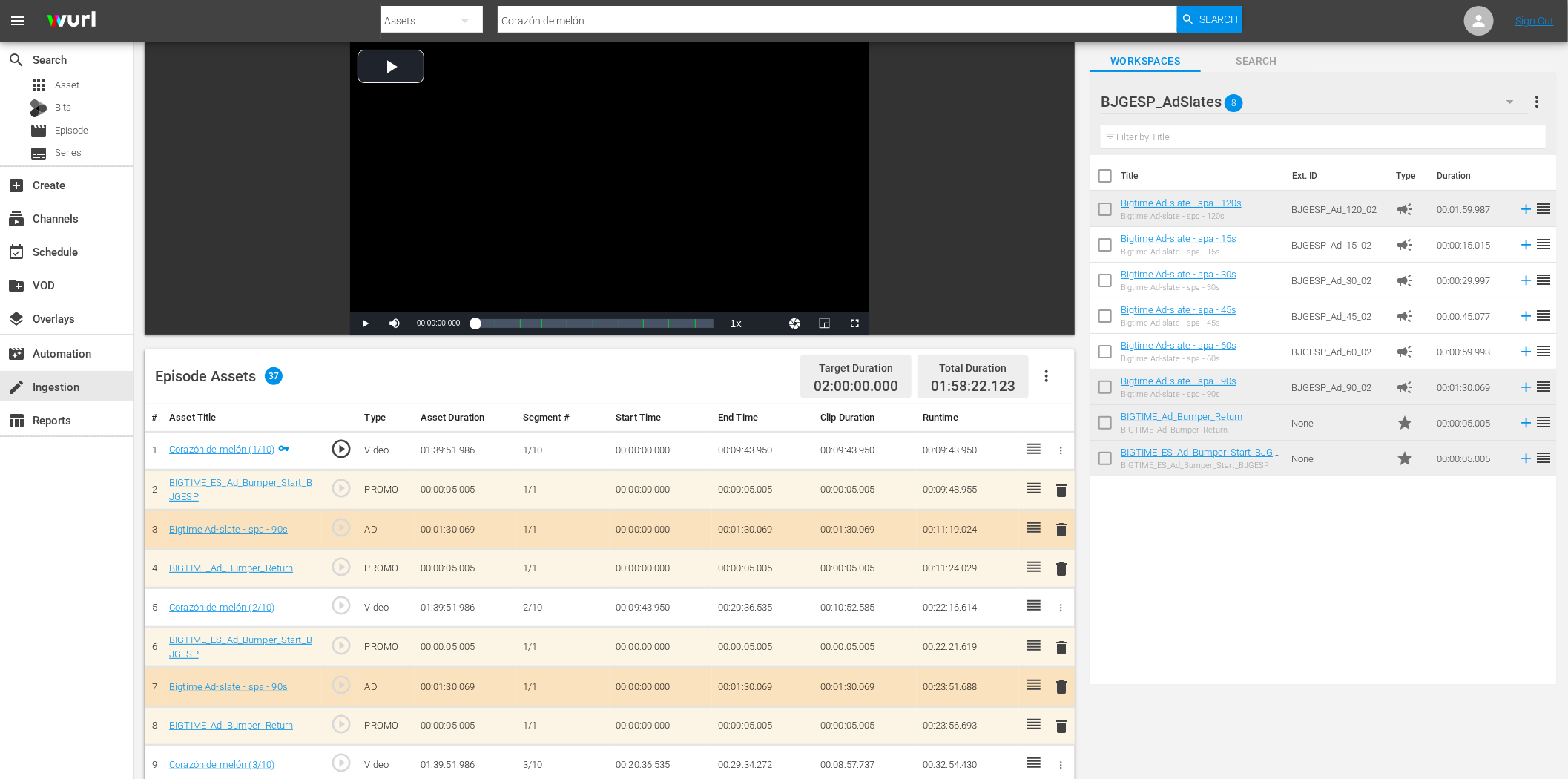
click at [667, 21] on input "Corazón de melón" at bounding box center [837, 20] width 679 height 36
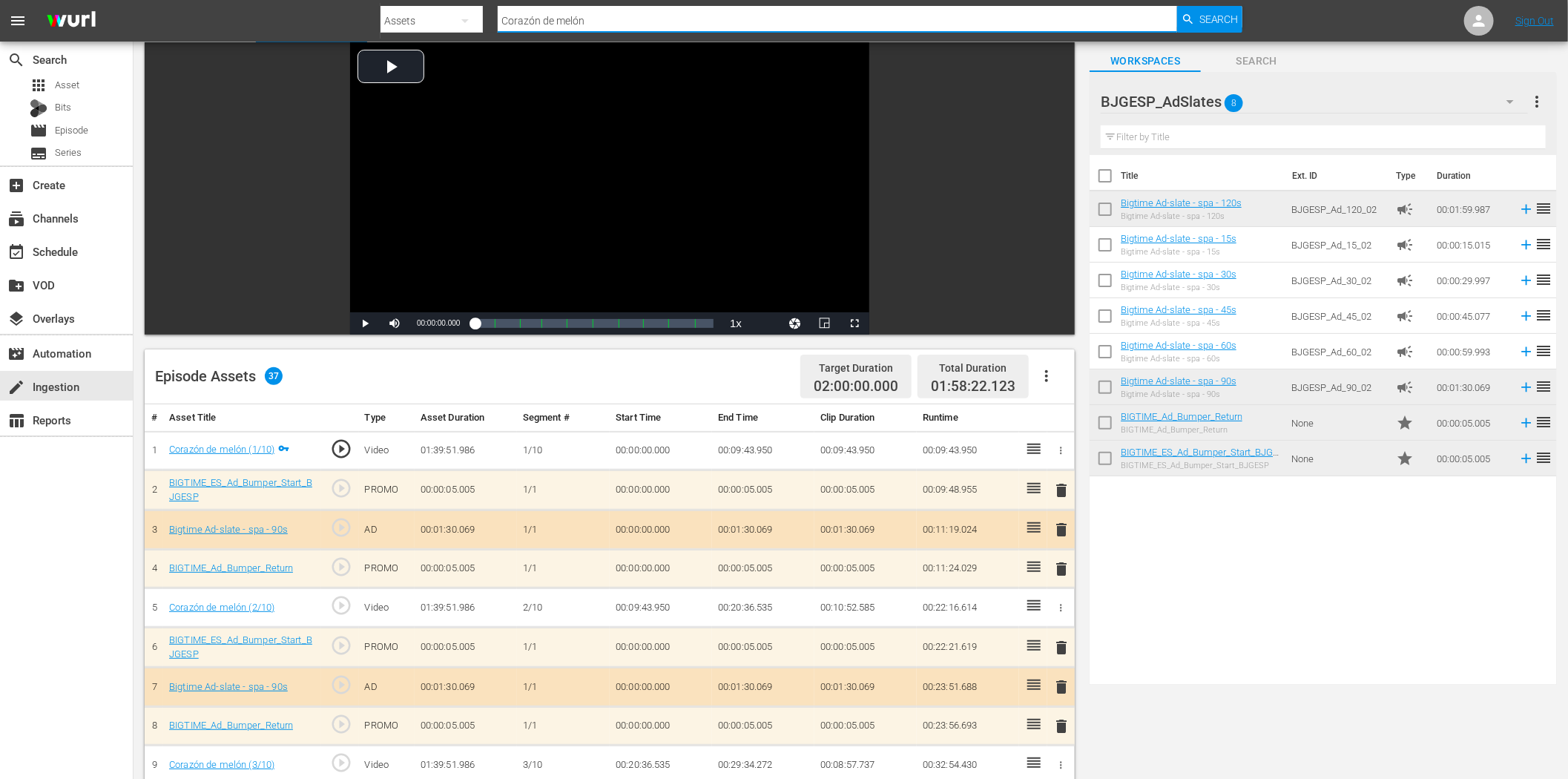
paste input "El día que me perdí"
type input "El día que me perdí"
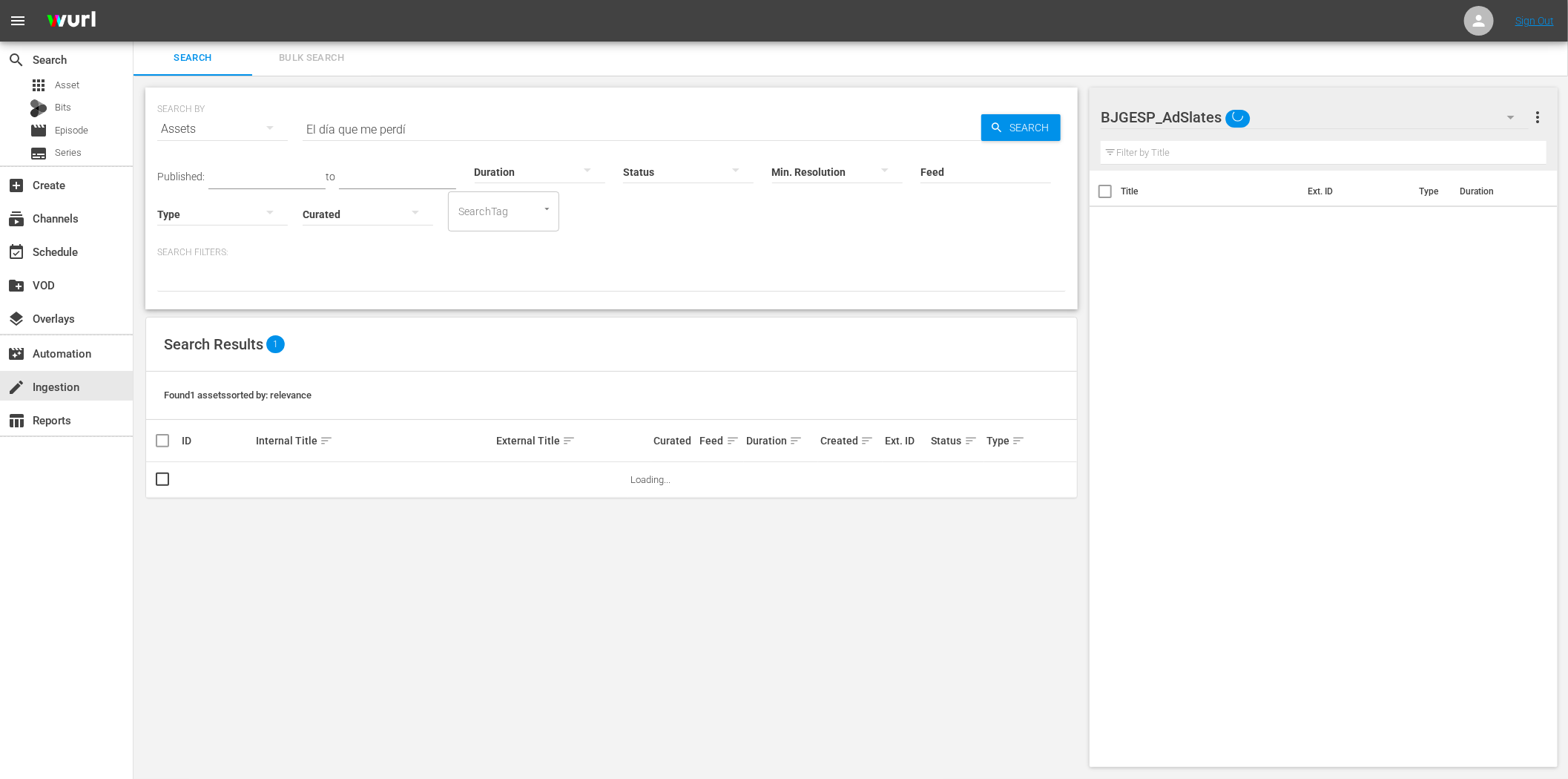
scroll to position [2, 0]
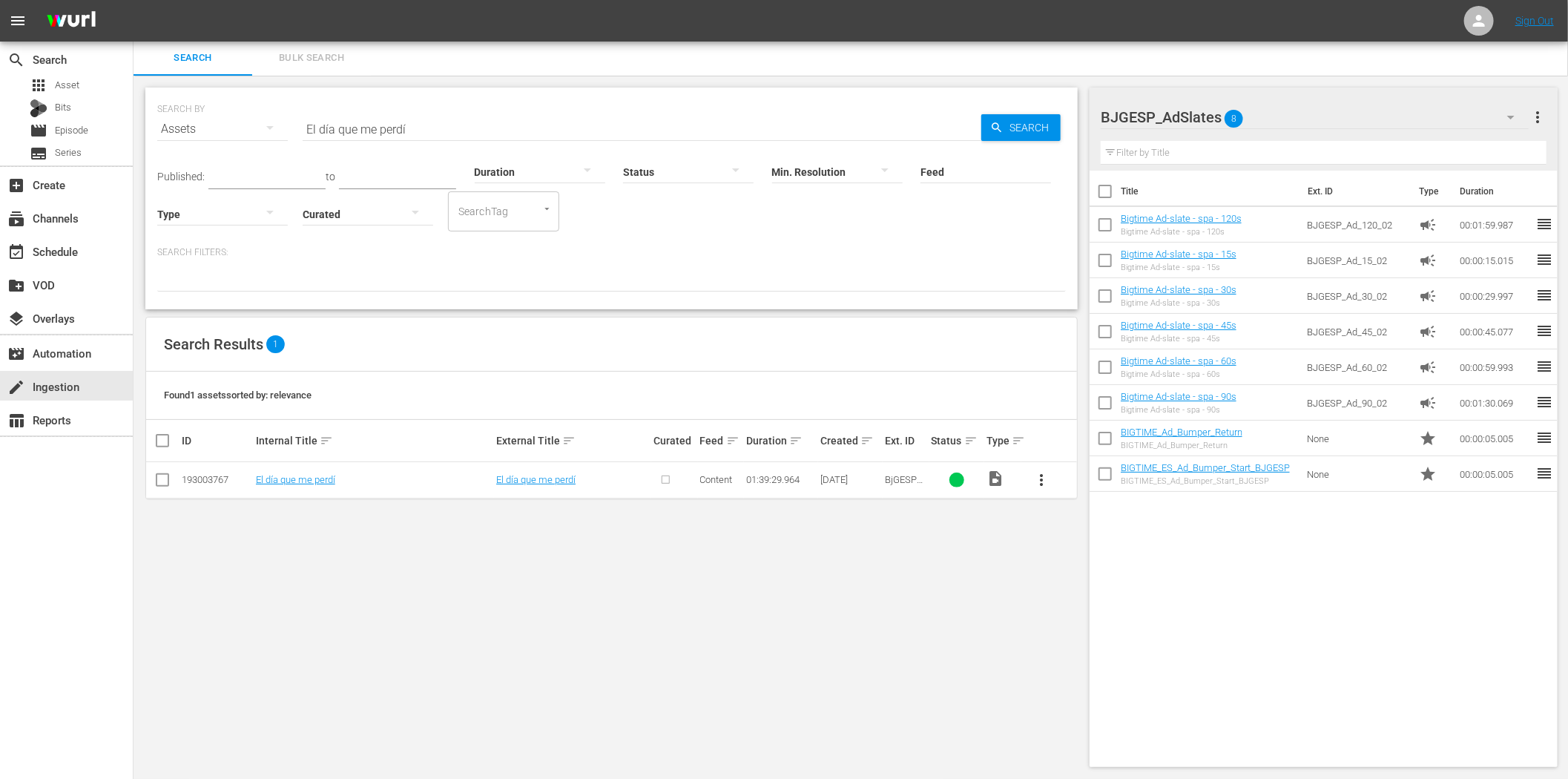
click at [1039, 478] on span "more_vert" at bounding box center [1041, 479] width 18 height 18
click at [1083, 596] on div "Episode" at bounding box center [1121, 593] width 100 height 36
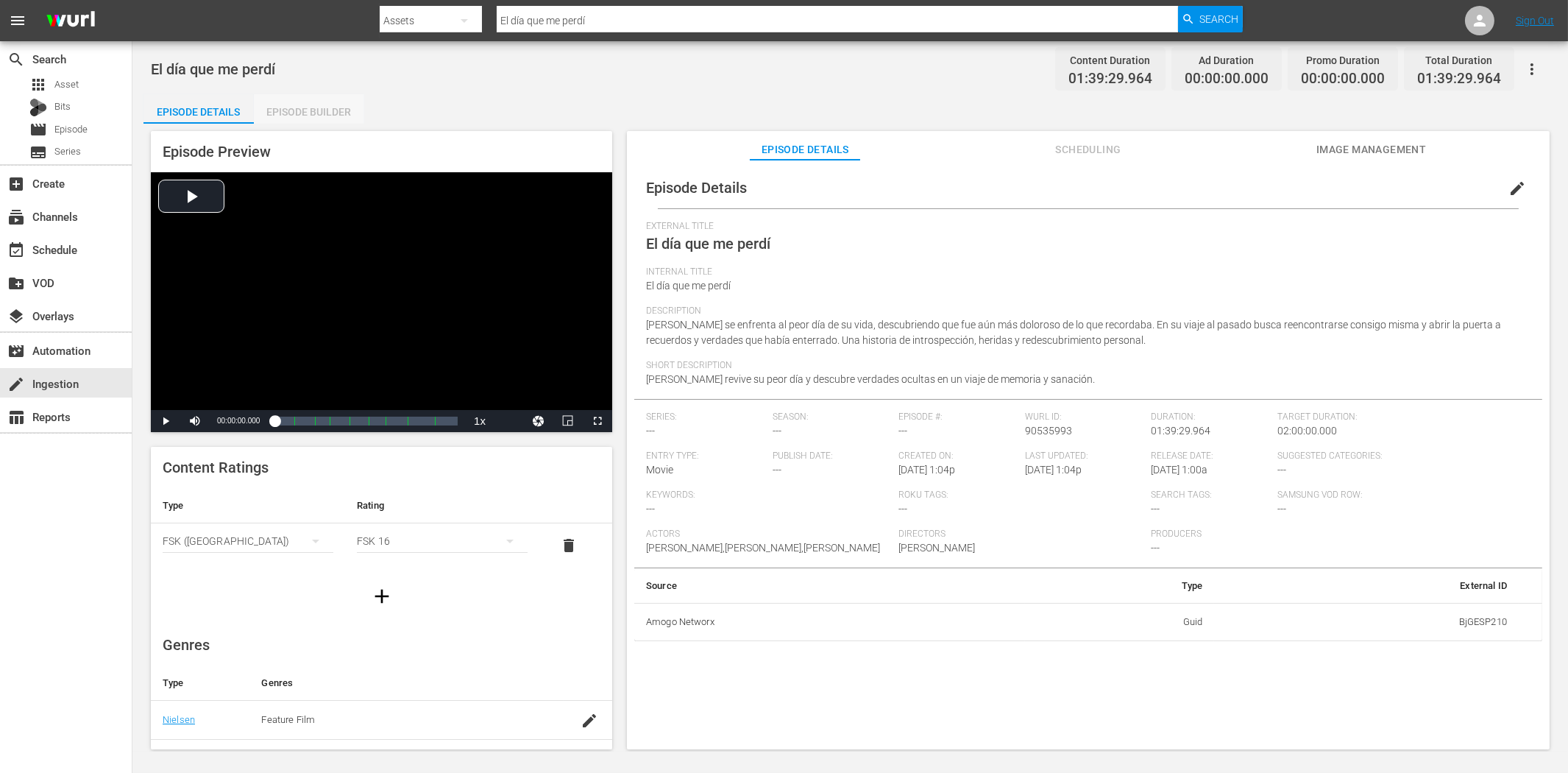
click at [307, 113] on div "Episode Builder" at bounding box center [309, 112] width 111 height 36
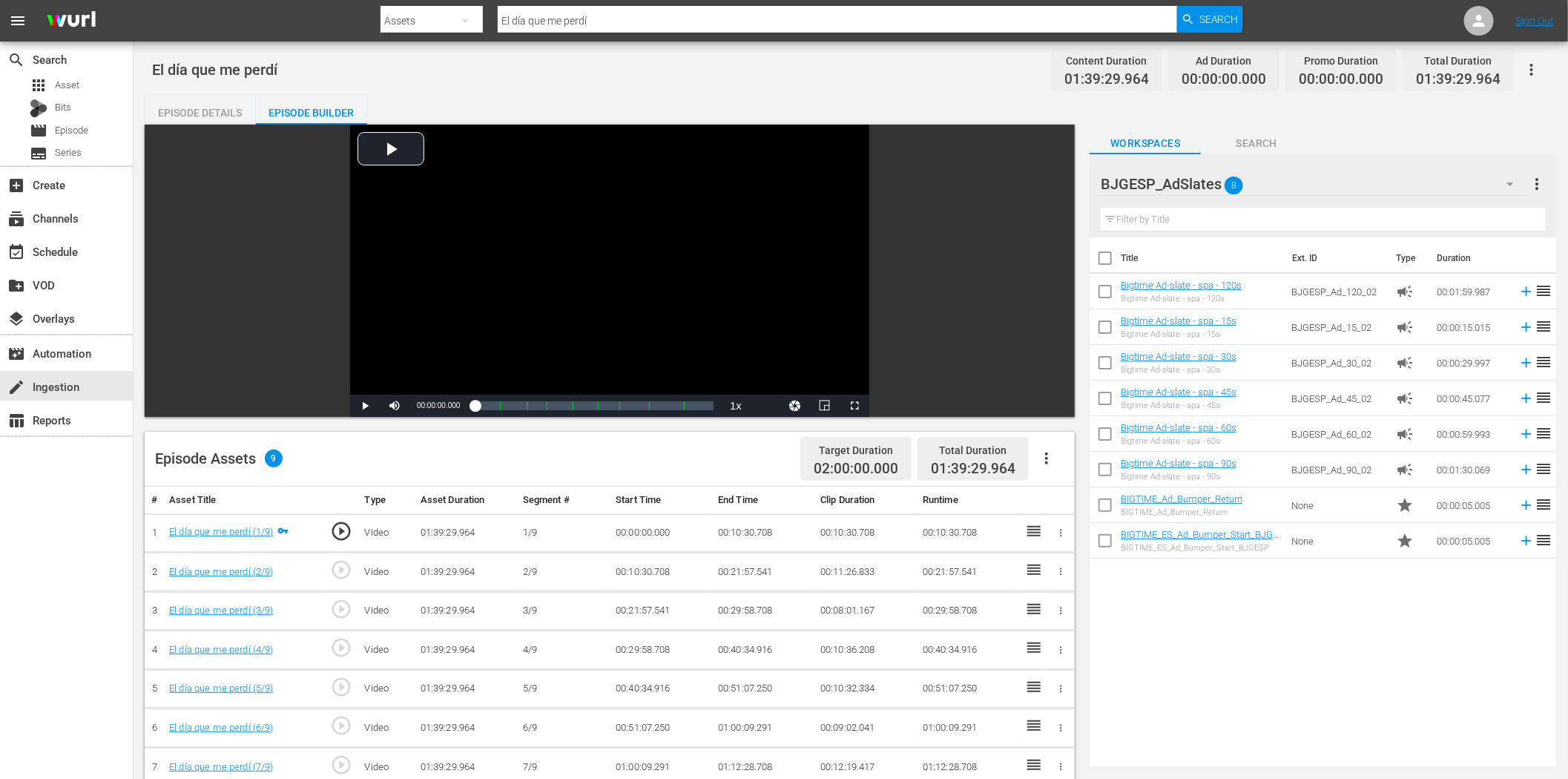
click at [1043, 454] on icon "button" at bounding box center [1046, 458] width 18 height 18
click at [1077, 466] on div "Fill with Ads" at bounding box center [1091, 464] width 100 height 36
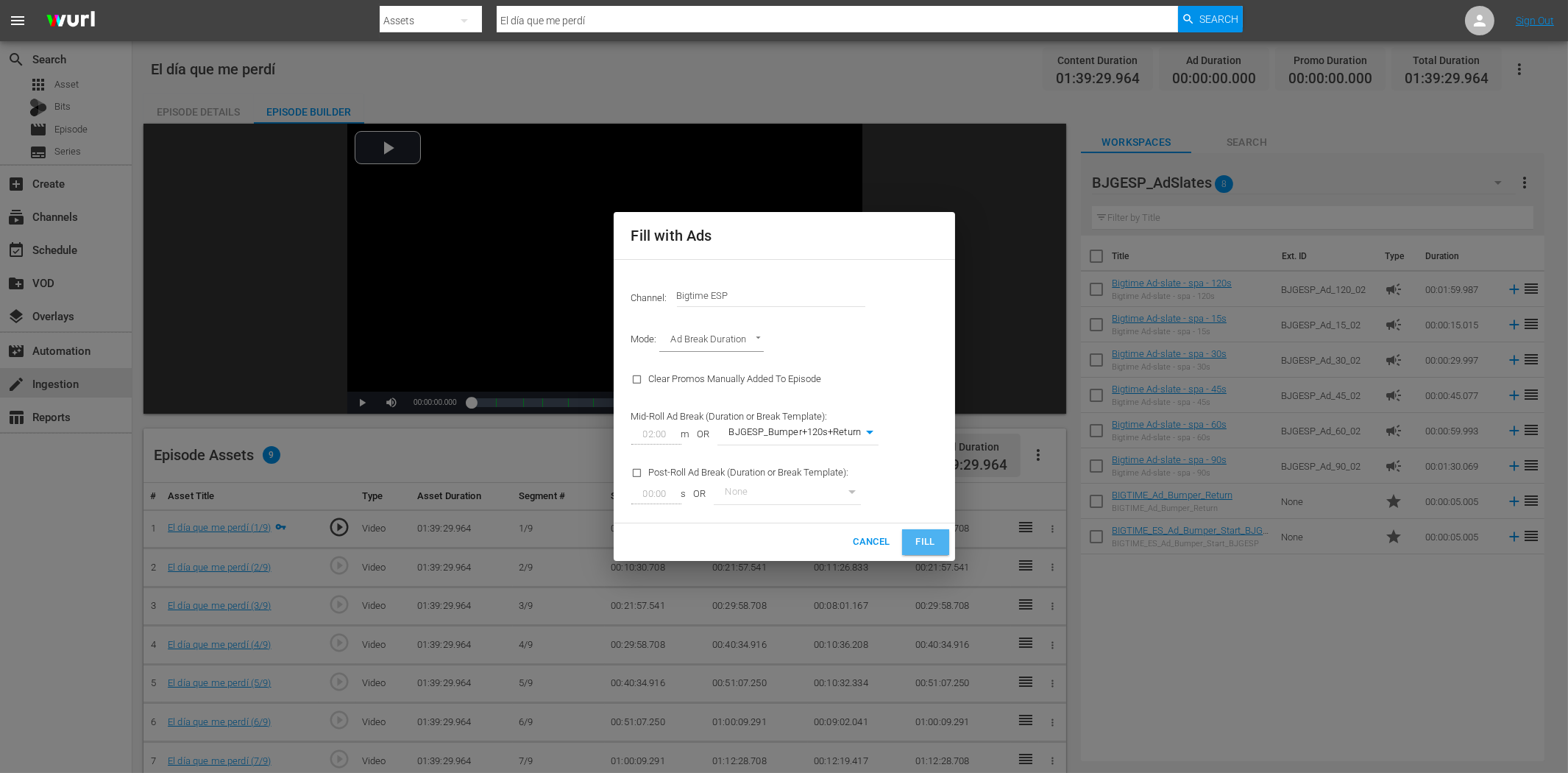
click at [930, 542] on span "Fill" at bounding box center [926, 542] width 24 height 17
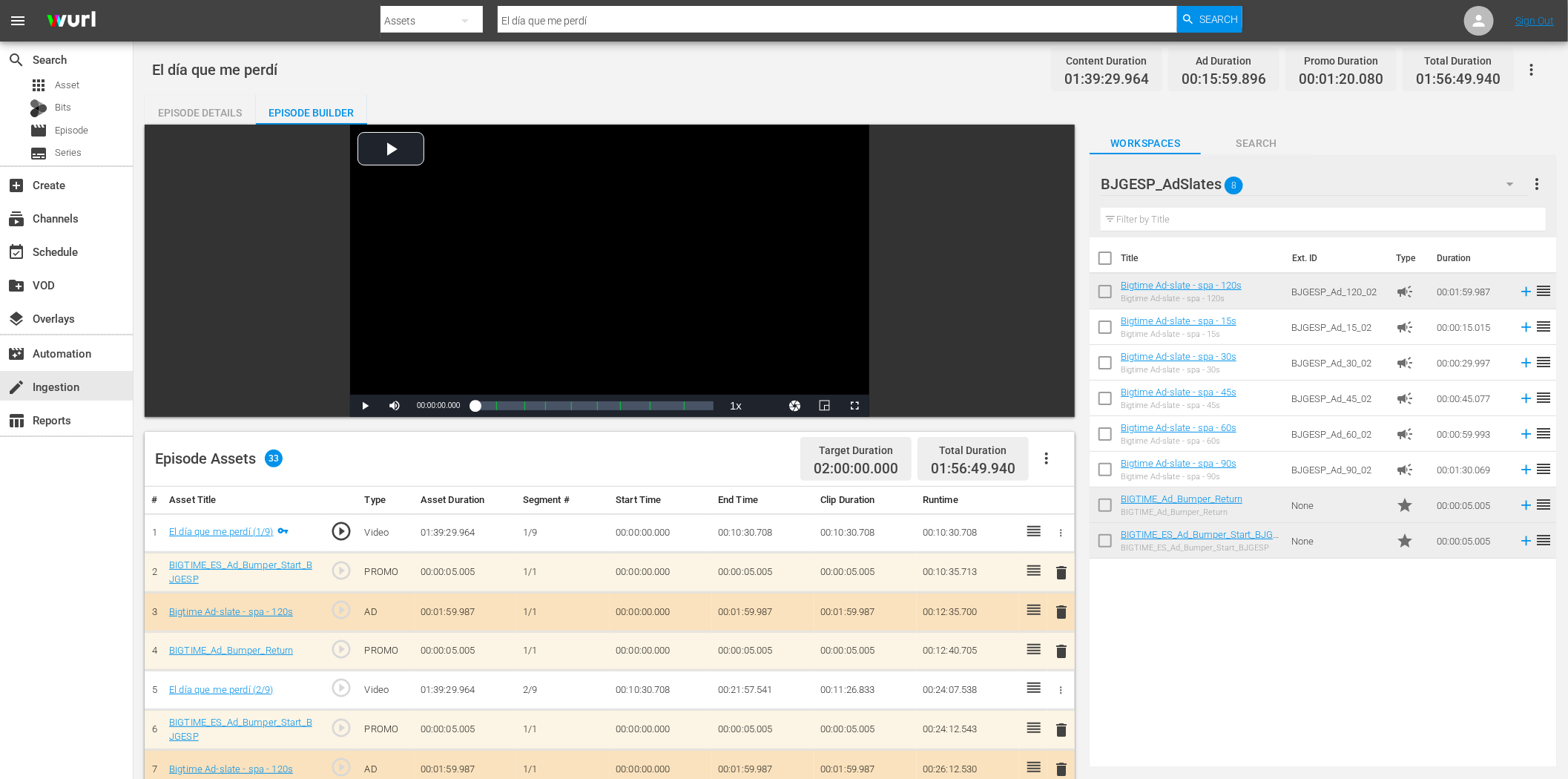
click at [487, 80] on div "El día que me perdí Content Duration 01:39:29.964 Ad Duration 00:15:59.896 Prom…" at bounding box center [851, 69] width 1397 height 33
click at [31, 383] on div "create Ingestion" at bounding box center [41, 384] width 83 height 13
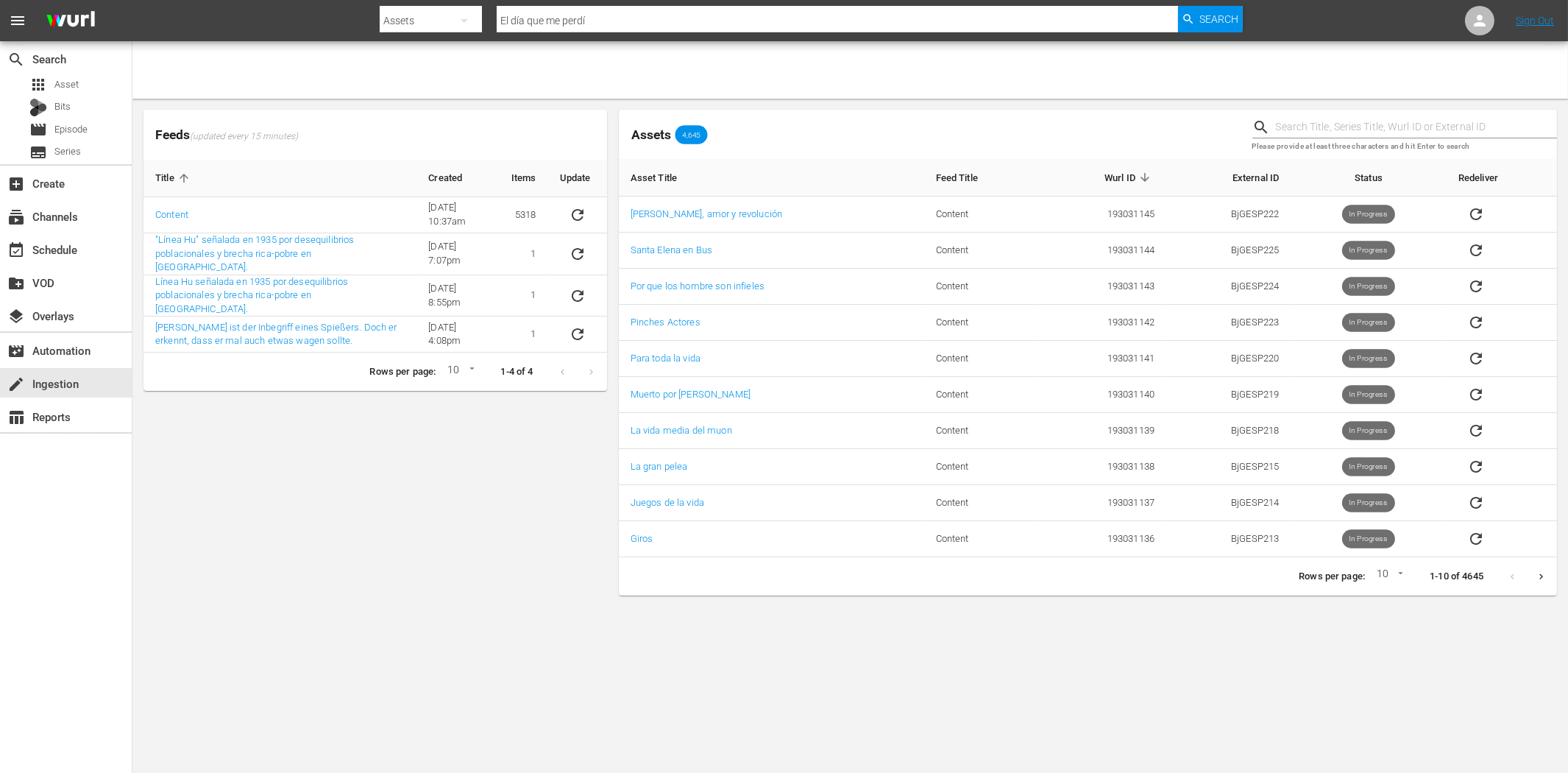
click at [363, 553] on div "Feeds (updated every 15 minutes) Title Created Items Update Content 6/8/22 @ 10…" at bounding box center [375, 352] width 475 height 498
click at [328, 533] on div "Feeds (updated every 15 minutes) Title Created Items Update Content 6/8/22 @ 10…" at bounding box center [375, 352] width 475 height 498
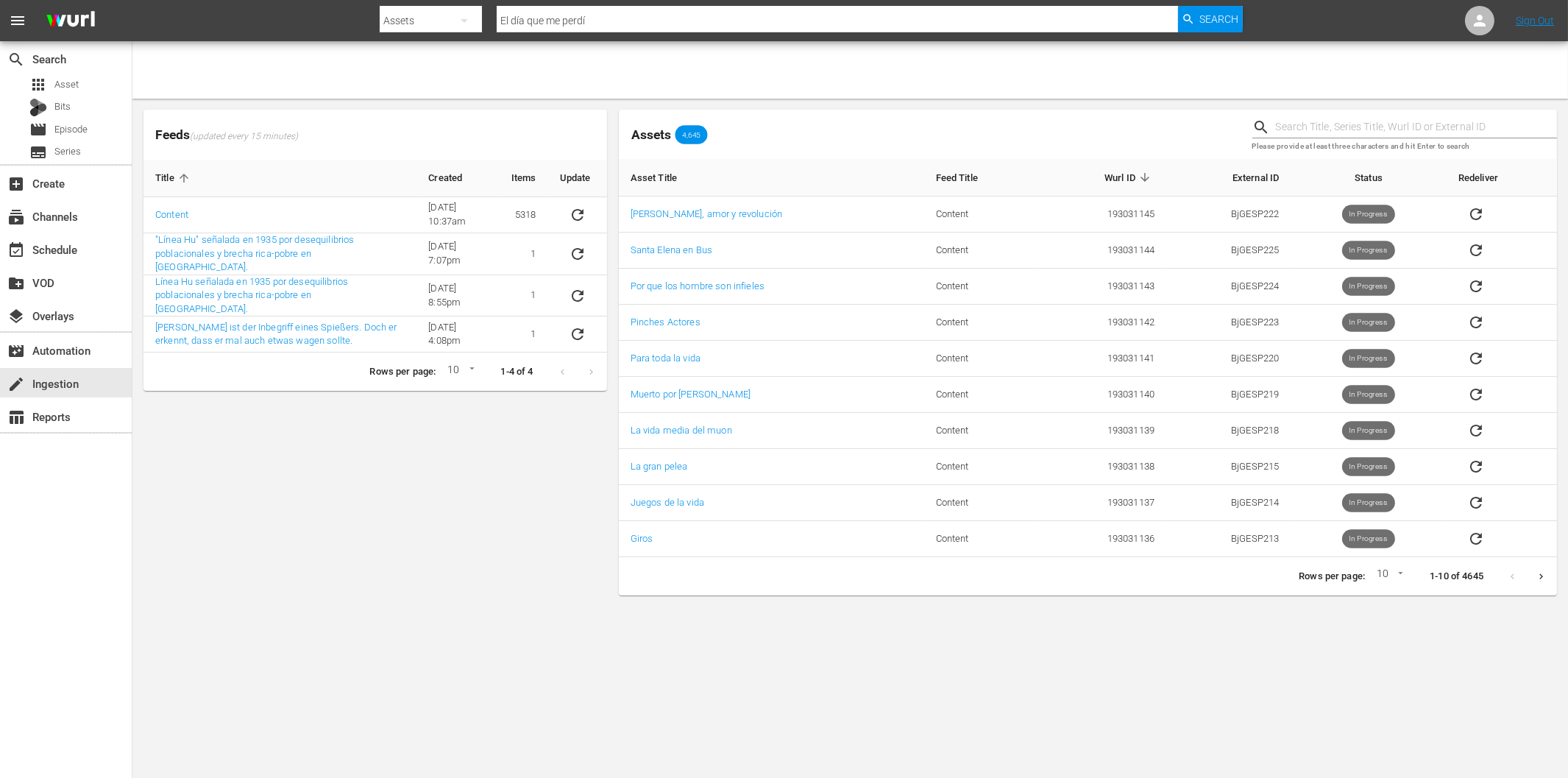
click at [324, 533] on div "Feeds (updated every 15 minutes) Title Created Items Update Content 6/8/22 @ 10…" at bounding box center [375, 352] width 475 height 497
